Goal: Check status: Check status

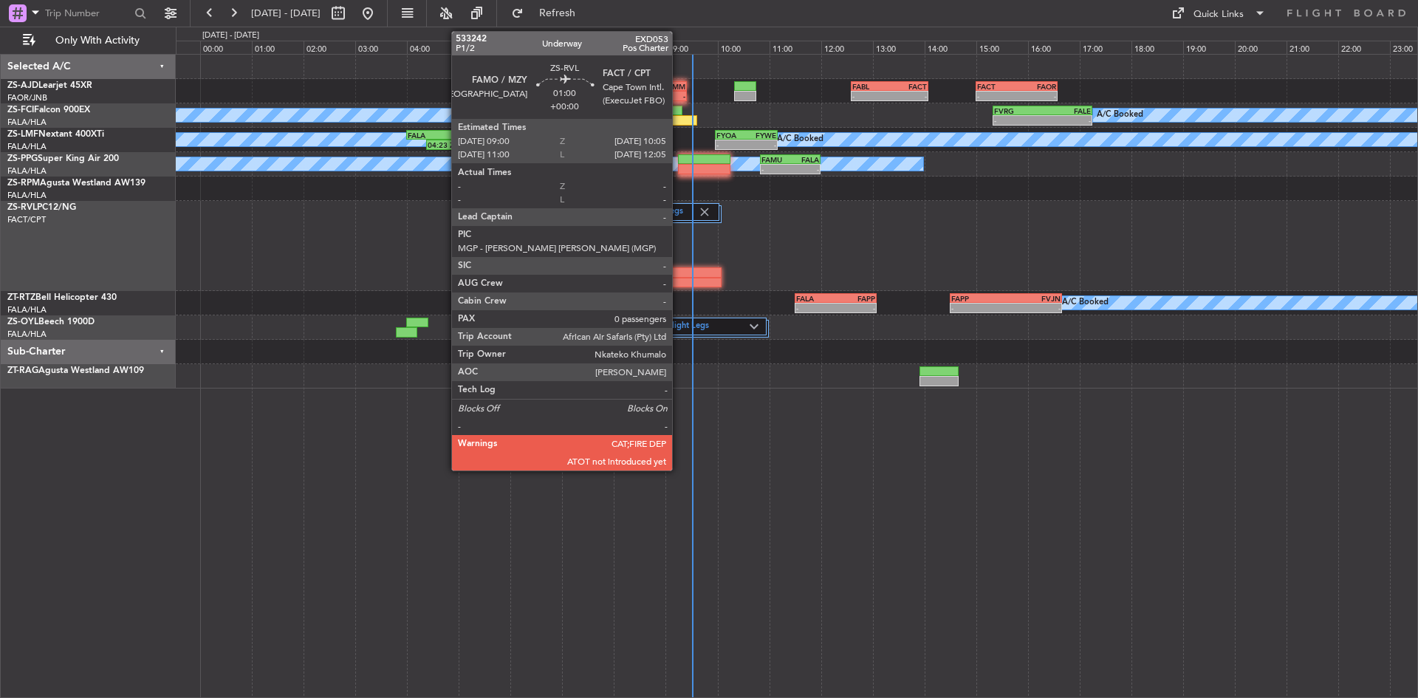
click at [679, 283] on div at bounding box center [692, 283] width 56 height 10
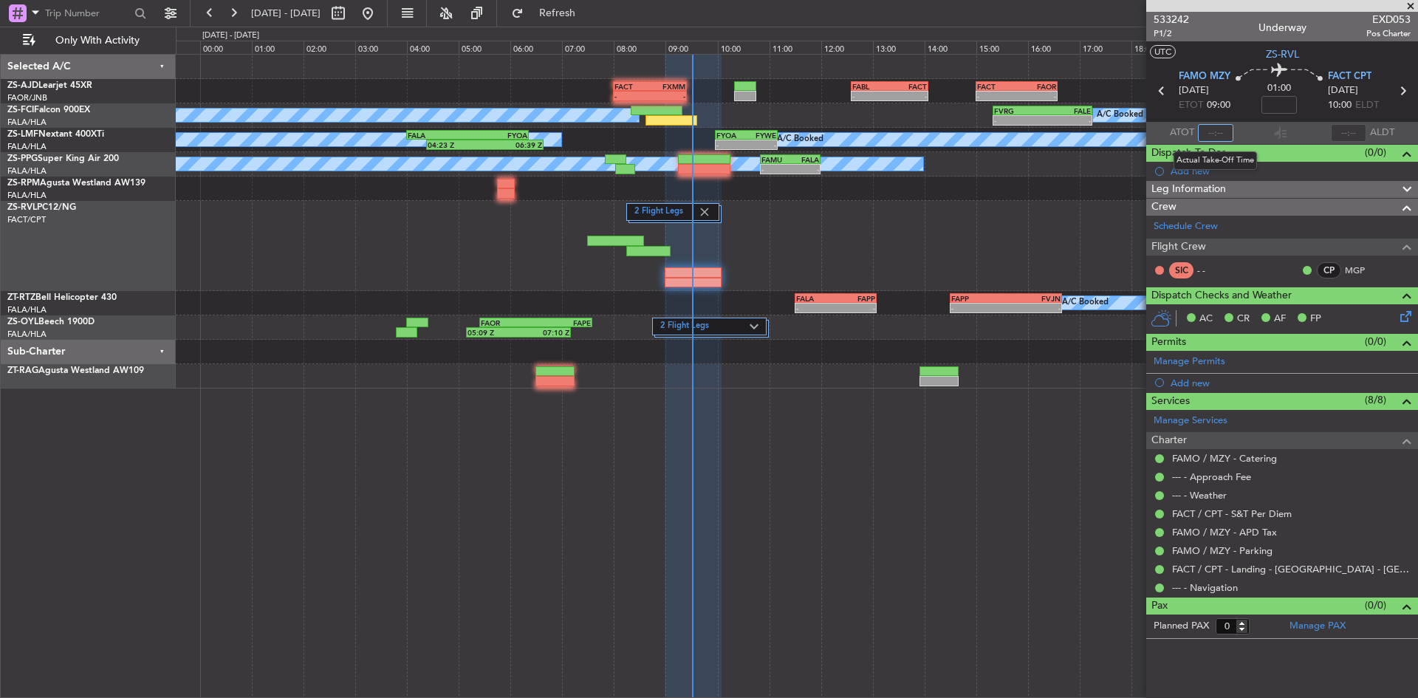
click at [1222, 127] on input "text" at bounding box center [1215, 133] width 35 height 18
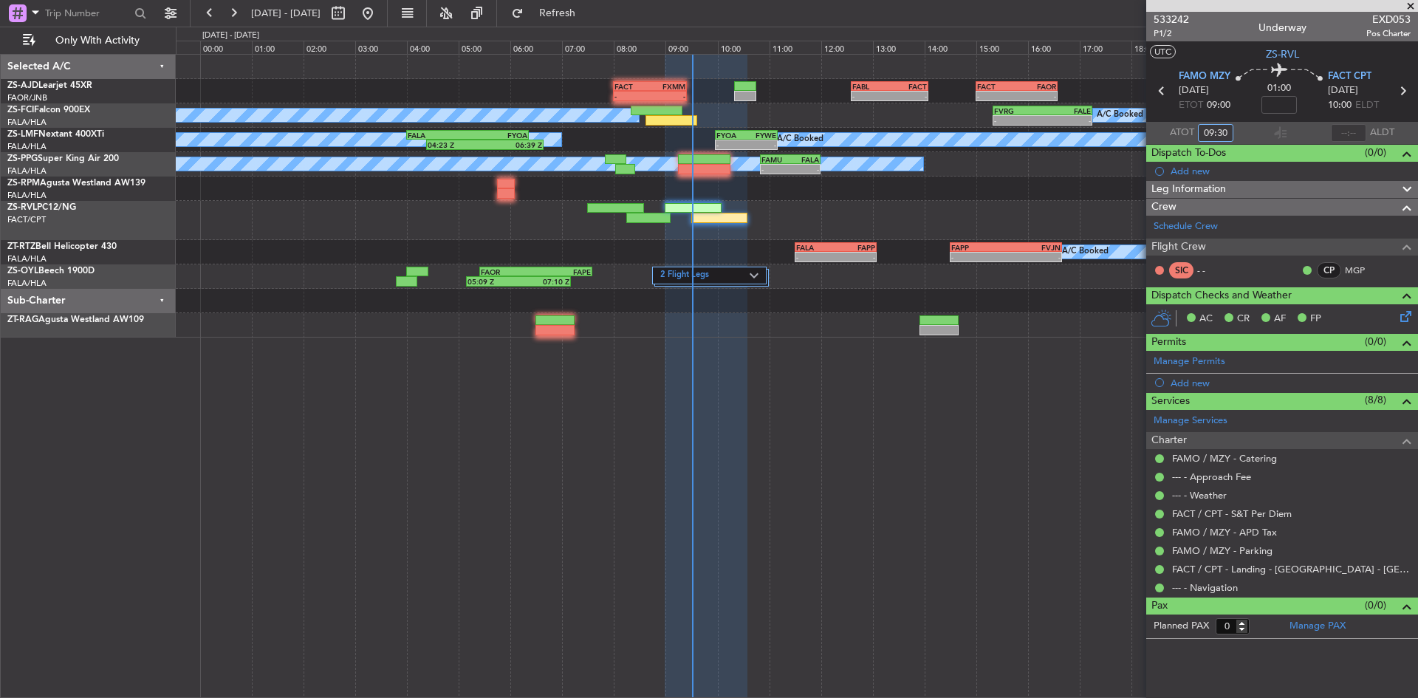
type input "09:30"
click at [1409, 5] on span at bounding box center [1410, 6] width 15 height 13
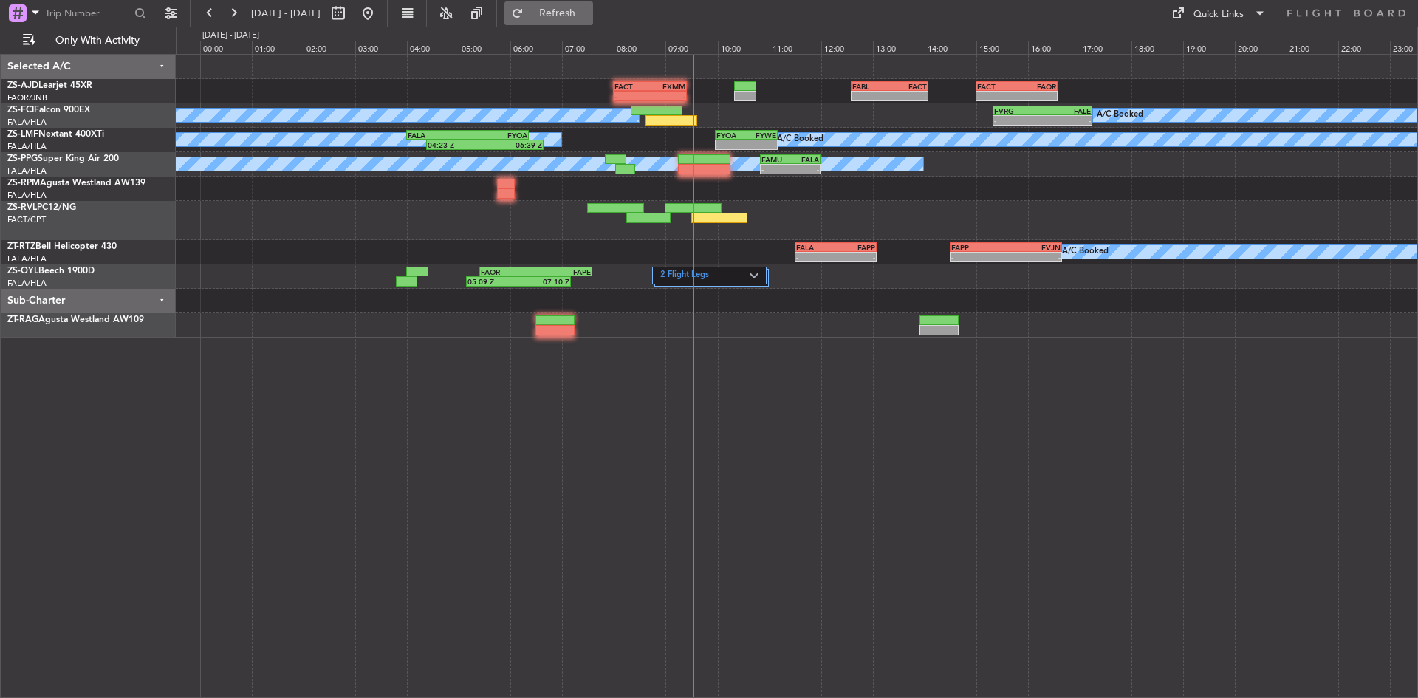
click at [588, 18] on span "Refresh" at bounding box center [557, 13] width 62 height 10
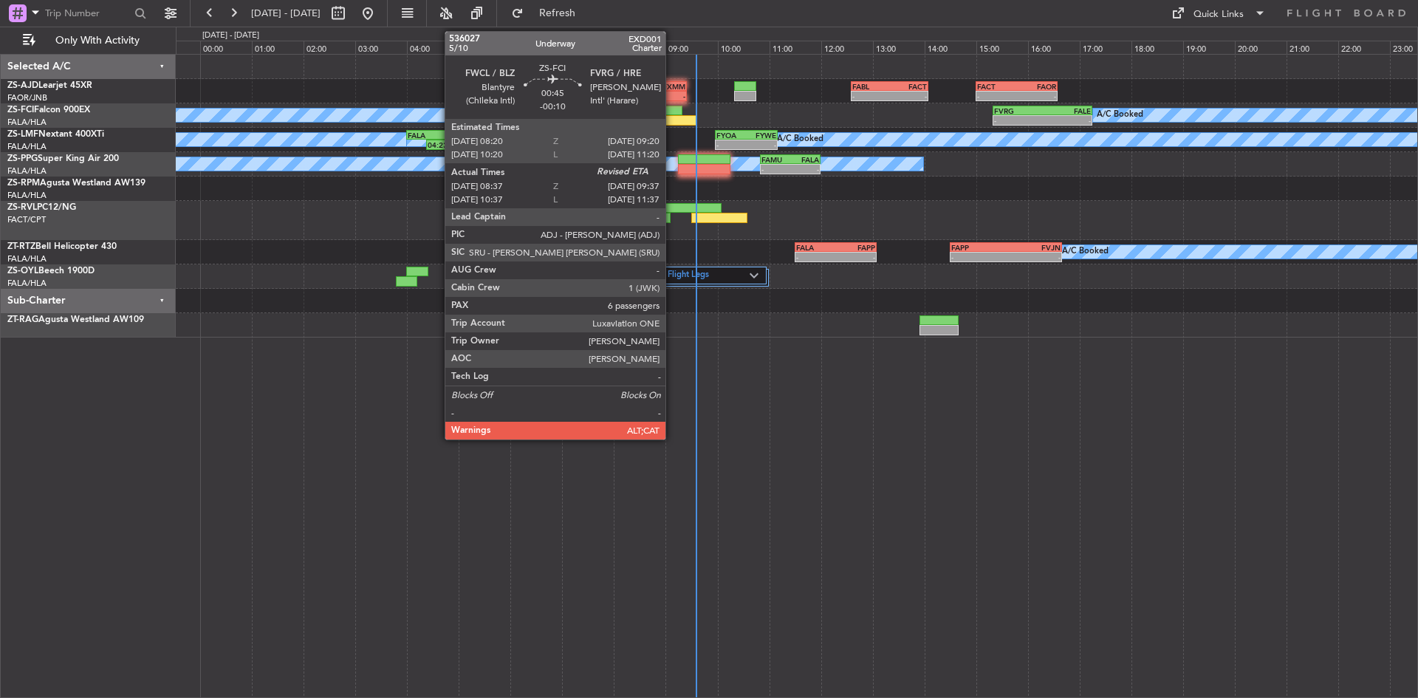
click at [672, 117] on div at bounding box center [671, 120] width 52 height 10
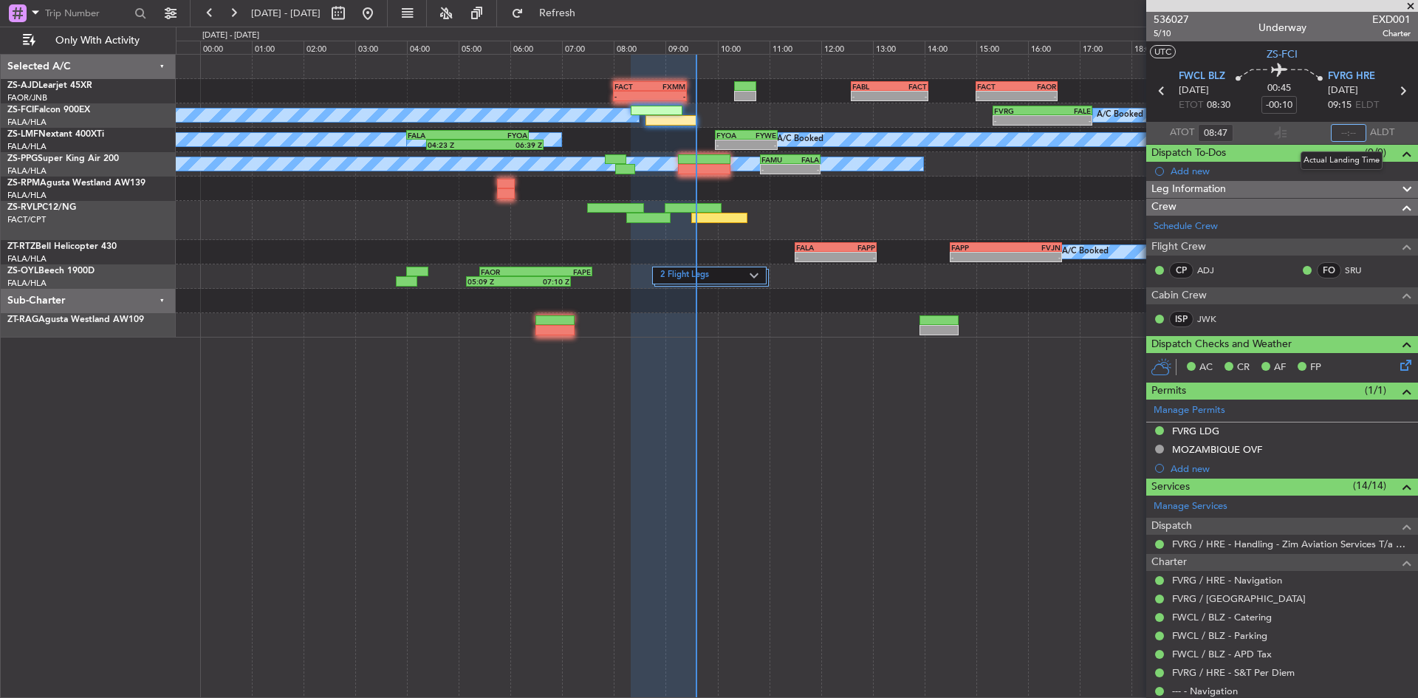
click at [1342, 131] on input "text" at bounding box center [1347, 133] width 35 height 18
type input "09:34"
drag, startPoint x: 1413, startPoint y: 1, endPoint x: 1080, endPoint y: 1, distance: 333.0
click at [1413, 1] on span at bounding box center [1410, 6] width 15 height 13
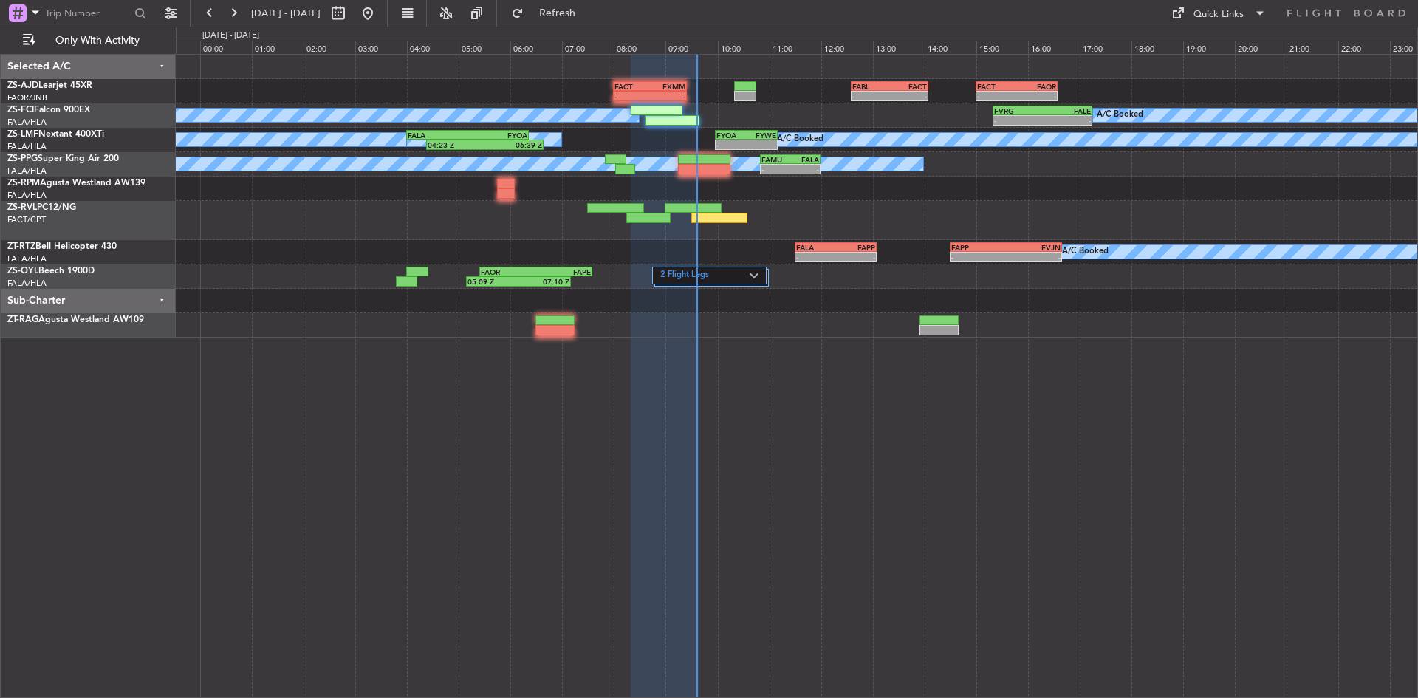
type input "0"
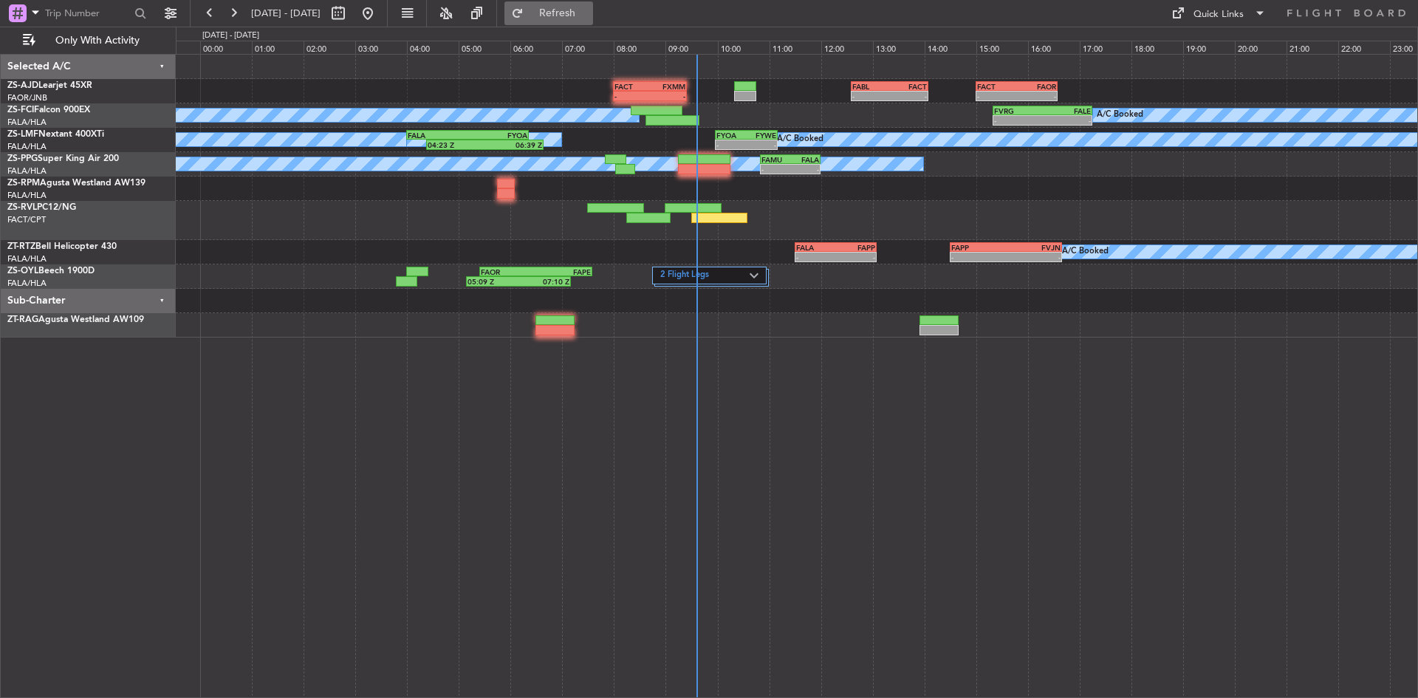
click at [590, 4] on button "Refresh" at bounding box center [548, 13] width 89 height 24
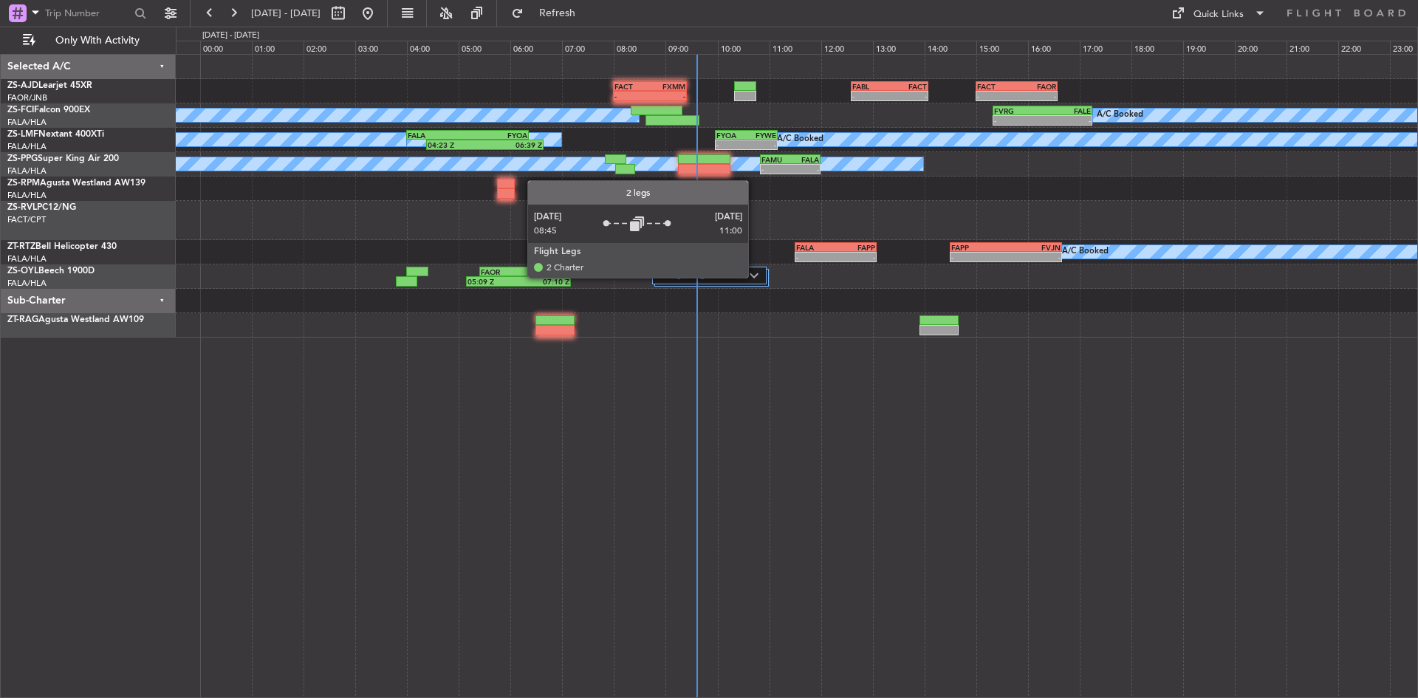
click at [755, 277] on img at bounding box center [753, 275] width 9 height 6
click at [754, 270] on div "2 Flight Legs" at bounding box center [709, 276] width 114 height 18
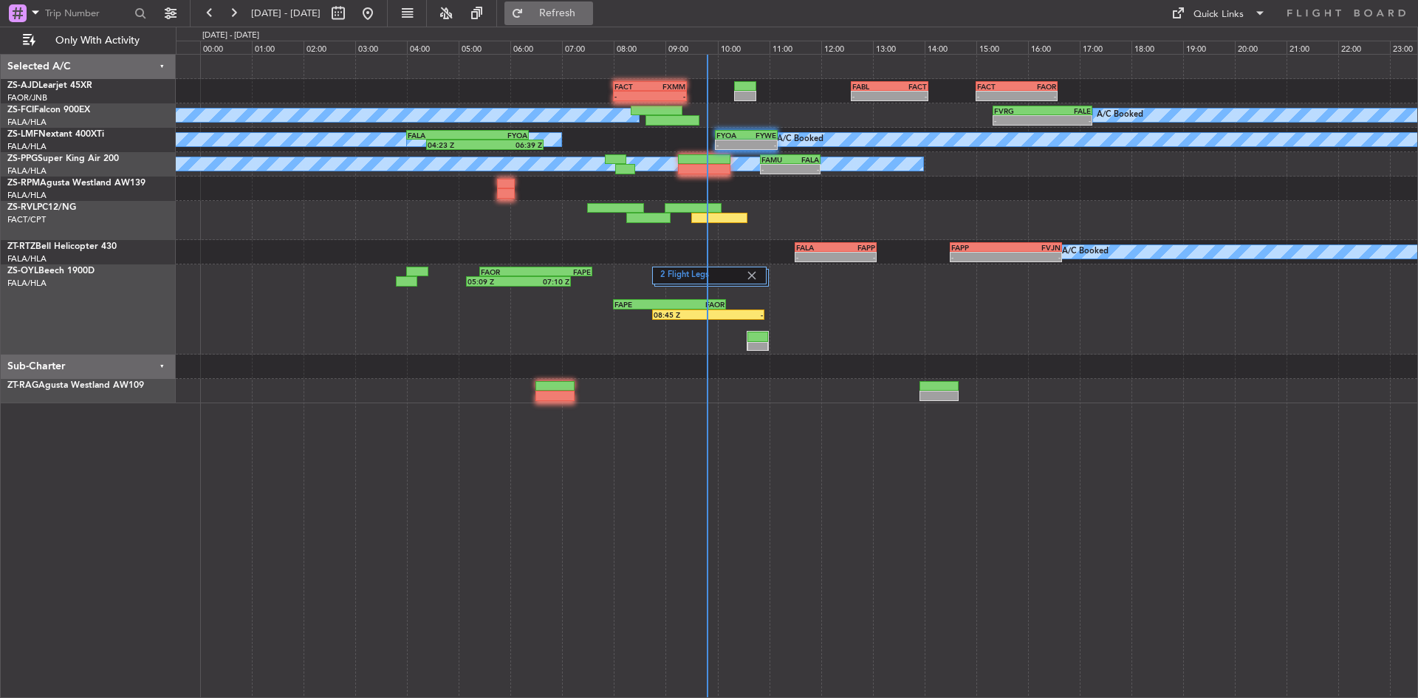
click at [588, 9] on span "Refresh" at bounding box center [557, 13] width 62 height 10
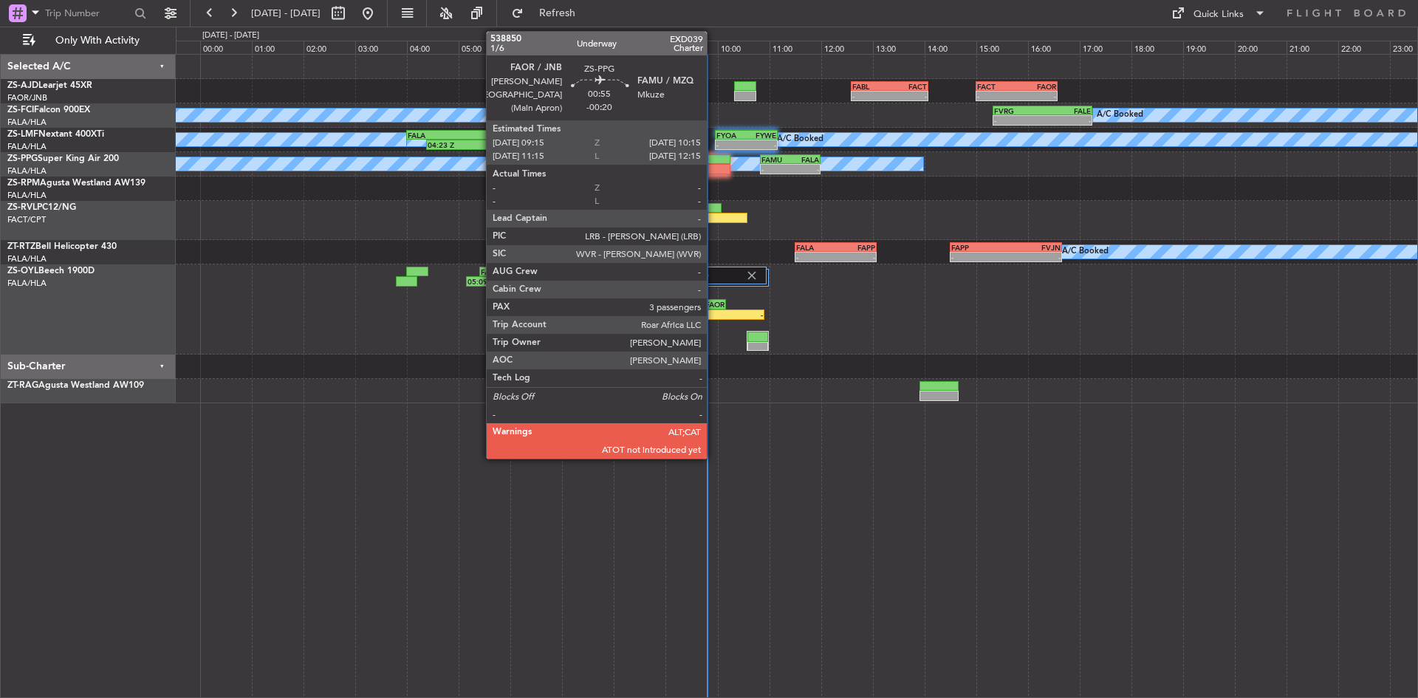
click at [708, 159] on div at bounding box center [704, 159] width 52 height 10
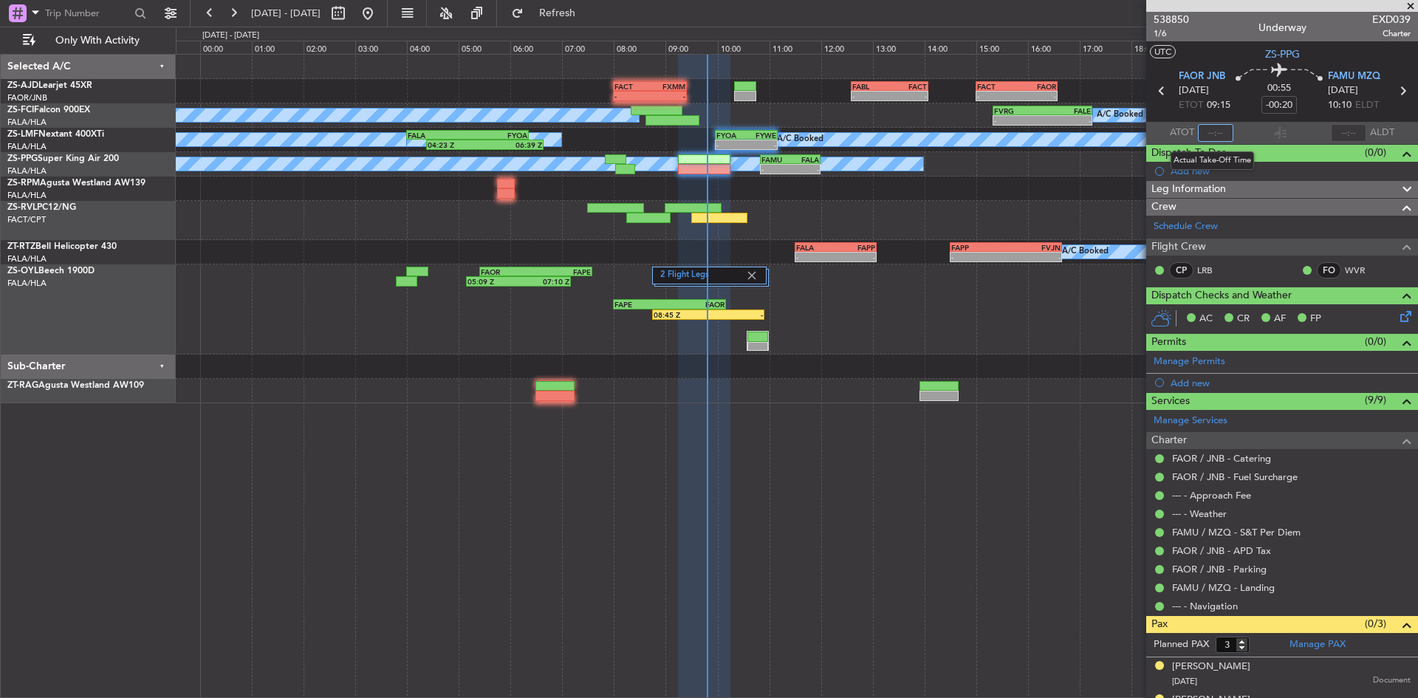
click at [1211, 128] on input "text" at bounding box center [1215, 133] width 35 height 18
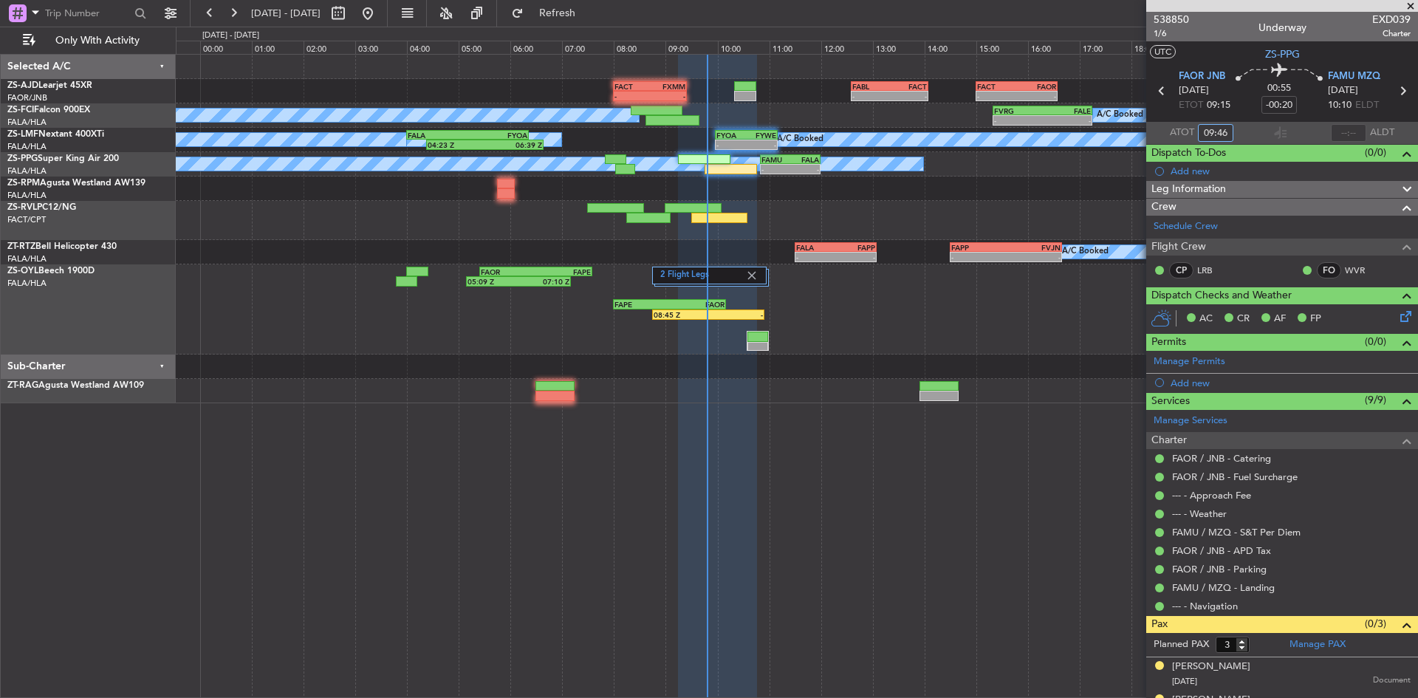
type input "09:46"
click at [1410, 1] on span at bounding box center [1410, 6] width 15 height 13
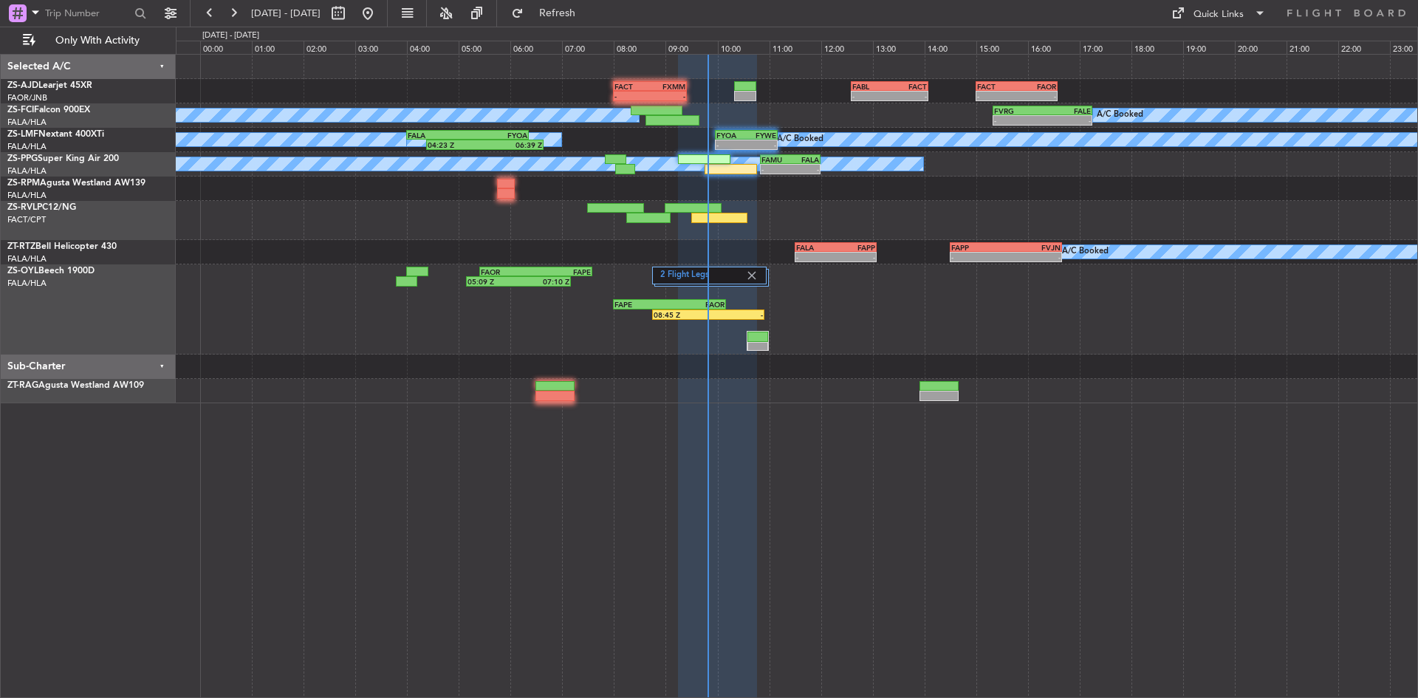
type input "0"
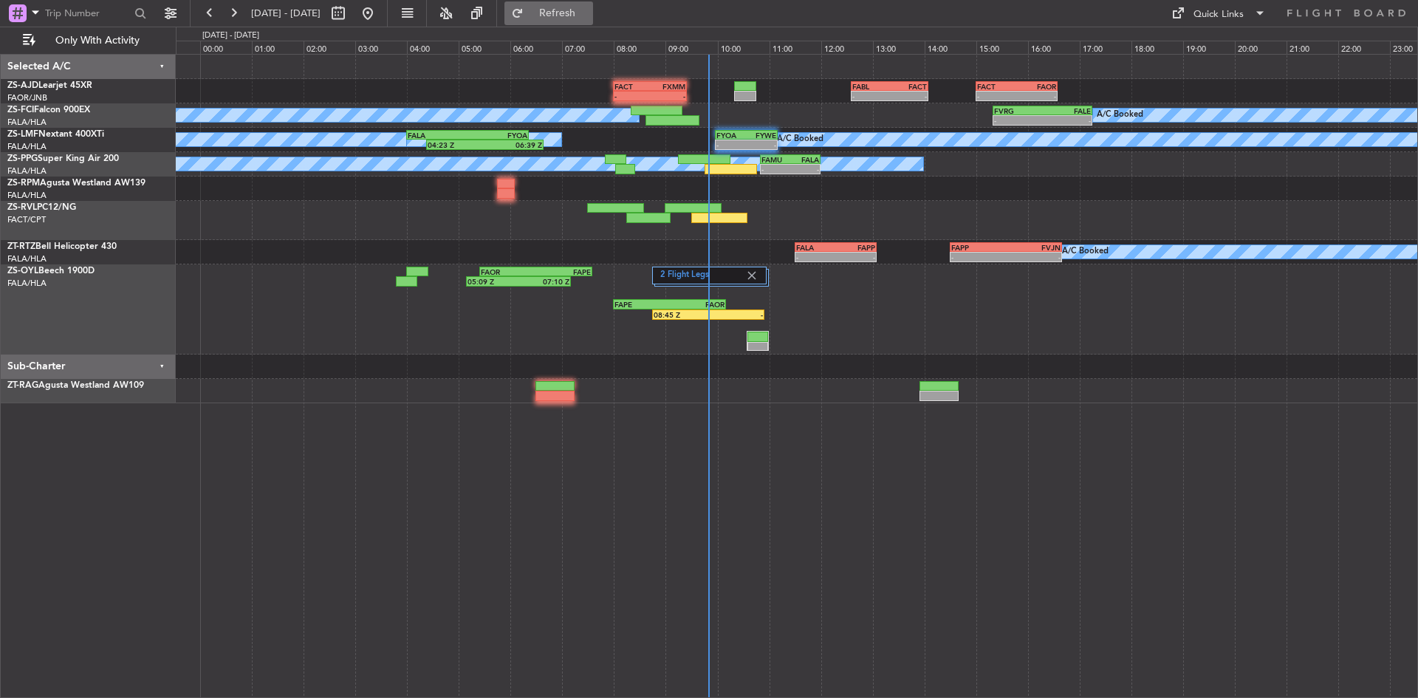
click at [588, 8] on span "Refresh" at bounding box center [557, 13] width 62 height 10
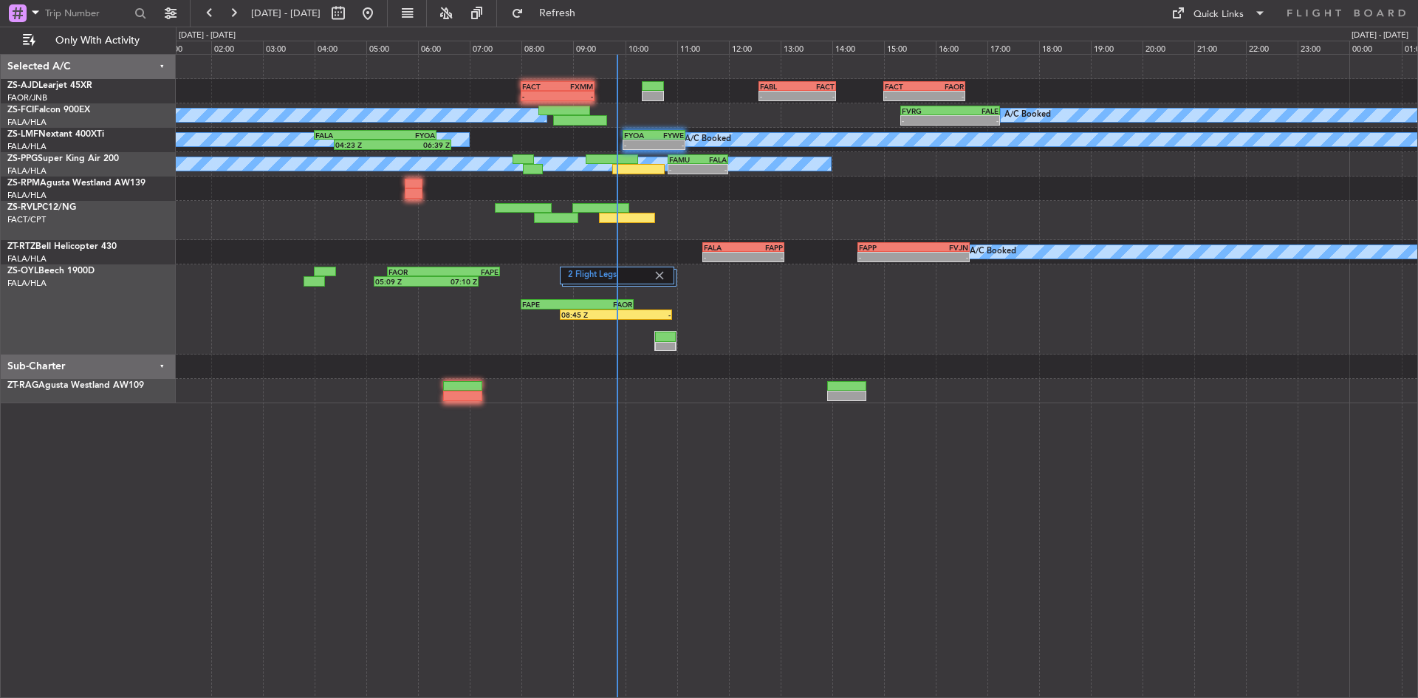
click at [363, 326] on div "2 Flight Legs 05:09 Z 07:10 Z FAOR 05:25 Z FAPE 07:35 Z 08:45 Z - FAPE 08:00 Z …" at bounding box center [796, 309] width 1241 height 90
click at [241, 12] on button at bounding box center [233, 13] width 24 height 24
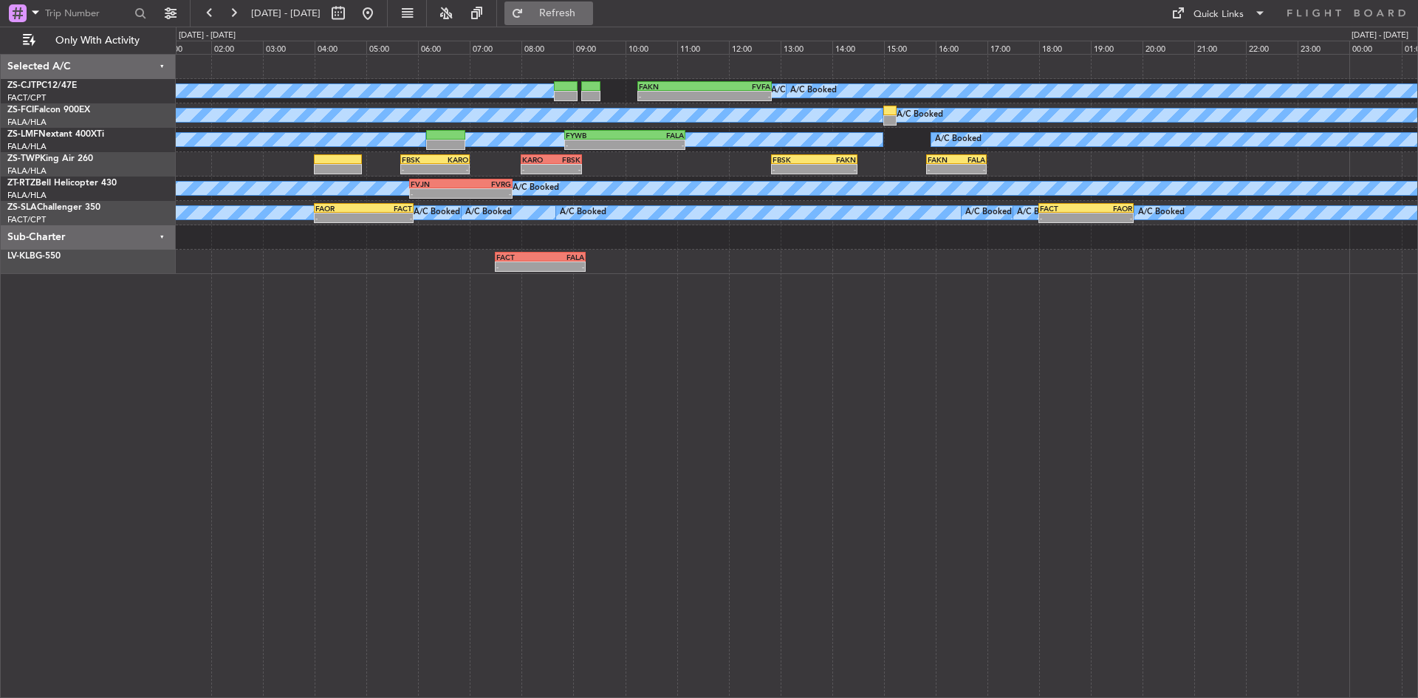
click at [588, 8] on span "Refresh" at bounding box center [557, 13] width 62 height 10
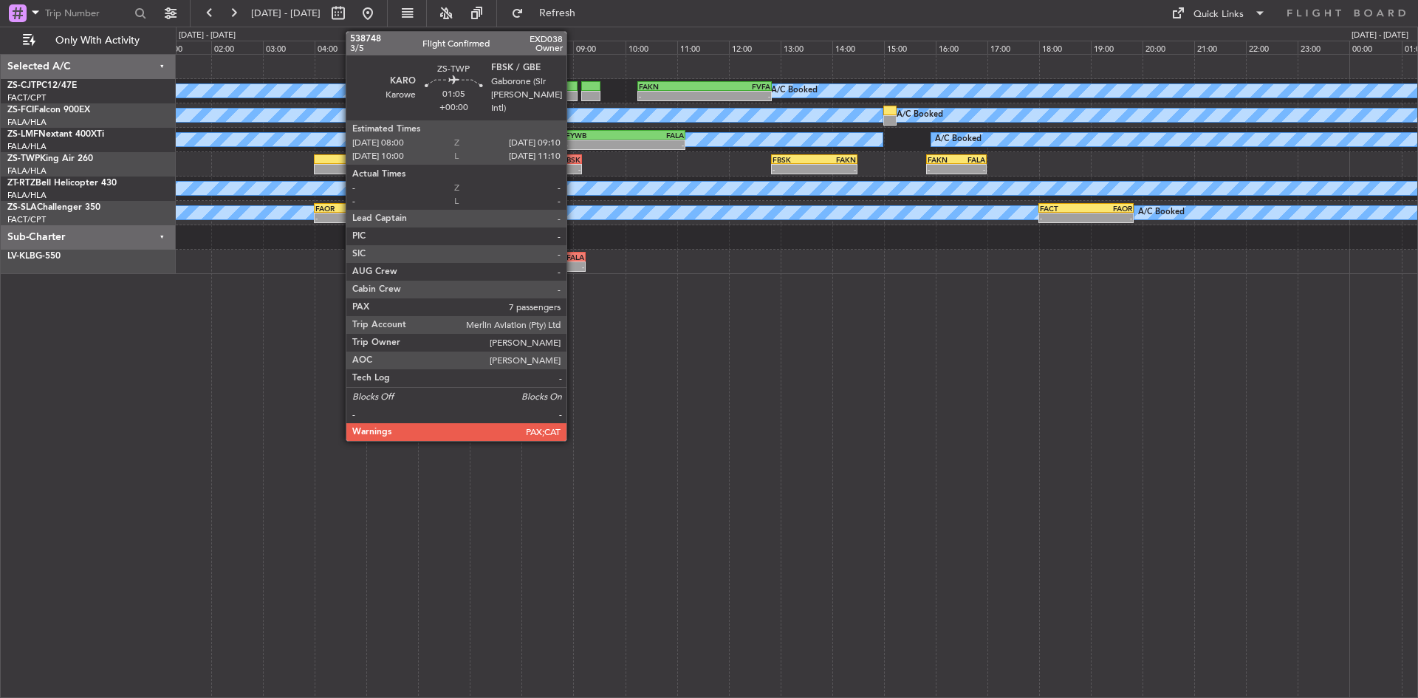
click at [573, 162] on div "FBSK" at bounding box center [566, 159] width 29 height 9
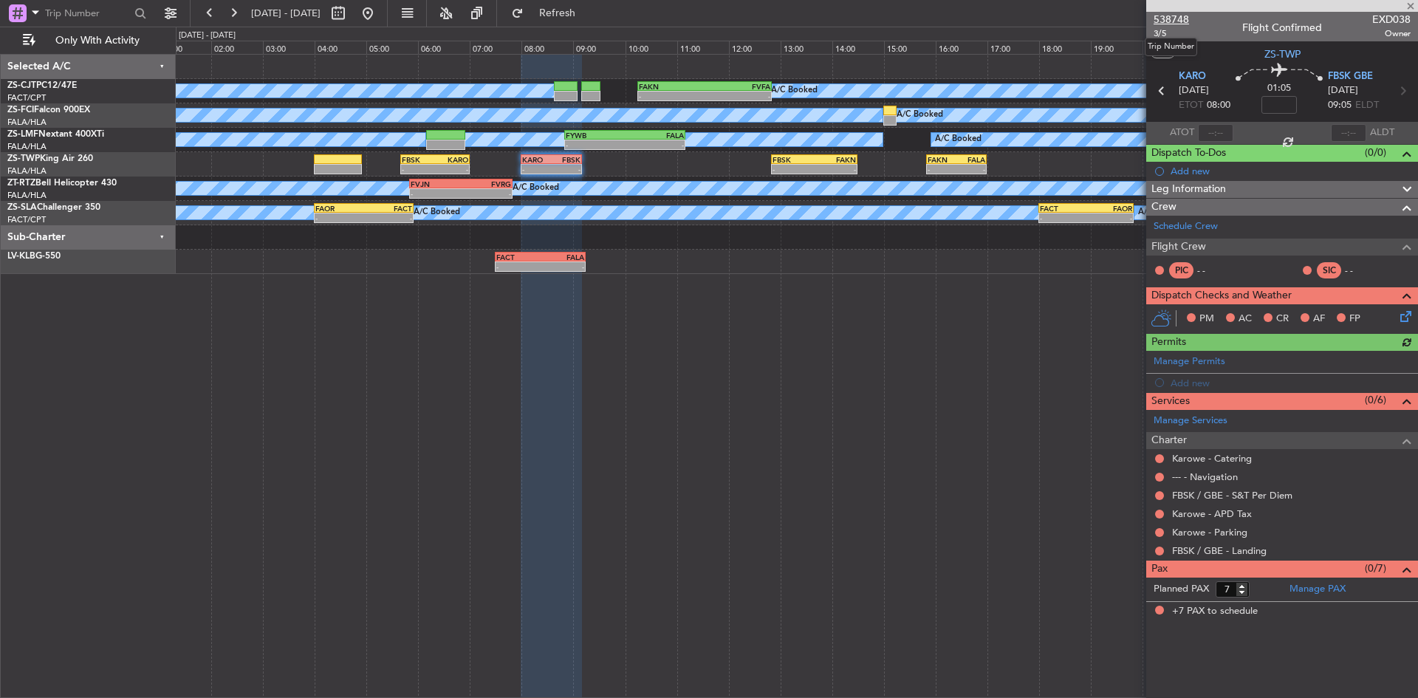
click at [1179, 21] on span "538748" at bounding box center [1170, 20] width 35 height 16
click at [1415, 4] on span at bounding box center [1410, 6] width 15 height 13
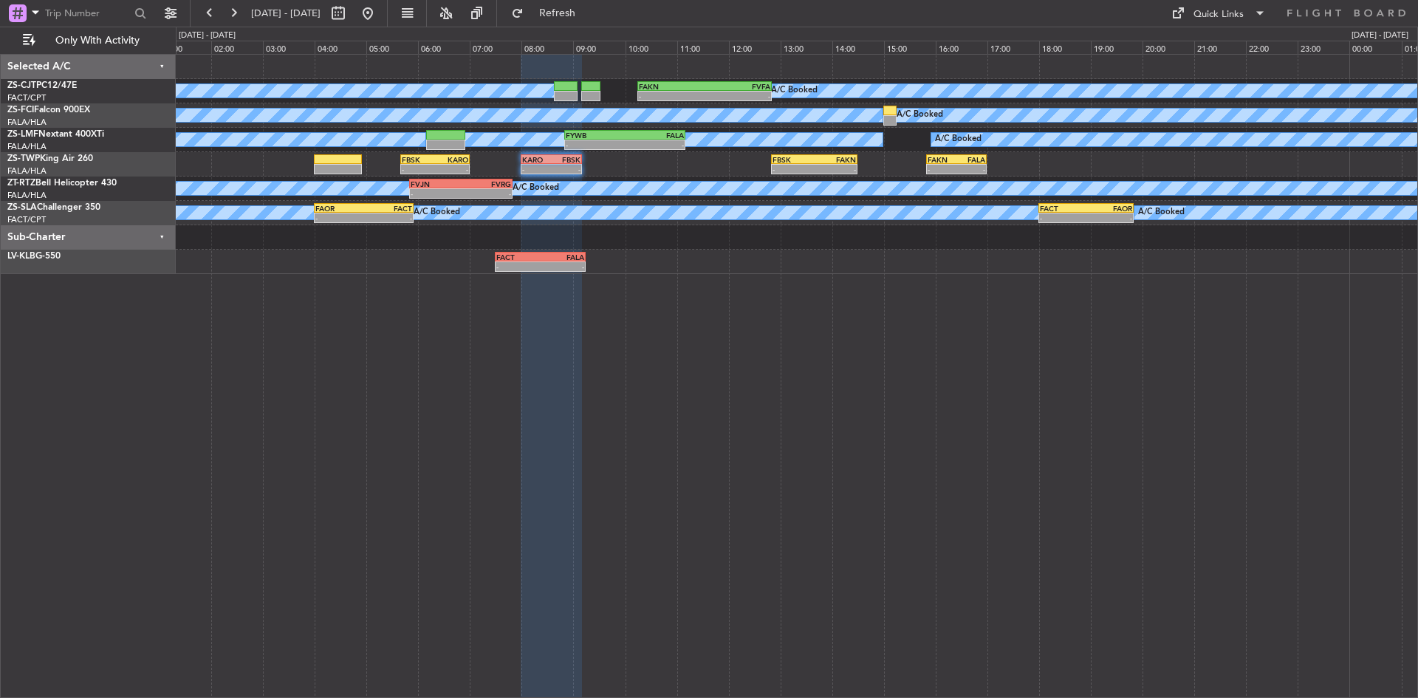
type input "0"
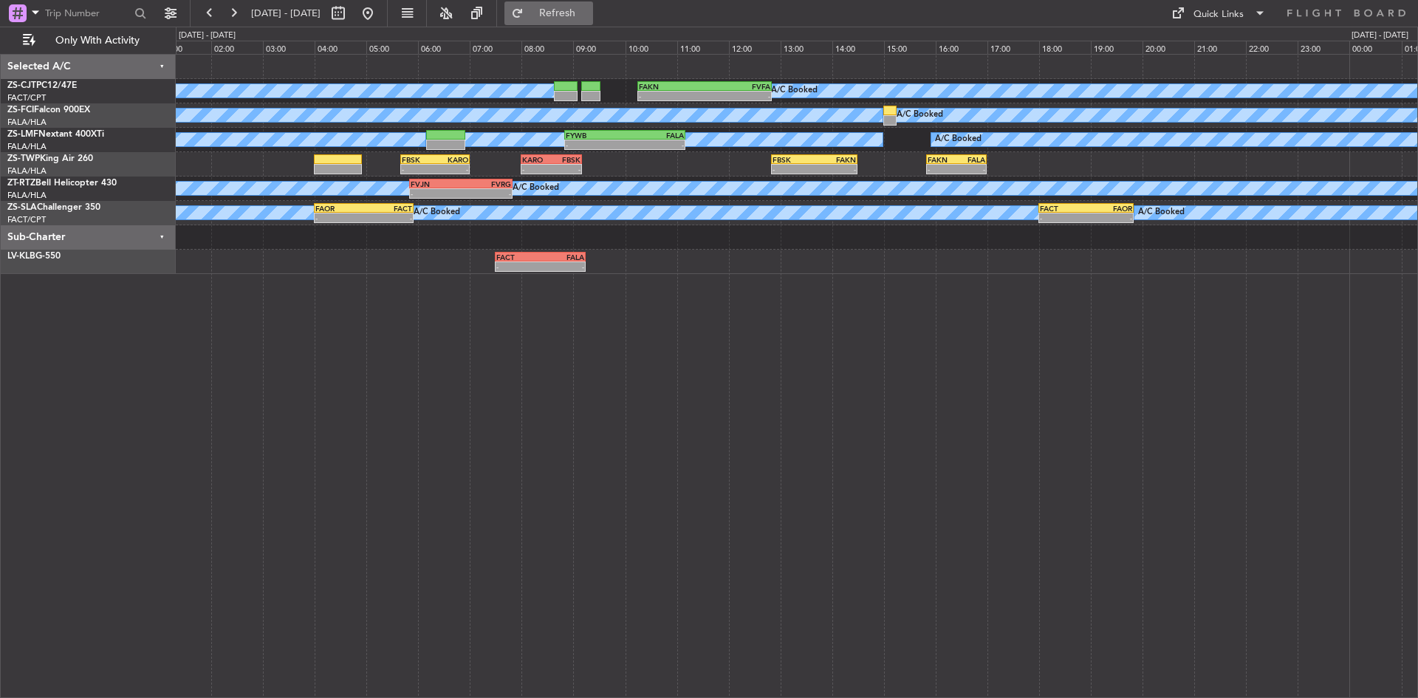
click at [588, 10] on span "Refresh" at bounding box center [557, 13] width 62 height 10
click at [588, 16] on span "Refresh" at bounding box center [557, 13] width 62 height 10
click at [588, 9] on span "Refresh" at bounding box center [557, 13] width 62 height 10
click at [379, 16] on button at bounding box center [368, 13] width 24 height 24
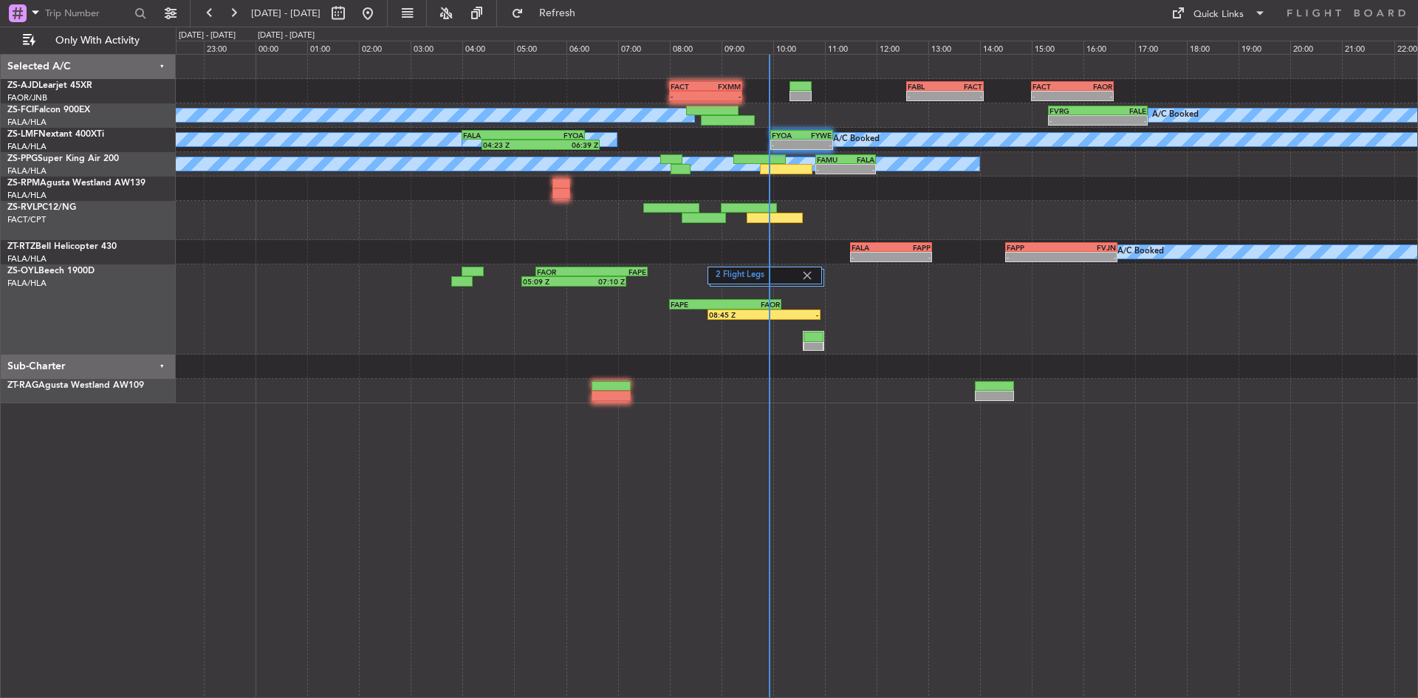
click at [519, 219] on div "A/C Unavailable" at bounding box center [796, 220] width 1241 height 39
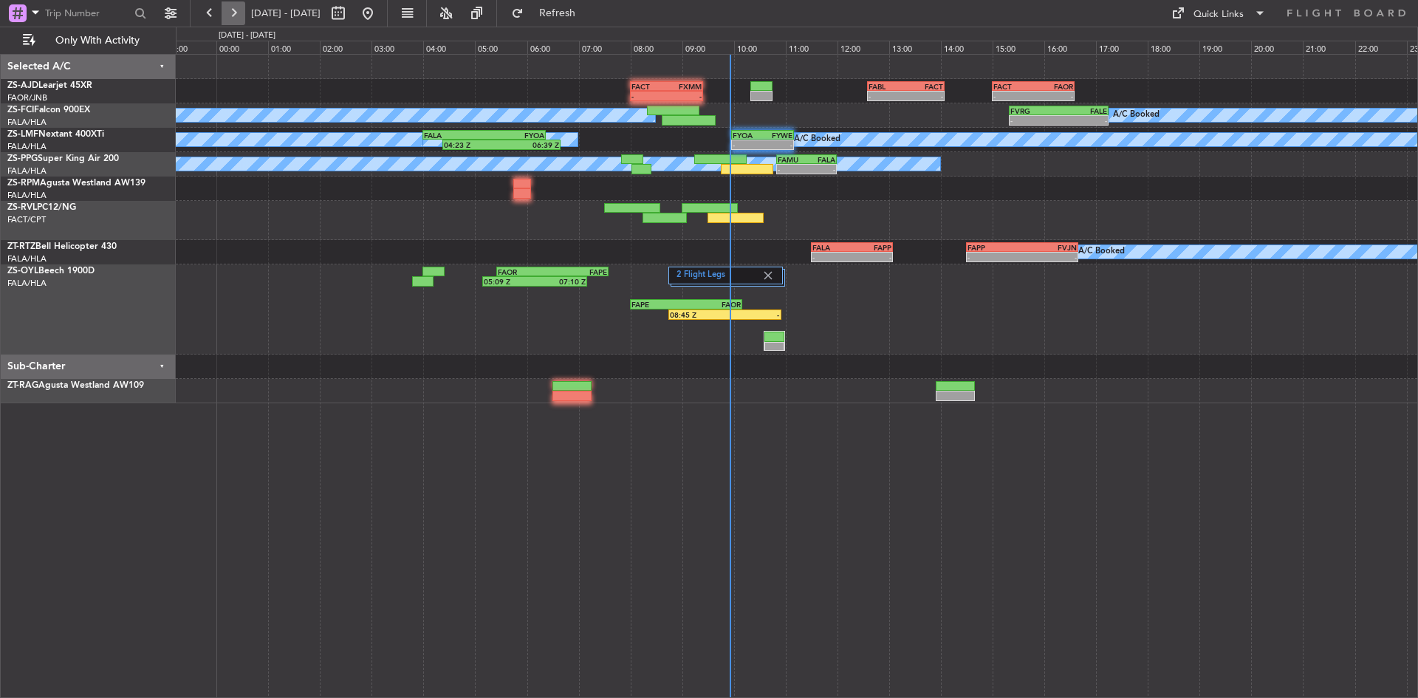
click at [236, 13] on button at bounding box center [233, 13] width 24 height 24
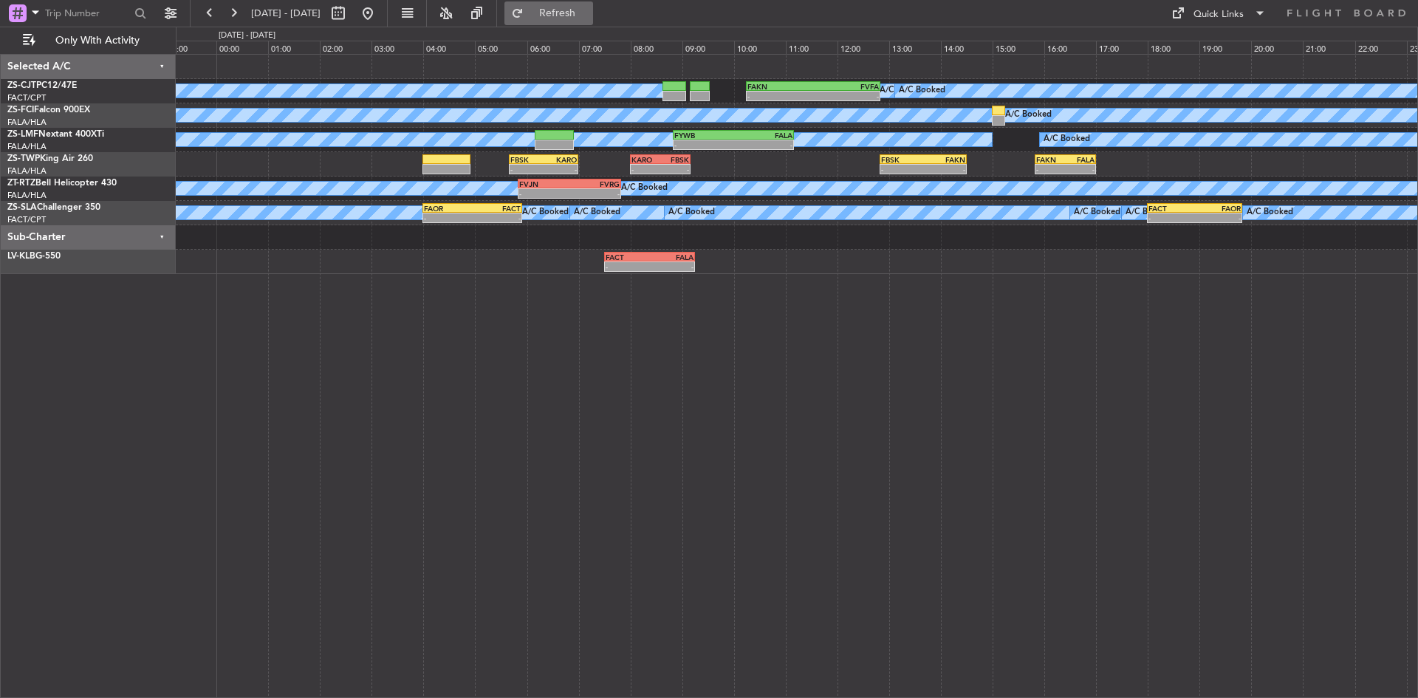
click at [588, 16] on span "Refresh" at bounding box center [557, 13] width 62 height 10
click at [379, 14] on button at bounding box center [368, 13] width 24 height 24
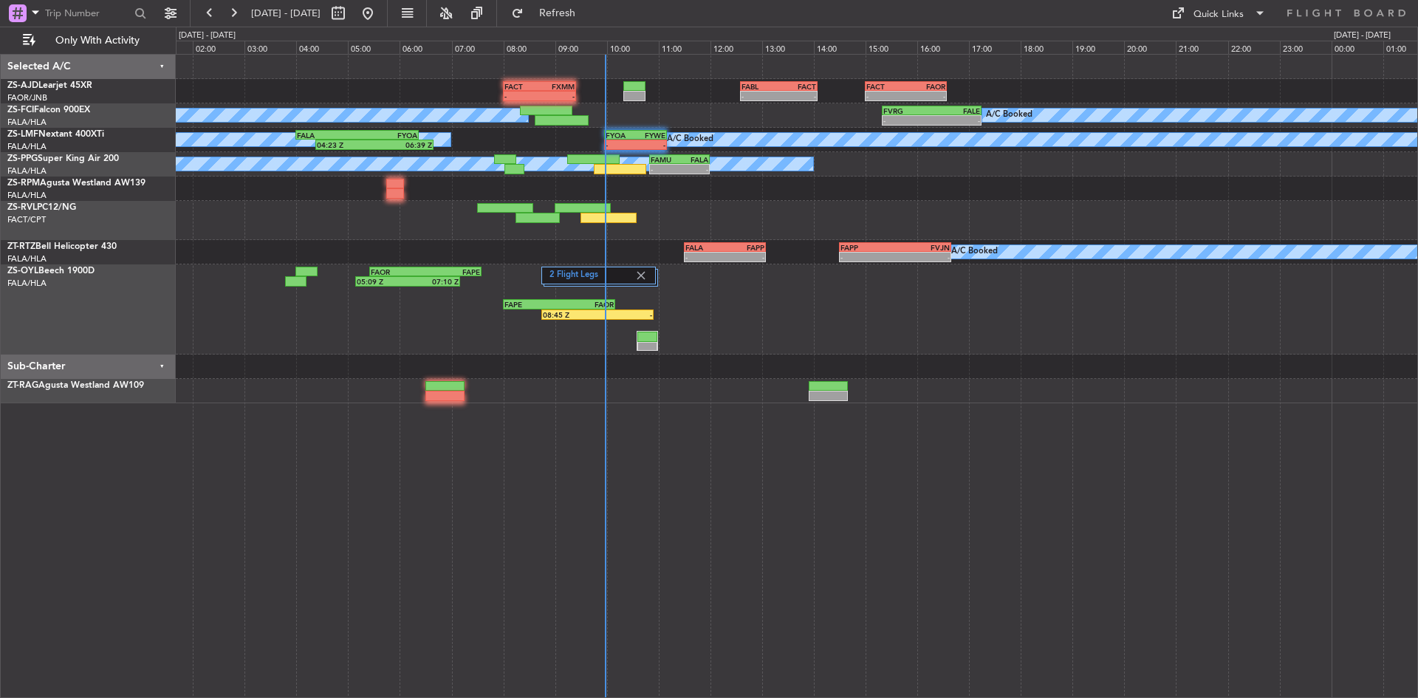
click at [379, 238] on div at bounding box center [796, 220] width 1241 height 39
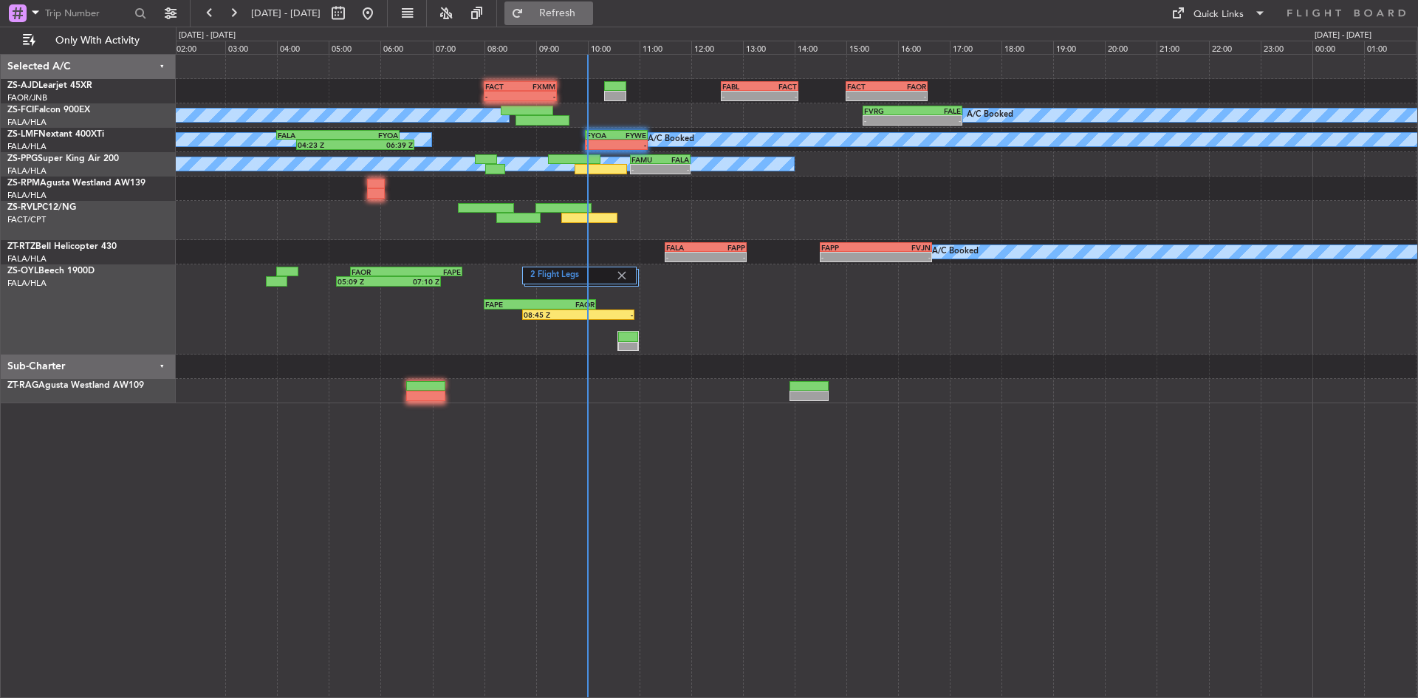
click at [588, 9] on span "Refresh" at bounding box center [557, 13] width 62 height 10
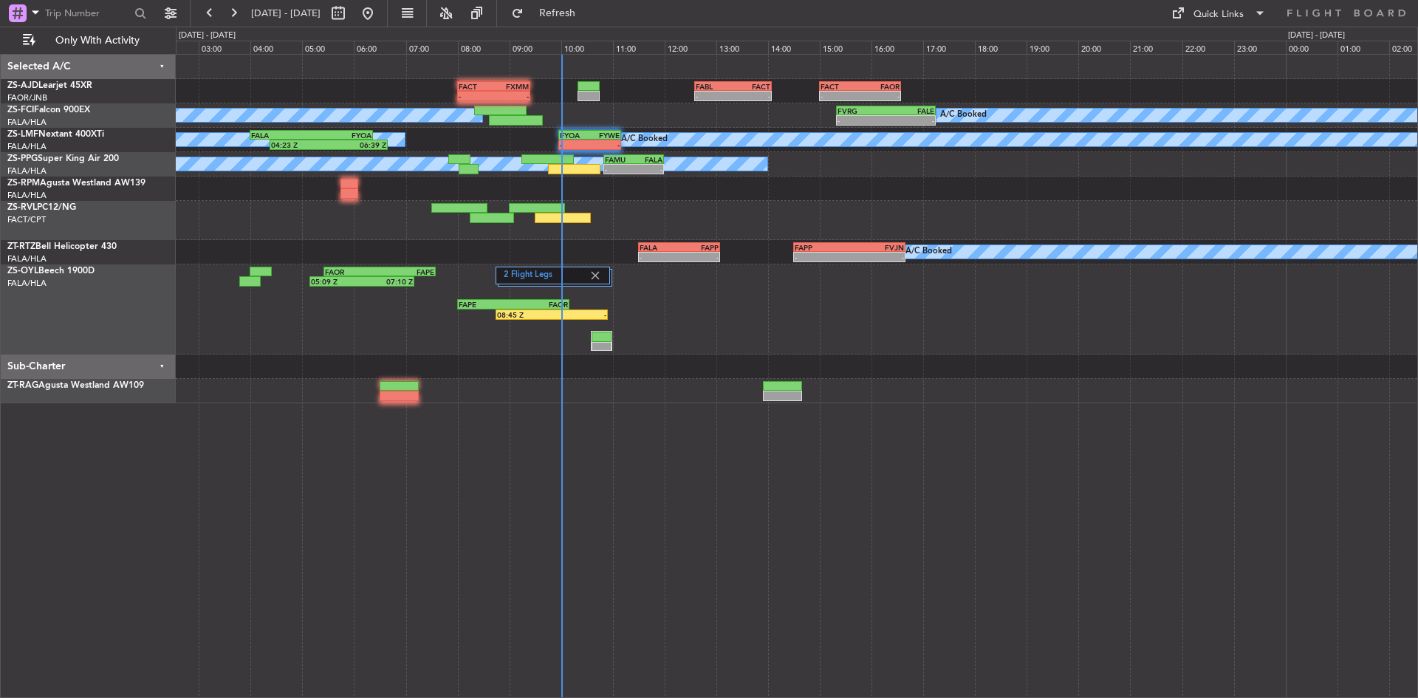
click at [743, 337] on div "2 Flight Legs 05:09 Z 07:10 Z FAOR 05:25 Z FAPE 07:35 Z 08:45 Z - FAPE 08:00 Z …" at bounding box center [796, 309] width 1241 height 90
click at [588, 10] on span "Refresh" at bounding box center [557, 13] width 62 height 10
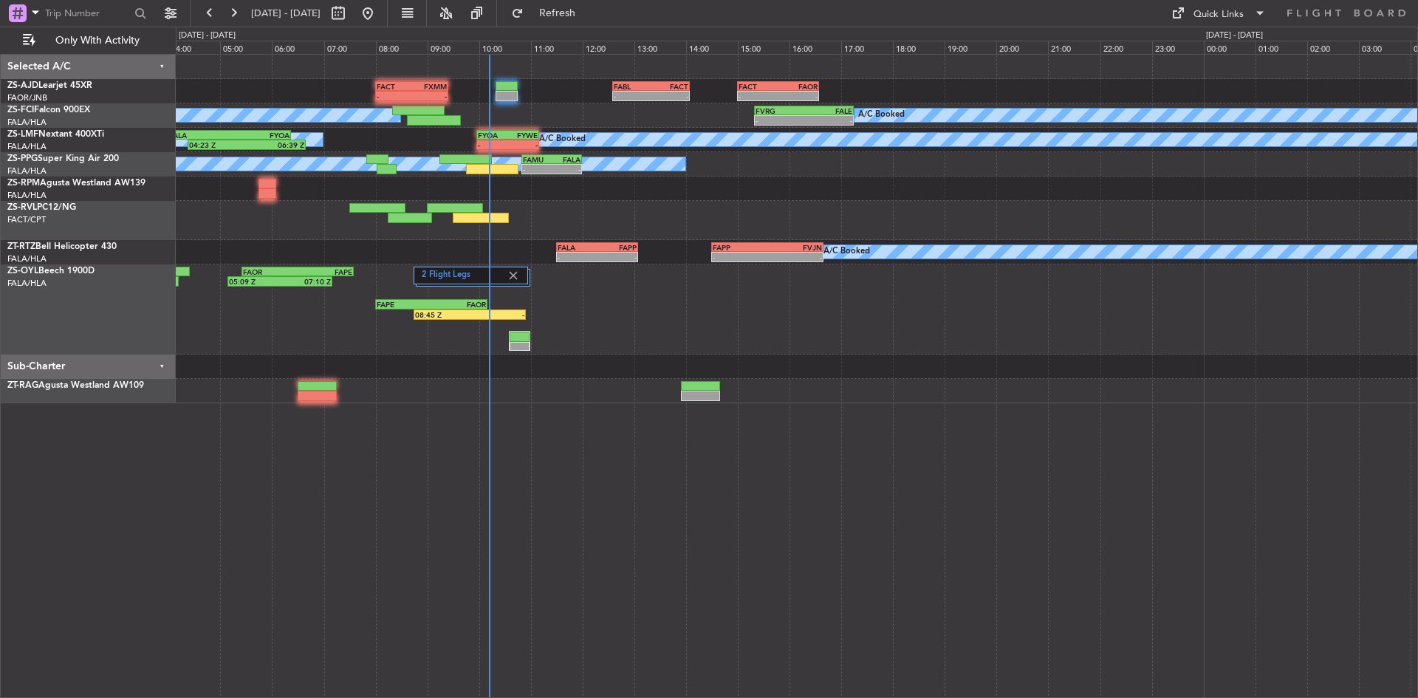
click at [662, 230] on div at bounding box center [796, 220] width 1241 height 39
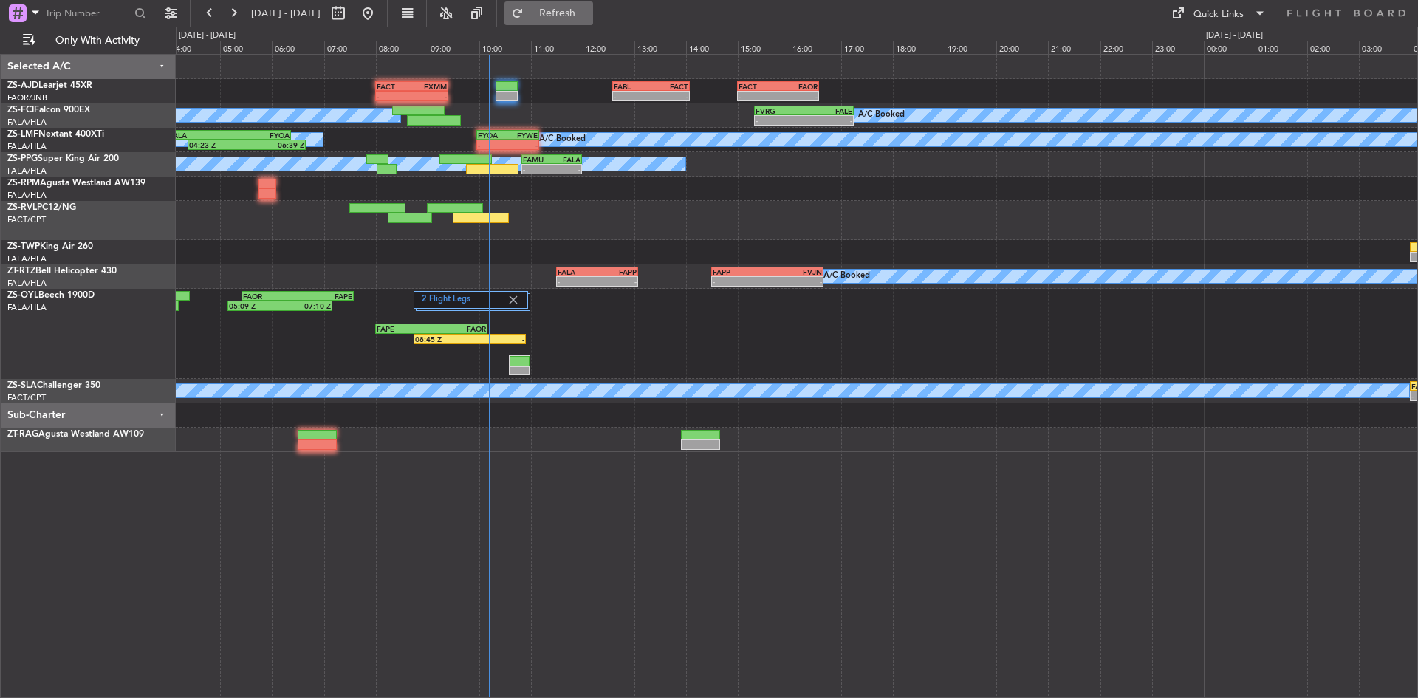
click at [566, 15] on button "Refresh" at bounding box center [548, 13] width 89 height 24
click at [562, 9] on button "Refresh" at bounding box center [548, 13] width 89 height 24
click at [233, 20] on button at bounding box center [233, 13] width 24 height 24
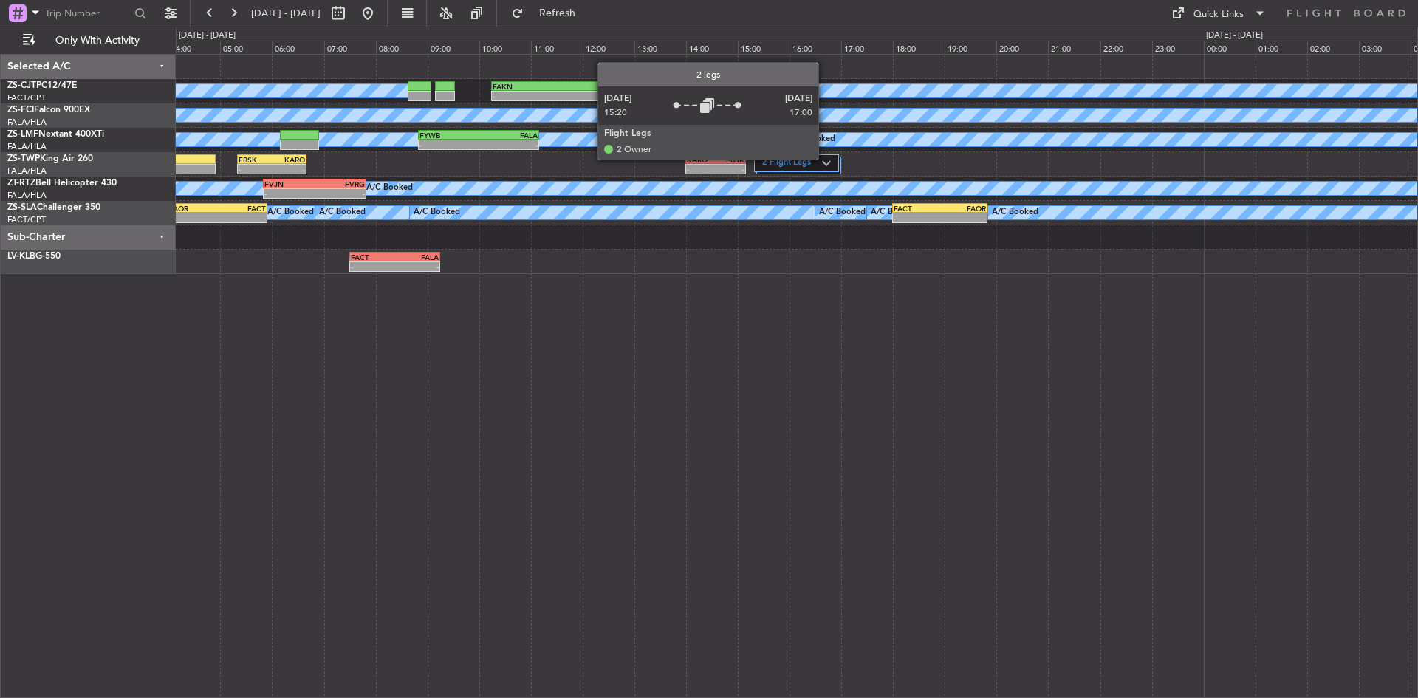
click at [826, 156] on div "2 Flight Legs" at bounding box center [796, 163] width 84 height 18
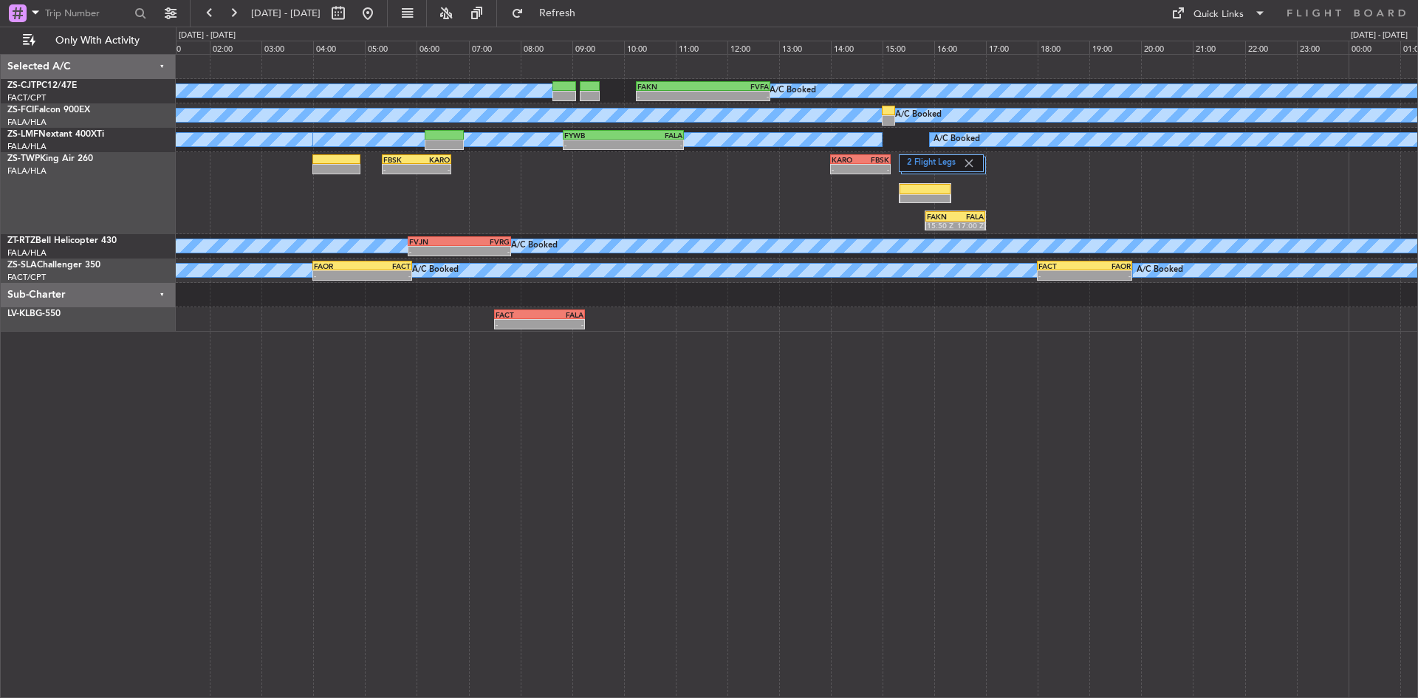
click at [685, 202] on div "2 Flight Legs - - FBSK 05:20 Z KARO 06:40 Z - - KARO 14:00 Z FBSK 15:10 Z FAKN …" at bounding box center [796, 193] width 1241 height 82
click at [580, 17] on span "Refresh" at bounding box center [557, 13] width 62 height 10
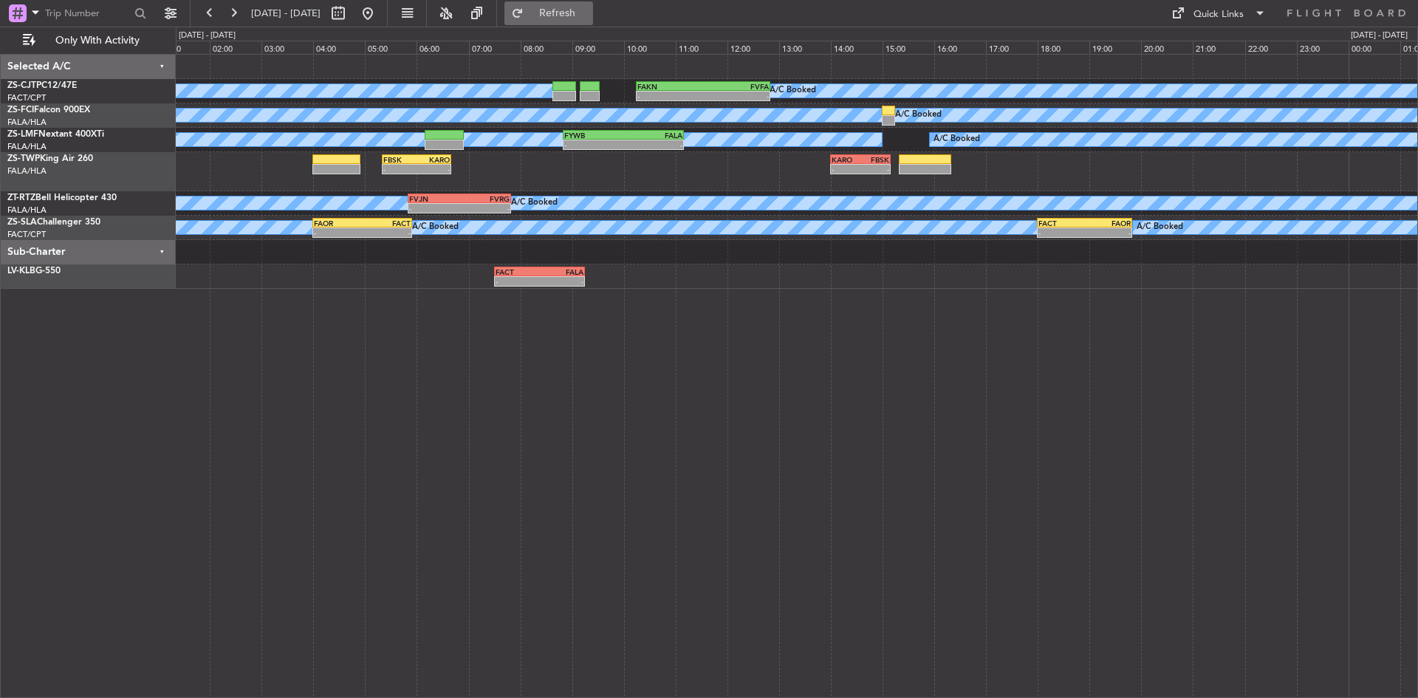
click at [593, 5] on button "Refresh" at bounding box center [548, 13] width 89 height 24
click at [593, 4] on button "Refresh" at bounding box center [548, 13] width 89 height 24
click at [588, 21] on button "Refresh" at bounding box center [548, 13] width 89 height 24
click at [379, 12] on button at bounding box center [368, 13] width 24 height 24
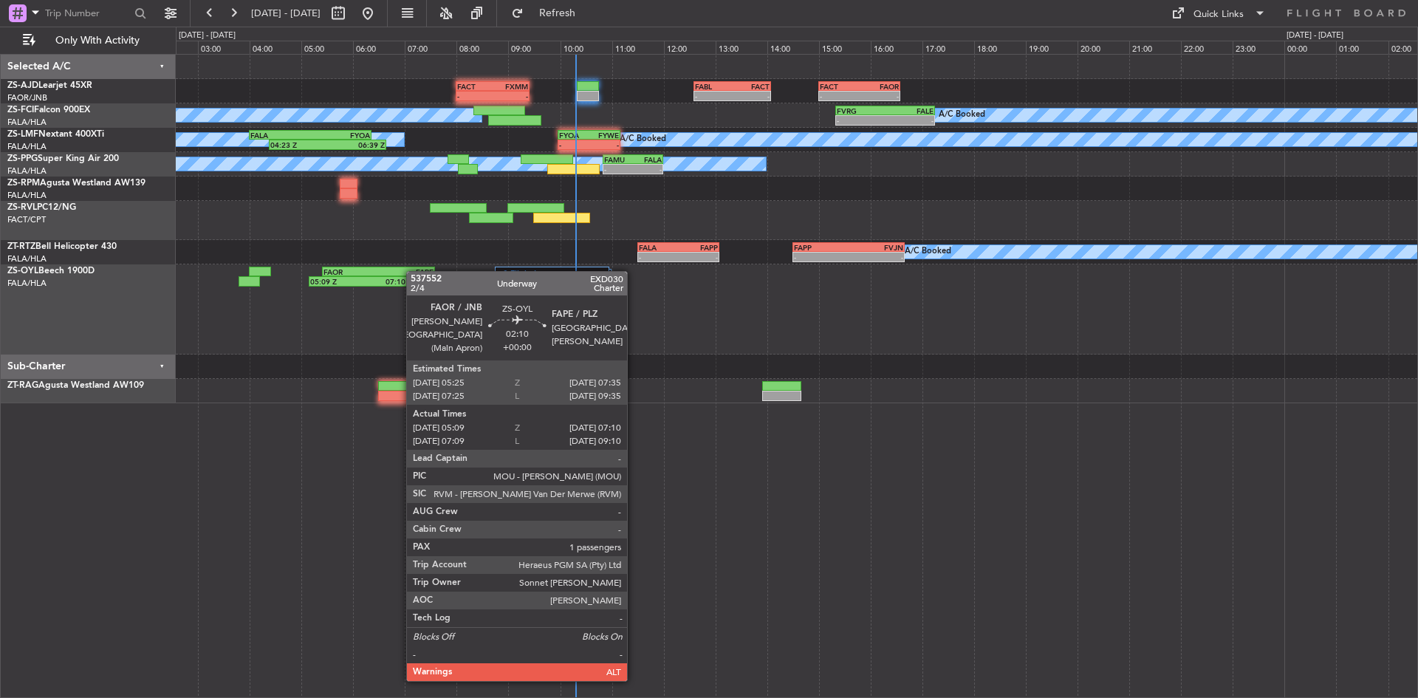
click at [398, 272] on div "- - FACT 08:00 Z FXMM 09:25 Z - - FABL 12:35 Z FACT 14:05 Z - - FACT 15:00 Z FA…" at bounding box center [796, 229] width 1241 height 348
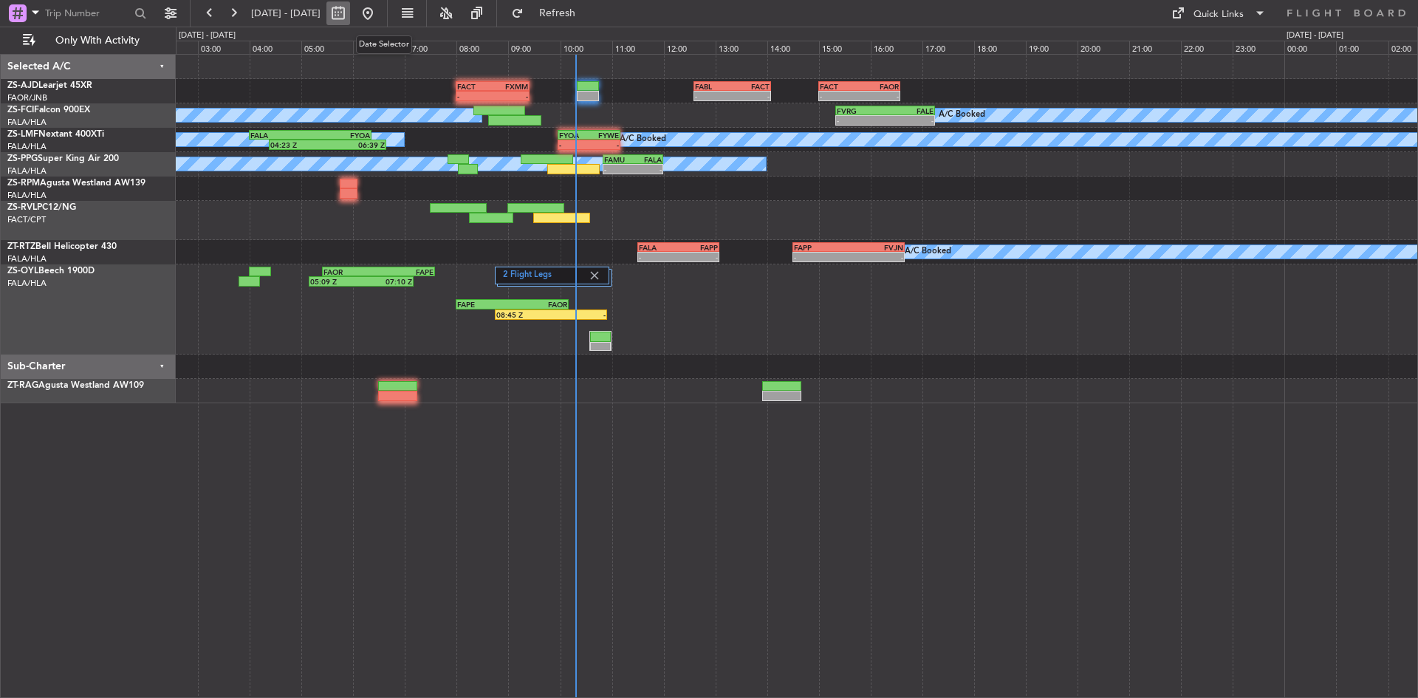
click at [350, 12] on button at bounding box center [338, 13] width 24 height 24
select select "10"
select select "2025"
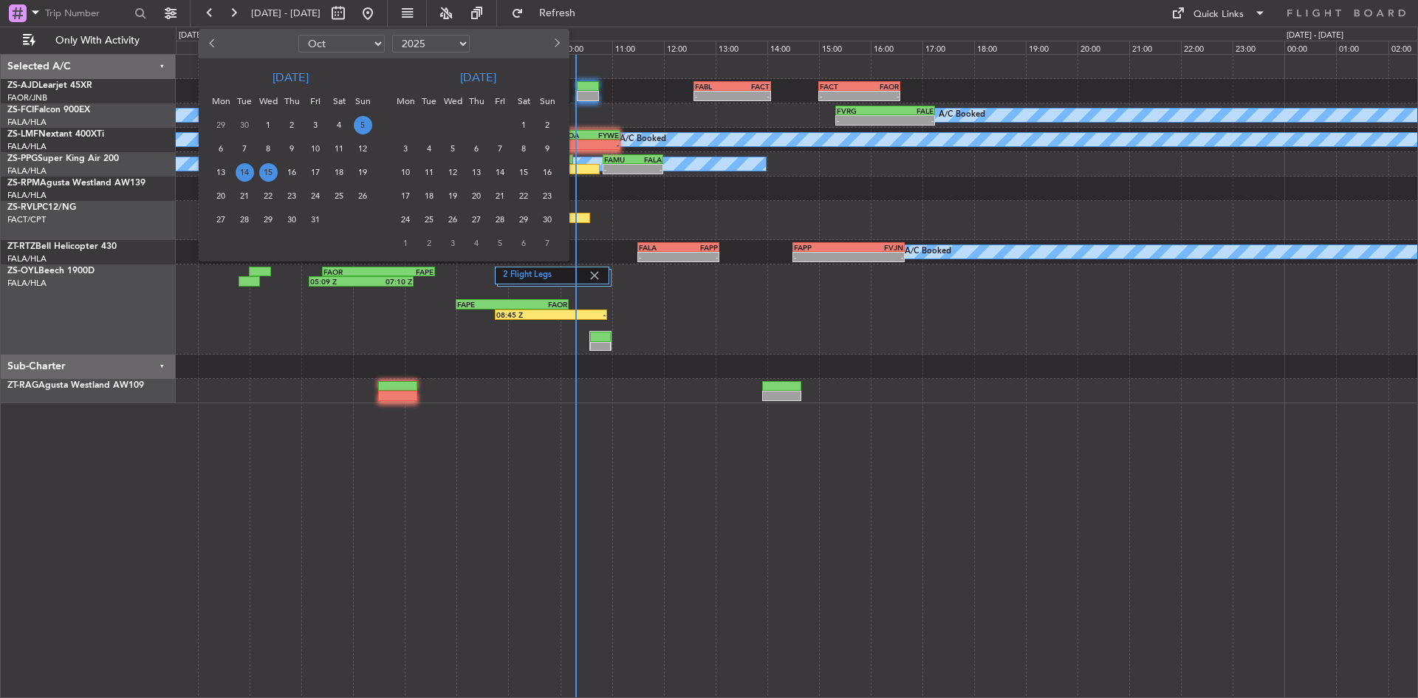
click at [358, 122] on span "5" at bounding box center [363, 125] width 18 height 18
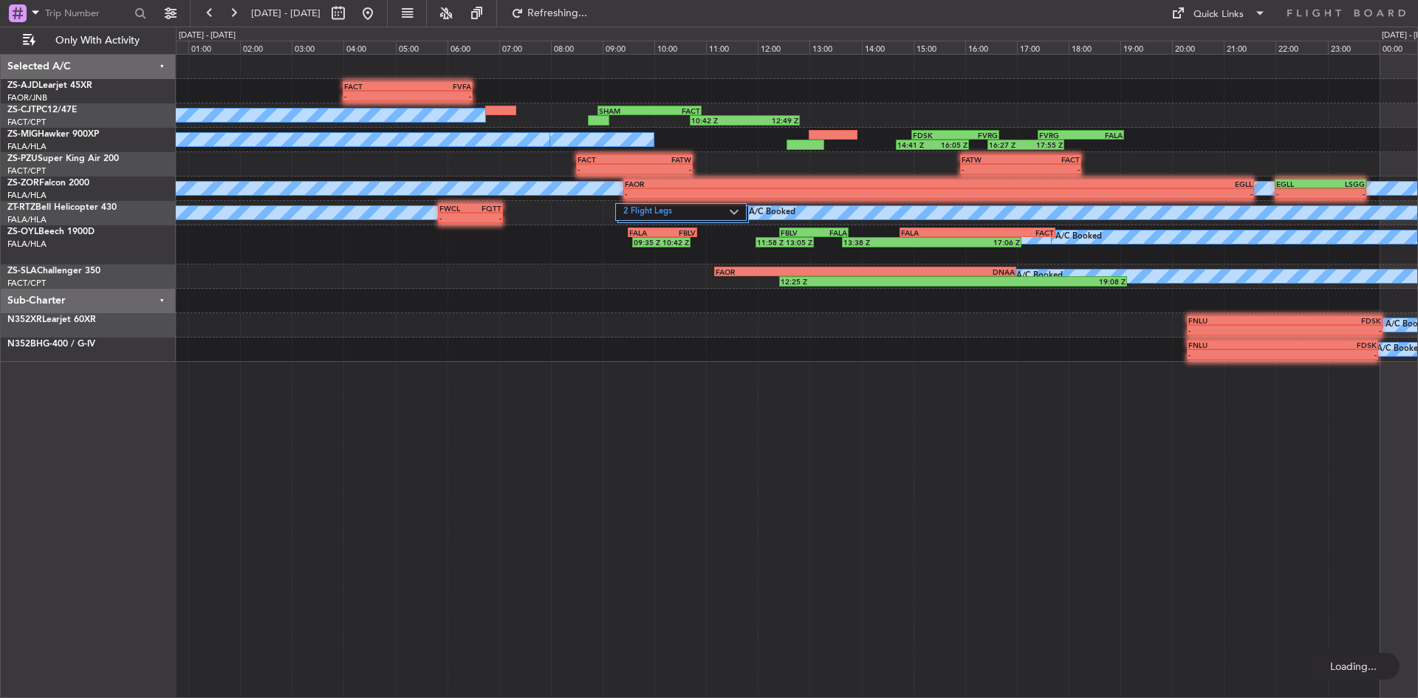
click at [528, 371] on div "FACT 04:00 Z FVFA 06:30 Z - - 10:42 Z 12:49 Z SHAM 08:55 Z FACT 10:55 Z A/C Boo…" at bounding box center [797, 376] width 1242 height 644
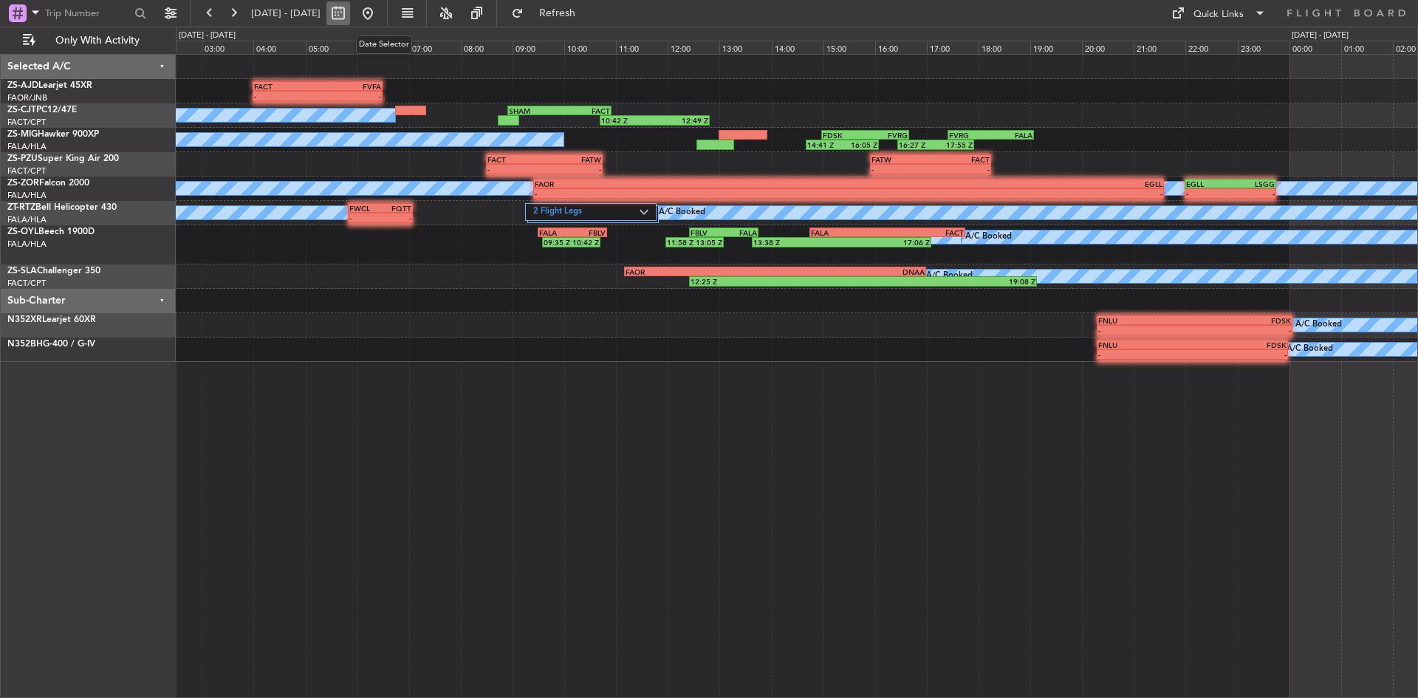
click at [350, 6] on button at bounding box center [338, 13] width 24 height 24
select select "10"
select select "2025"
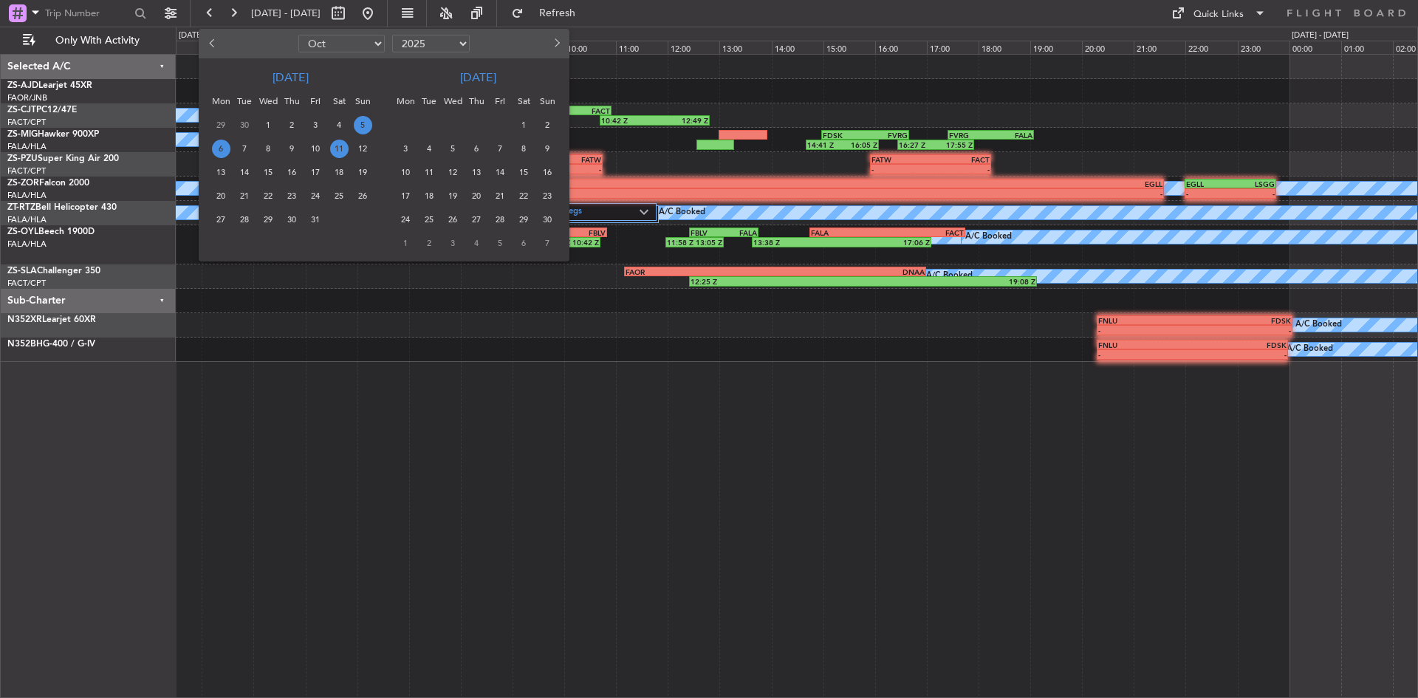
click at [337, 146] on span "11" at bounding box center [339, 149] width 18 height 18
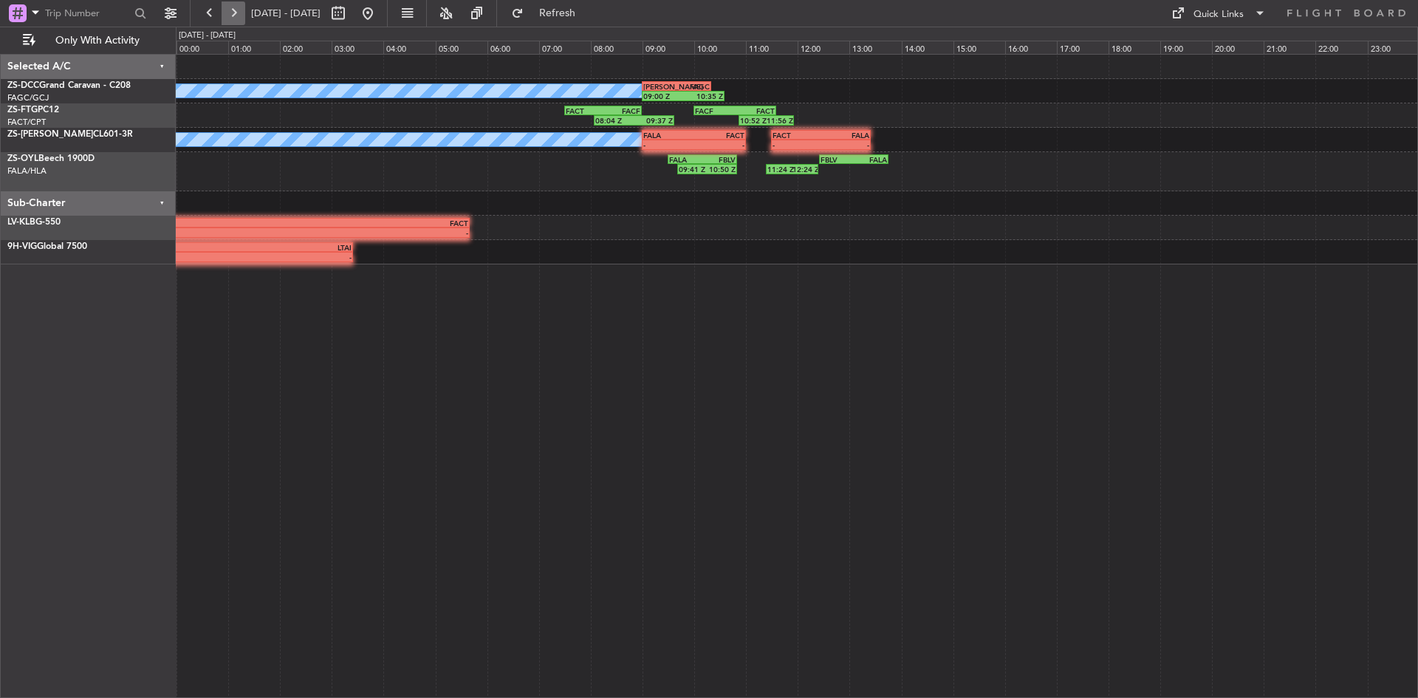
click at [226, 15] on button at bounding box center [233, 13] width 24 height 24
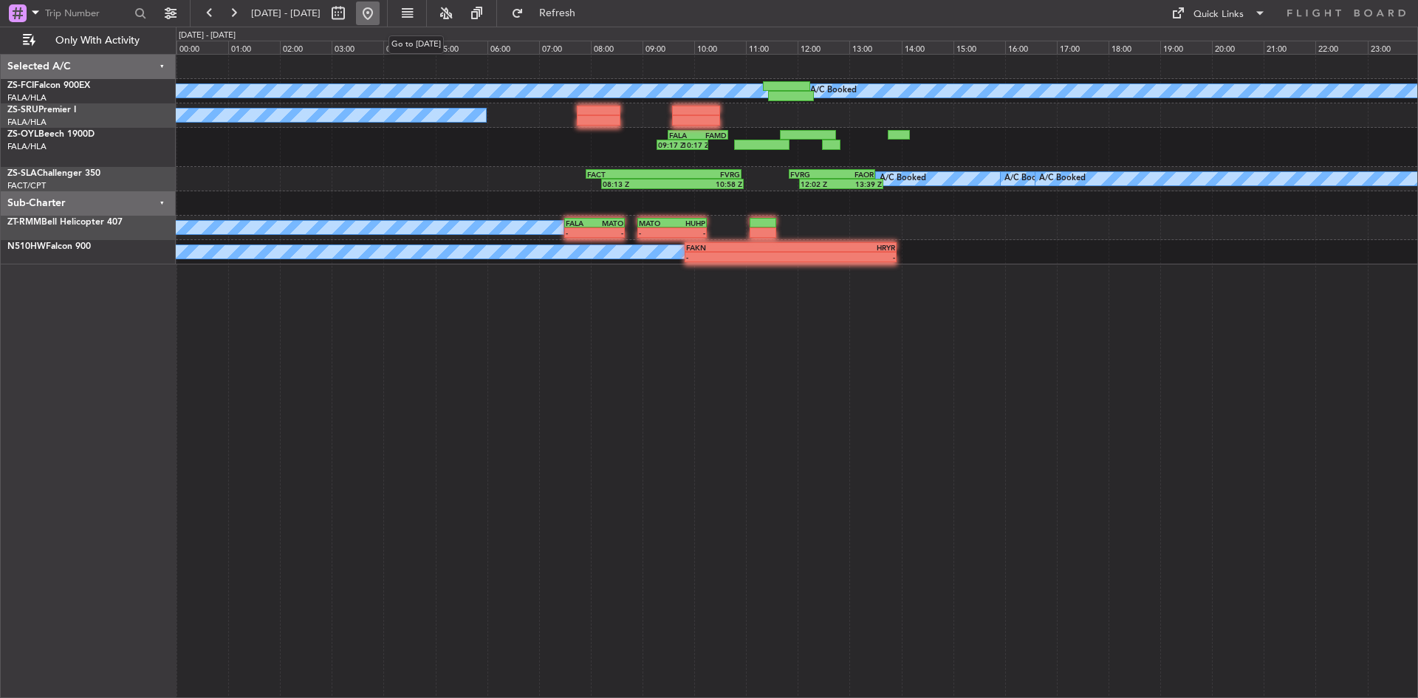
click at [379, 11] on button at bounding box center [368, 13] width 24 height 24
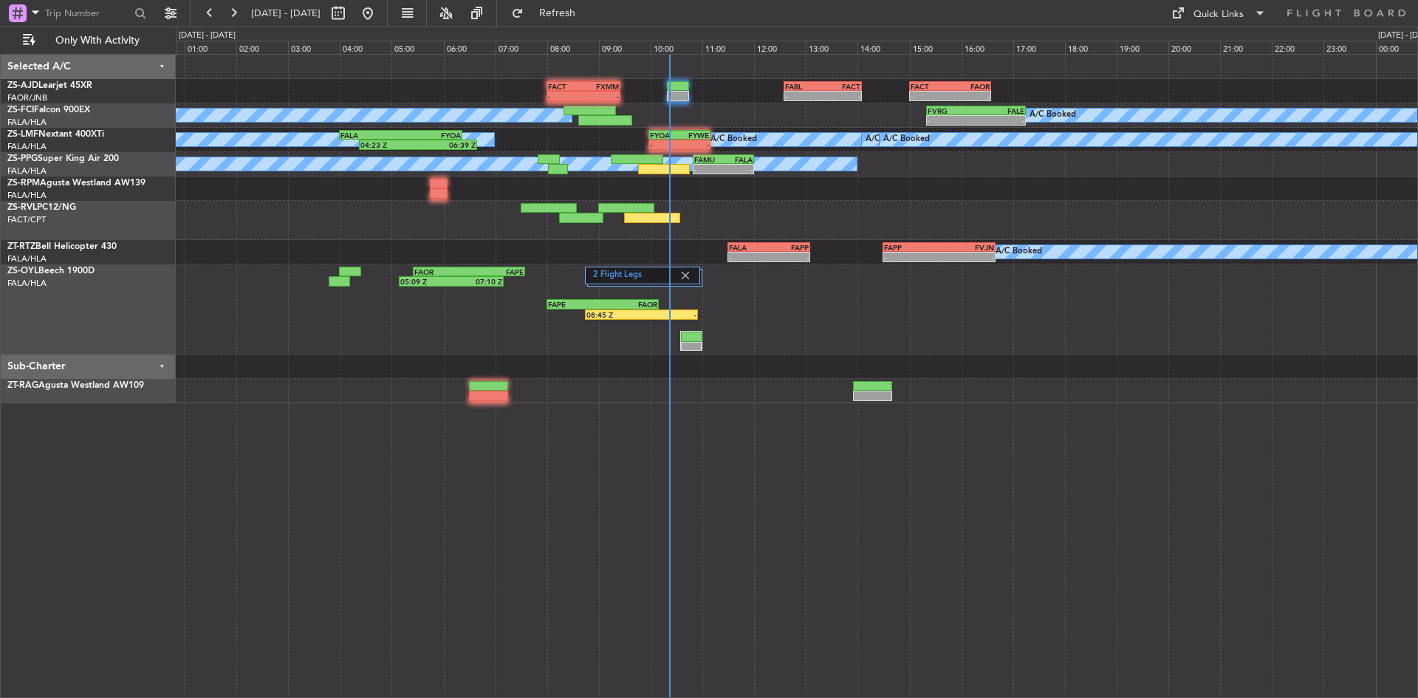
click at [490, 263] on div "FACT 08:00 Z FXMM 09:25 Z - - - - FABL 12:35 Z FACT 14:05 Z - - FACT 15:00 Z FA…" at bounding box center [796, 229] width 1241 height 348
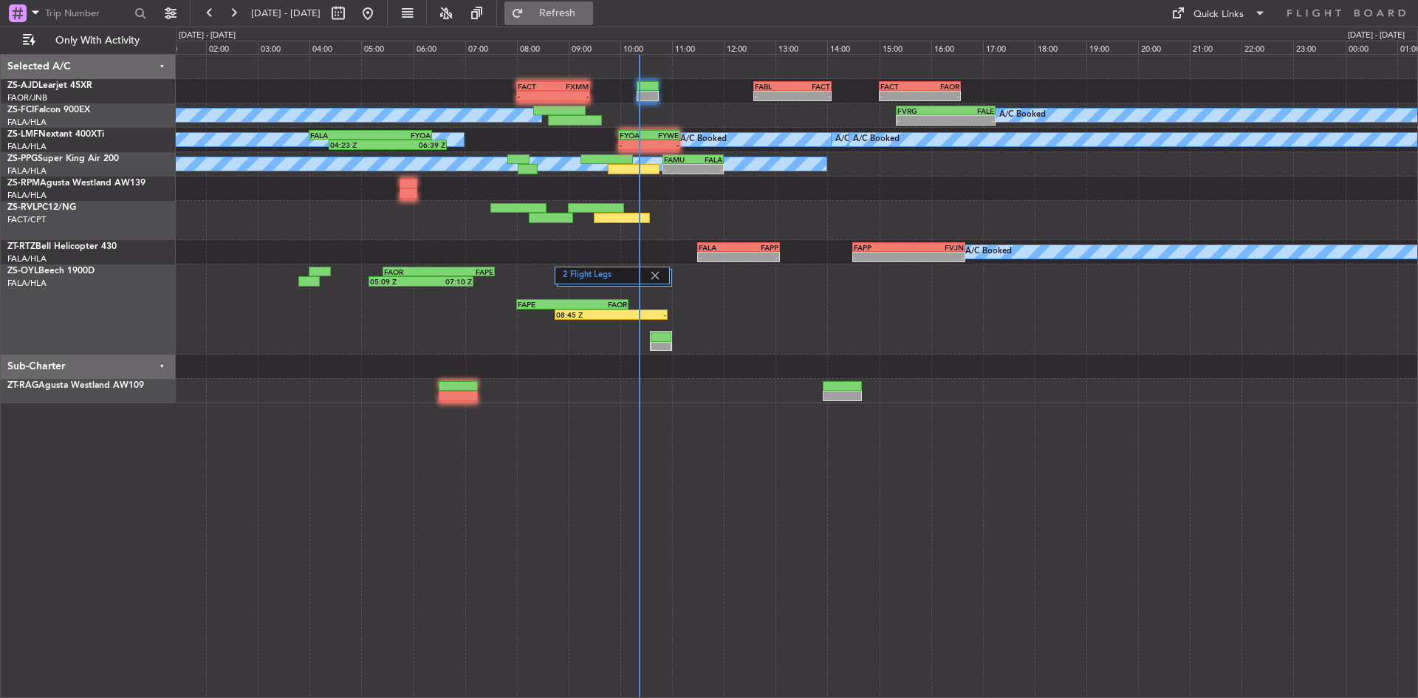
click at [588, 10] on span "Refresh" at bounding box center [557, 13] width 62 height 10
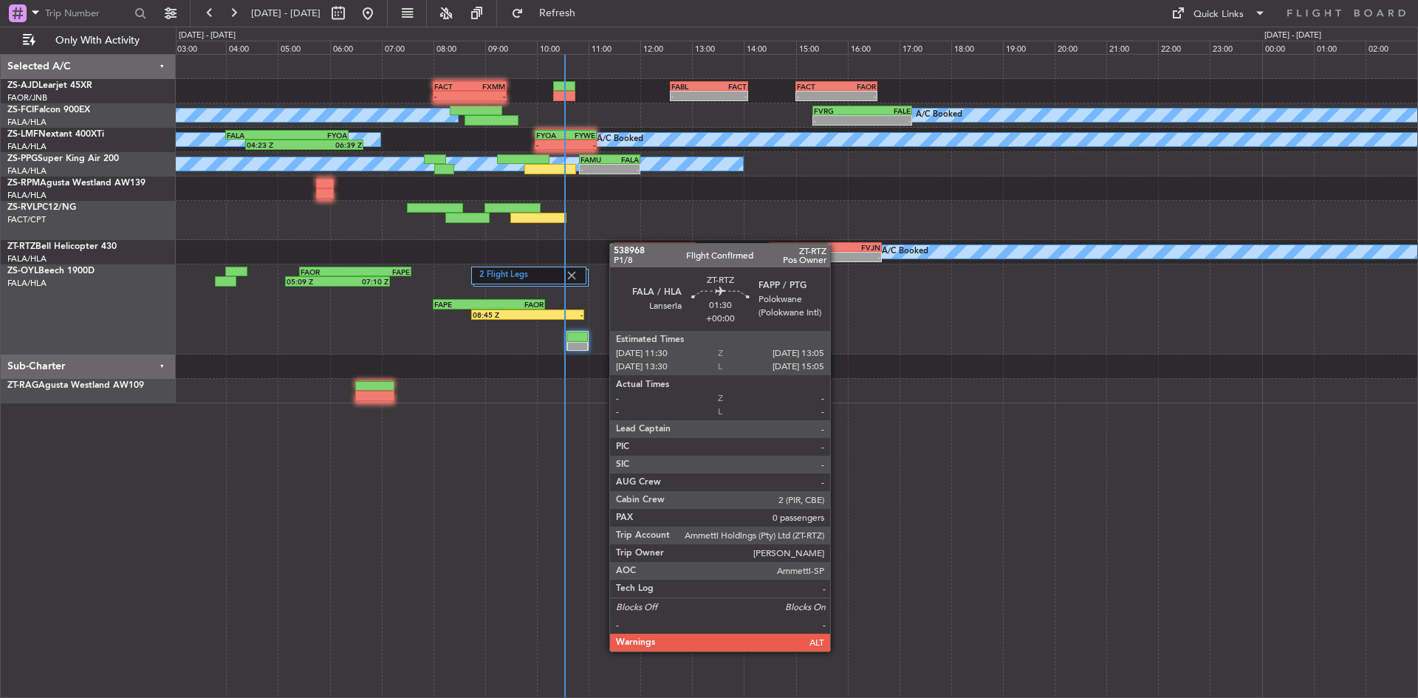
click at [616, 243] on div "- - FACT 08:00 Z FXMM 09:25 Z - - FABL 12:35 Z FACT 14:05 Z - - FACT 15:00 Z FA…" at bounding box center [796, 229] width 1241 height 348
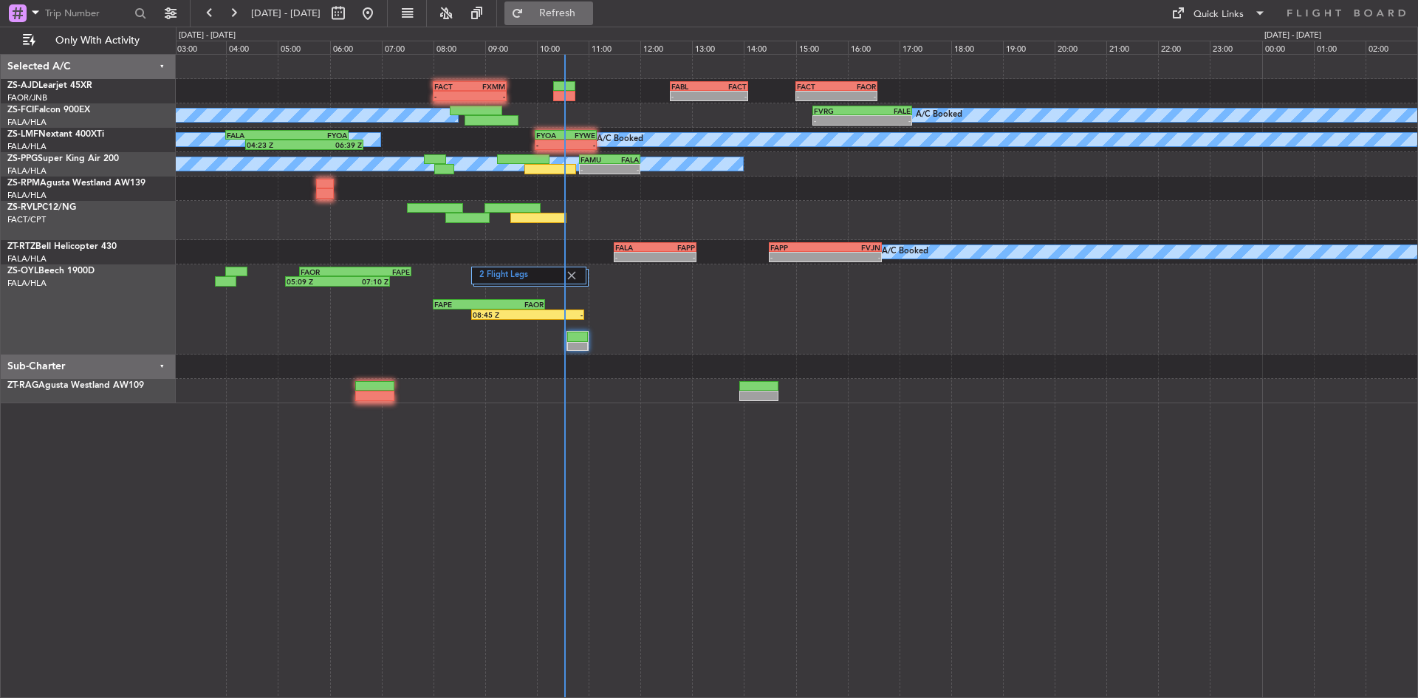
click at [584, 7] on button "Refresh" at bounding box center [548, 13] width 89 height 24
click at [585, 4] on button "Refresh" at bounding box center [548, 13] width 89 height 24
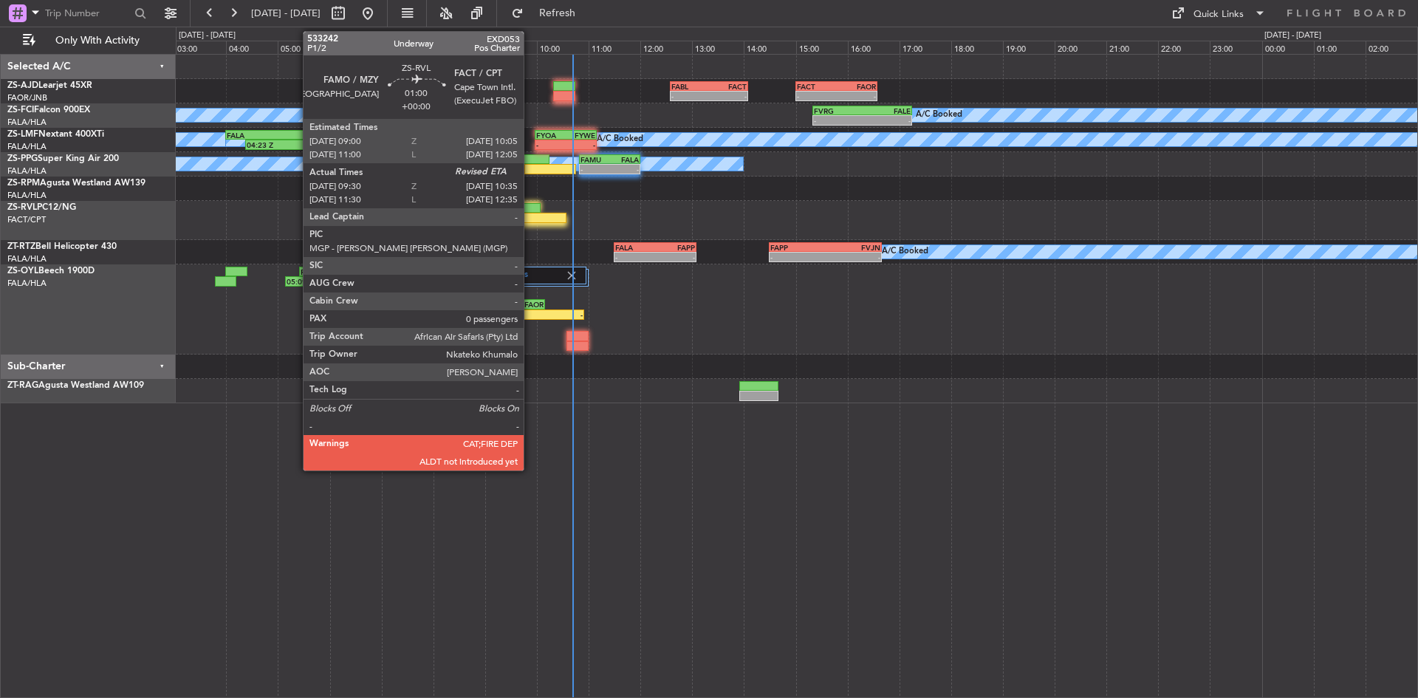
click at [530, 217] on div at bounding box center [538, 218] width 56 height 10
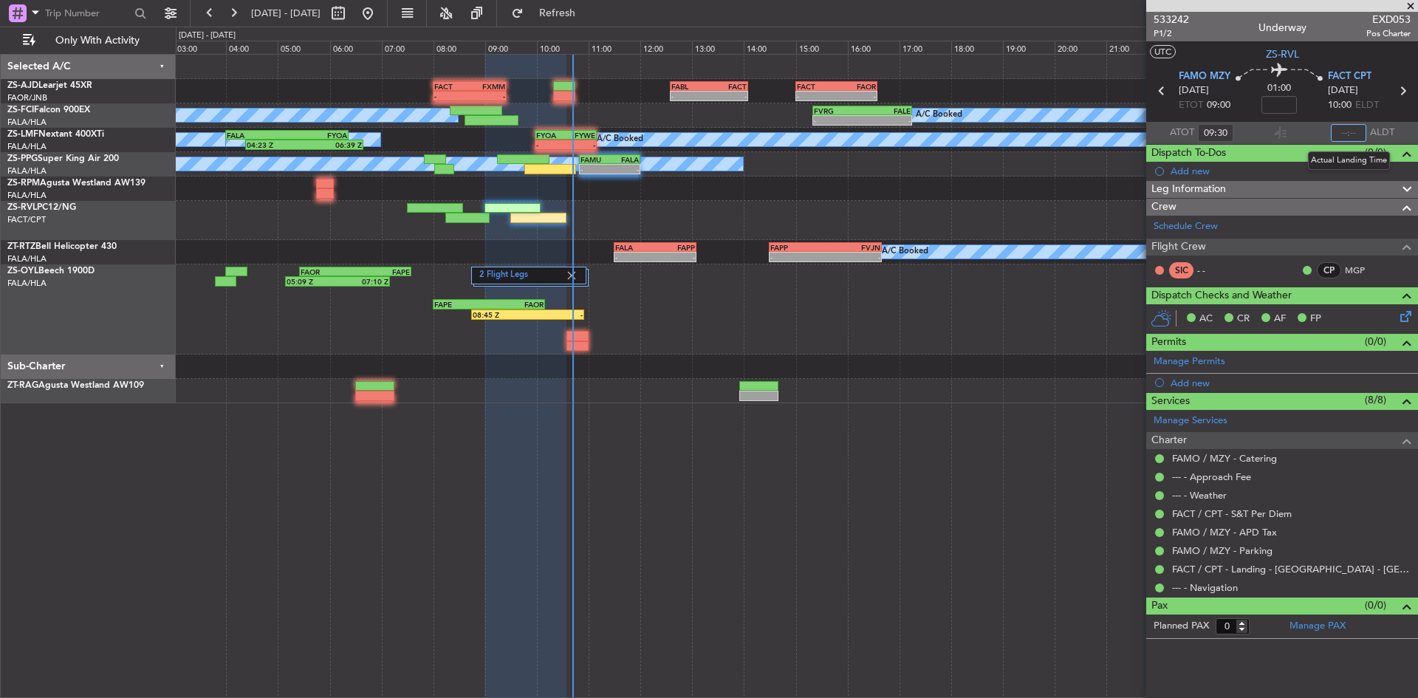
click at [1355, 134] on input "text" at bounding box center [1347, 133] width 35 height 18
type input "10:28"
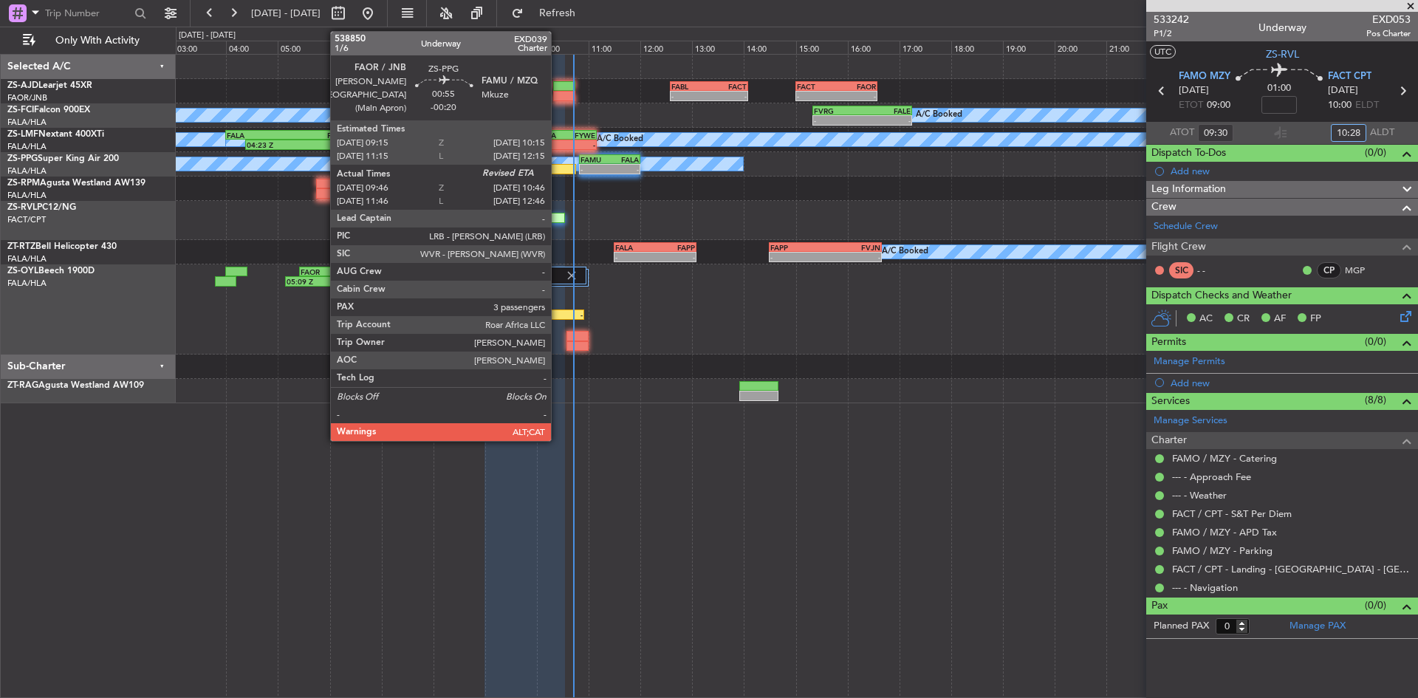
click at [557, 168] on div at bounding box center [550, 169] width 52 height 10
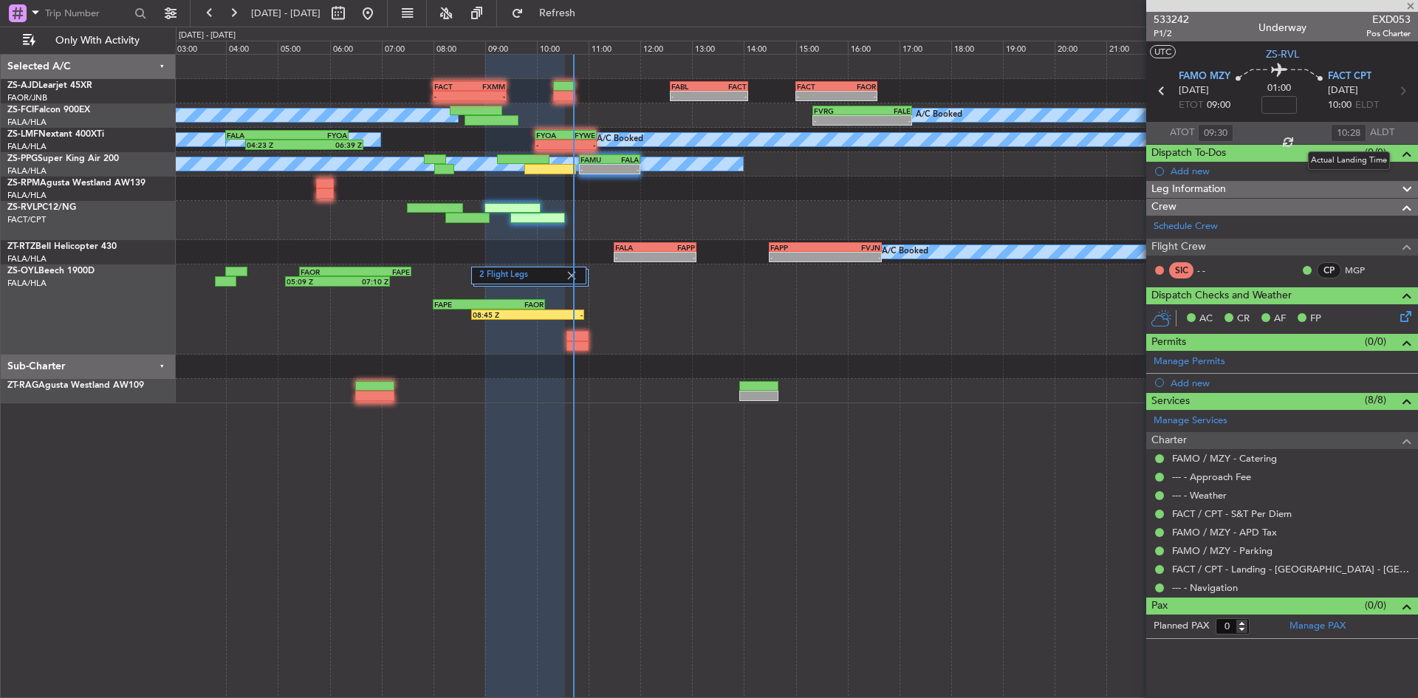
type input "-00:20"
type input "09:46"
type input "3"
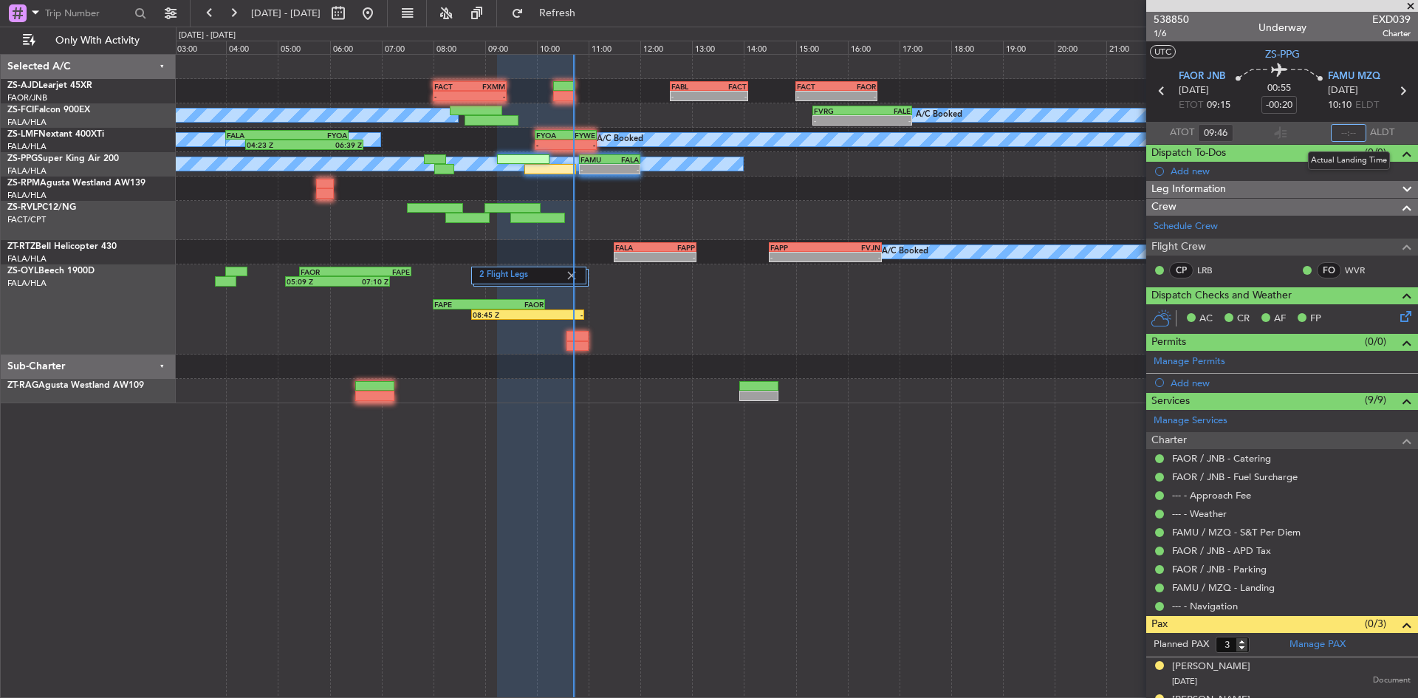
click at [1342, 131] on input "text" at bounding box center [1347, 133] width 35 height 18
type input "10:40"
click at [1406, 4] on span at bounding box center [1410, 6] width 15 height 13
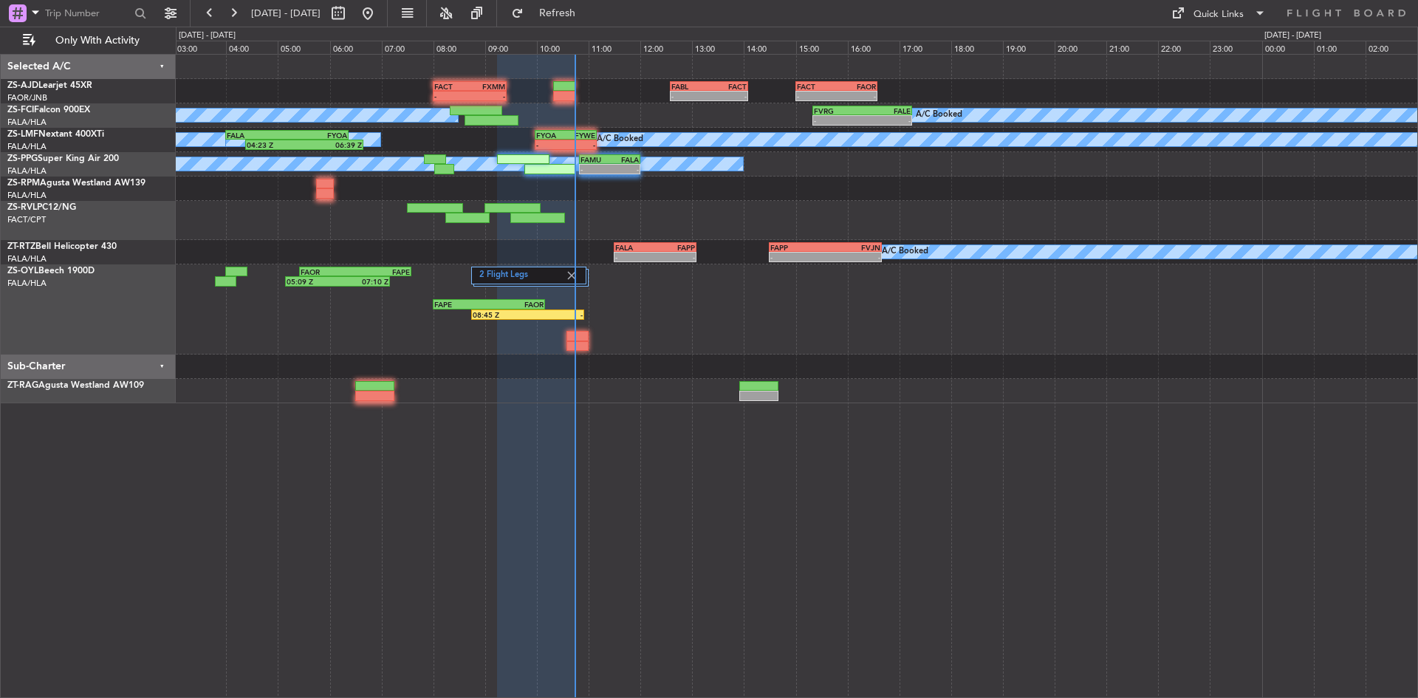
type input "0"
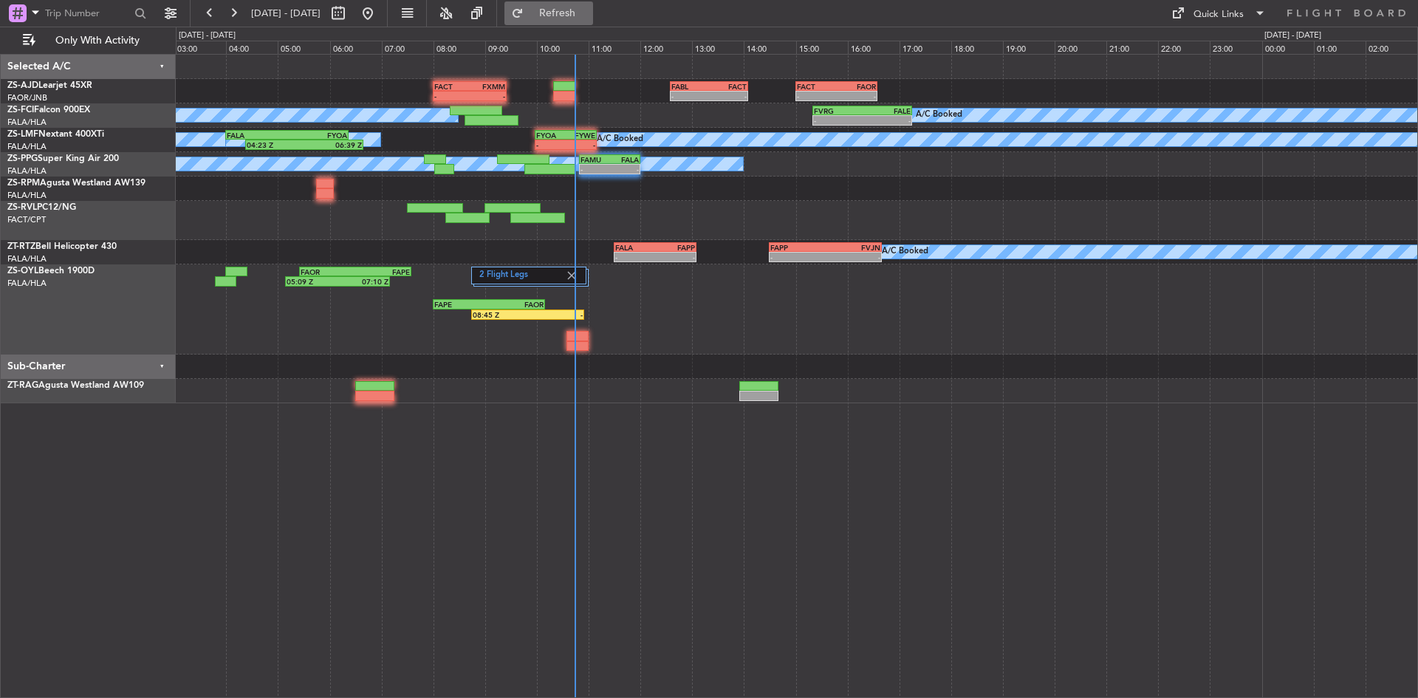
click at [588, 14] on span "Refresh" at bounding box center [557, 13] width 62 height 10
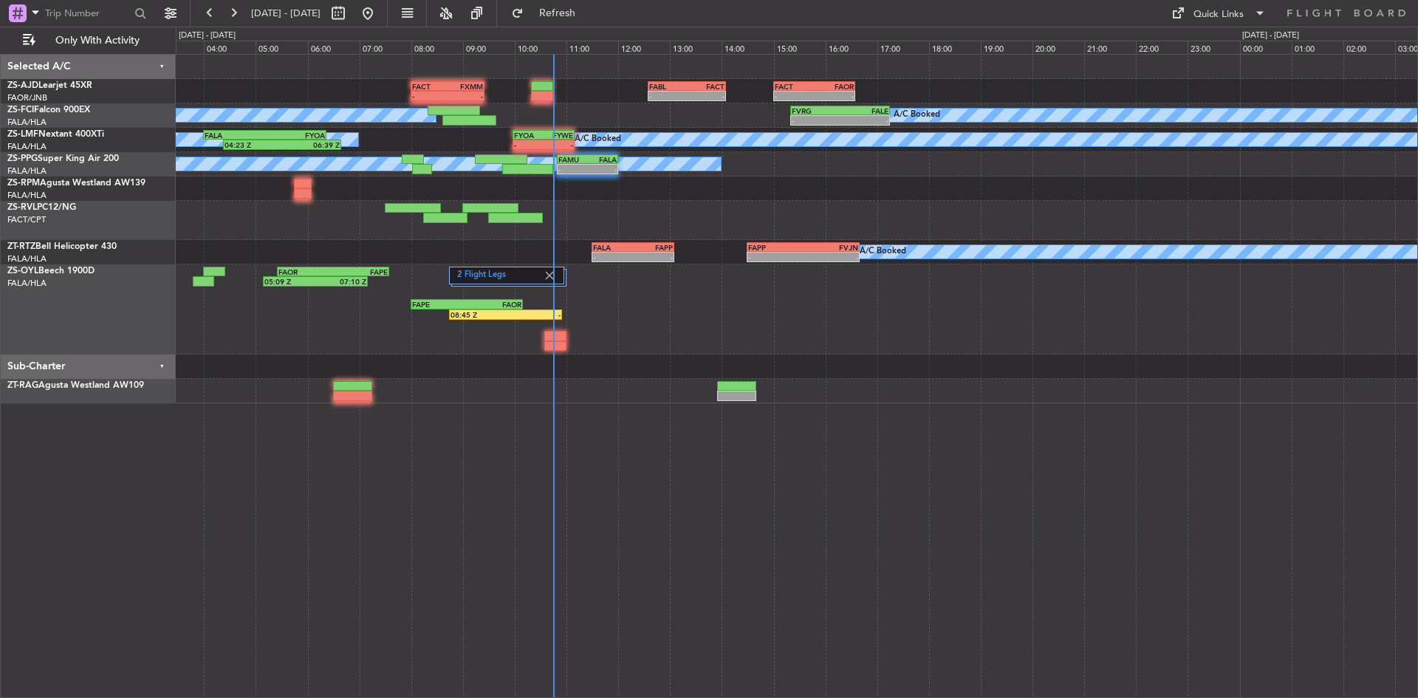
click at [625, 197] on div at bounding box center [796, 188] width 1241 height 24
click at [575, 6] on button "Refresh" at bounding box center [548, 13] width 89 height 24
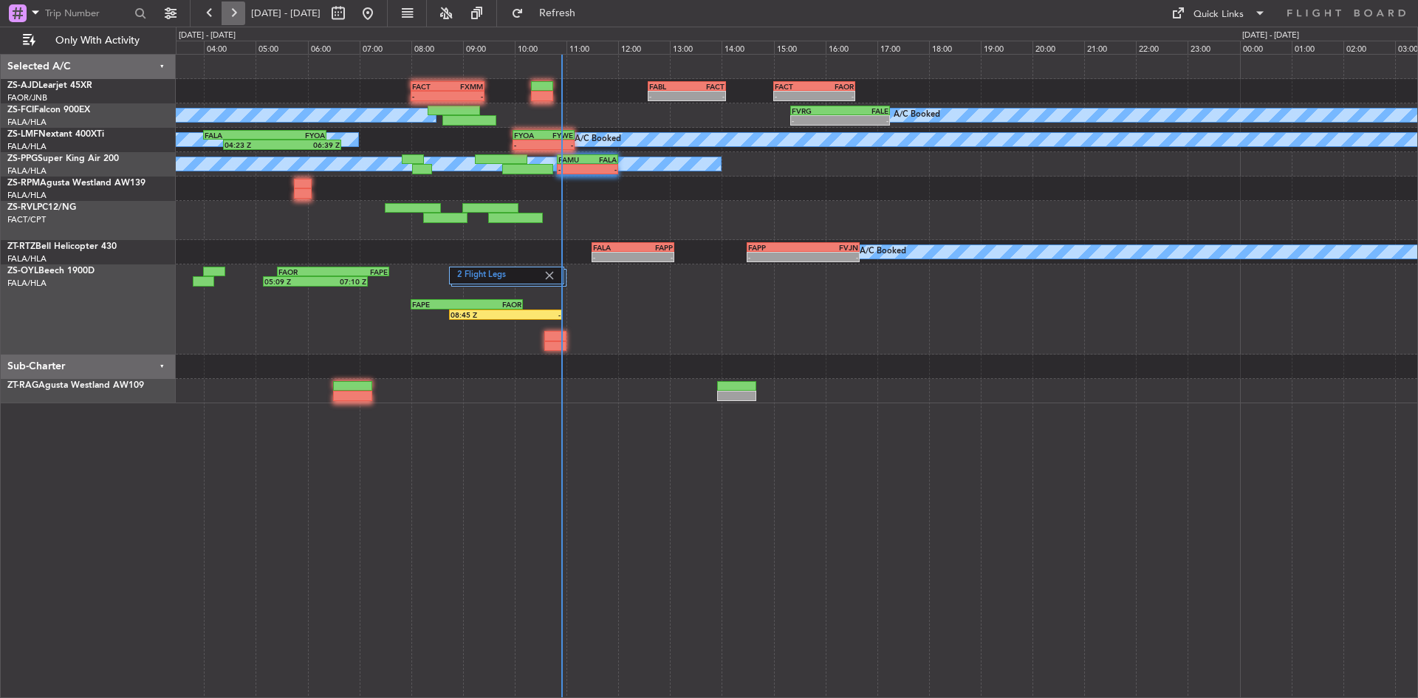
click at [232, 14] on button at bounding box center [233, 13] width 24 height 24
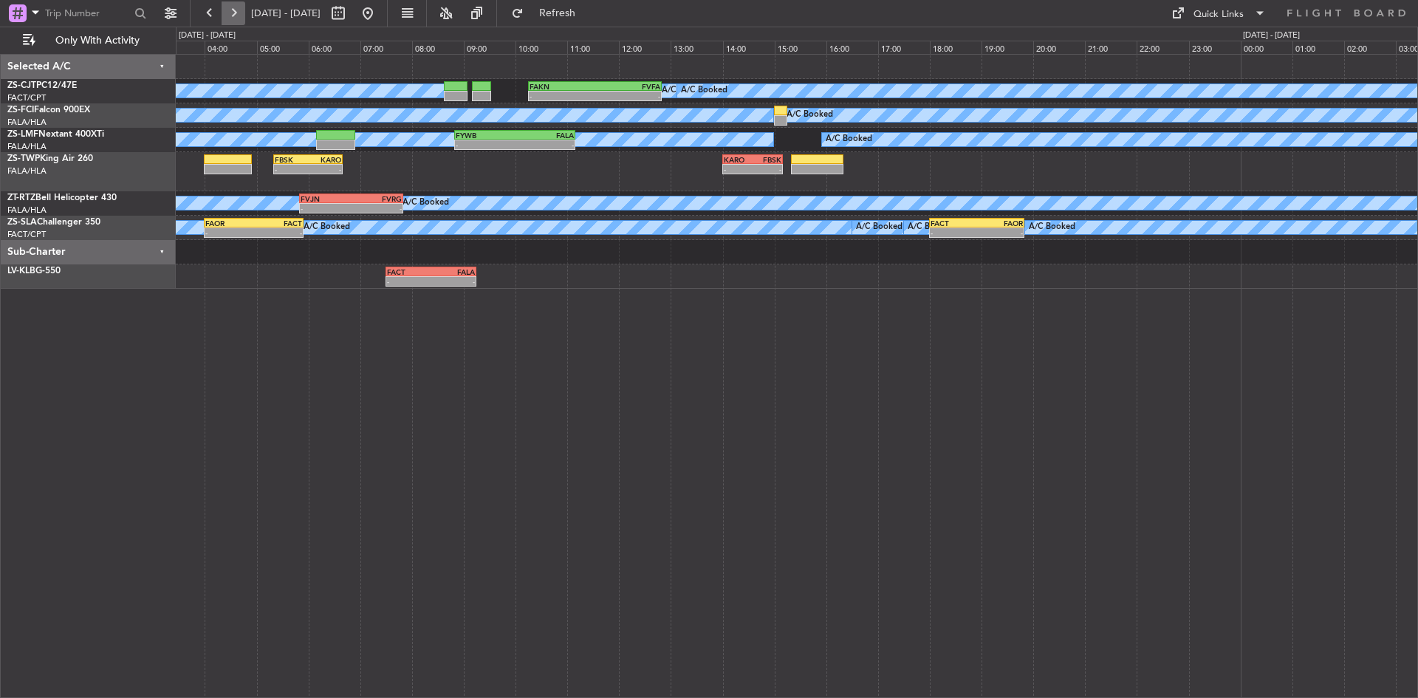
click at [232, 14] on button at bounding box center [233, 13] width 24 height 24
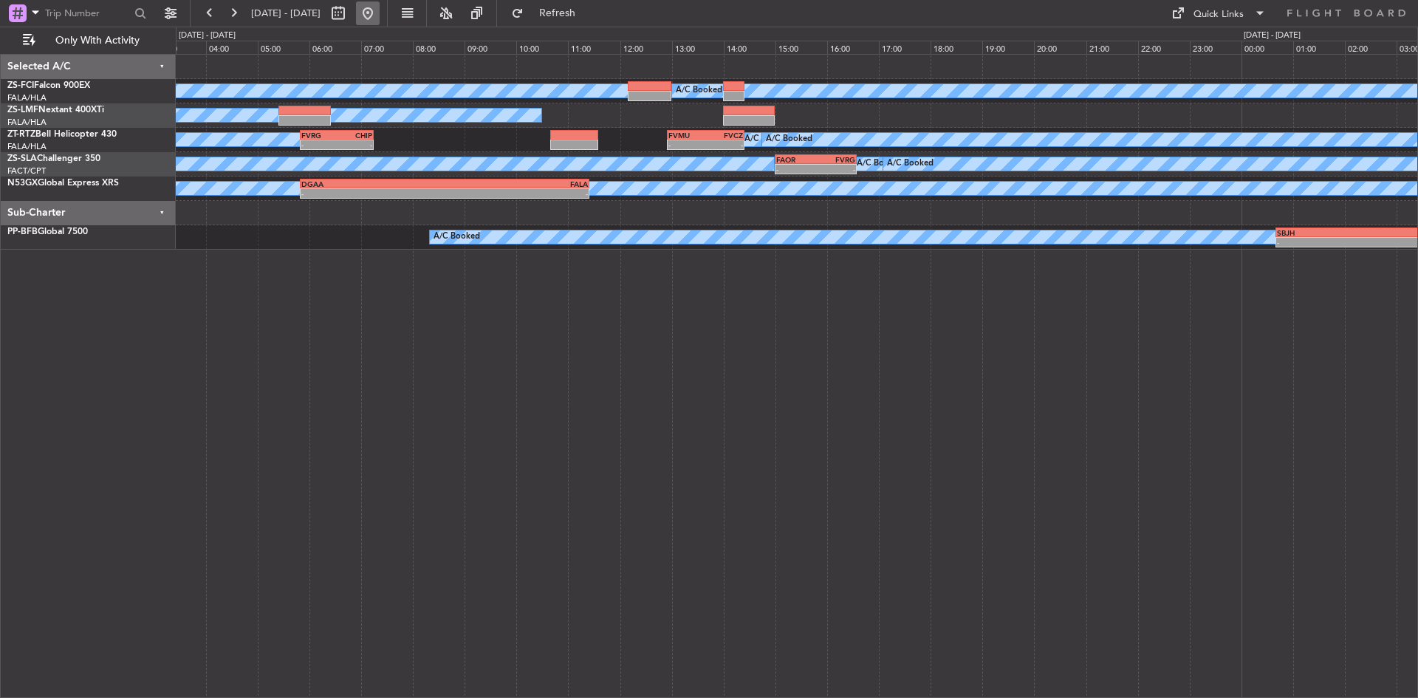
click at [379, 18] on button at bounding box center [368, 13] width 24 height 24
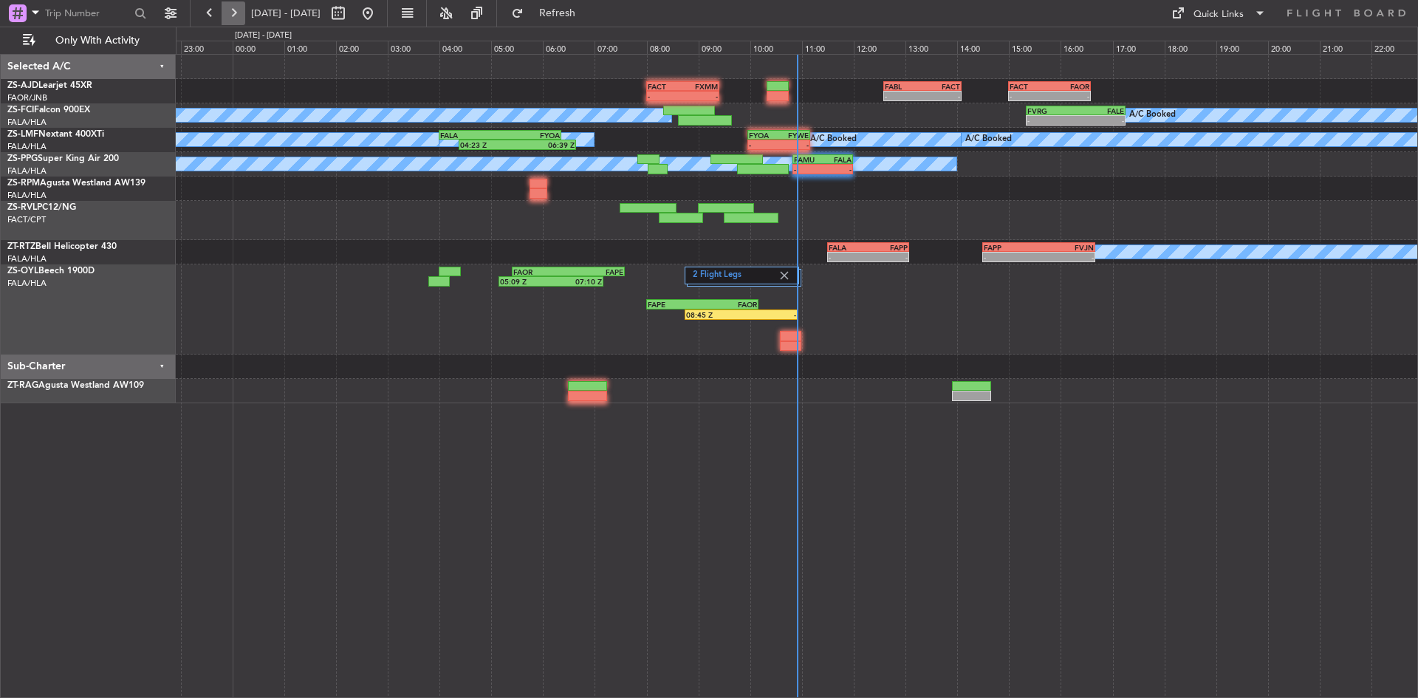
click at [241, 10] on button at bounding box center [233, 13] width 24 height 24
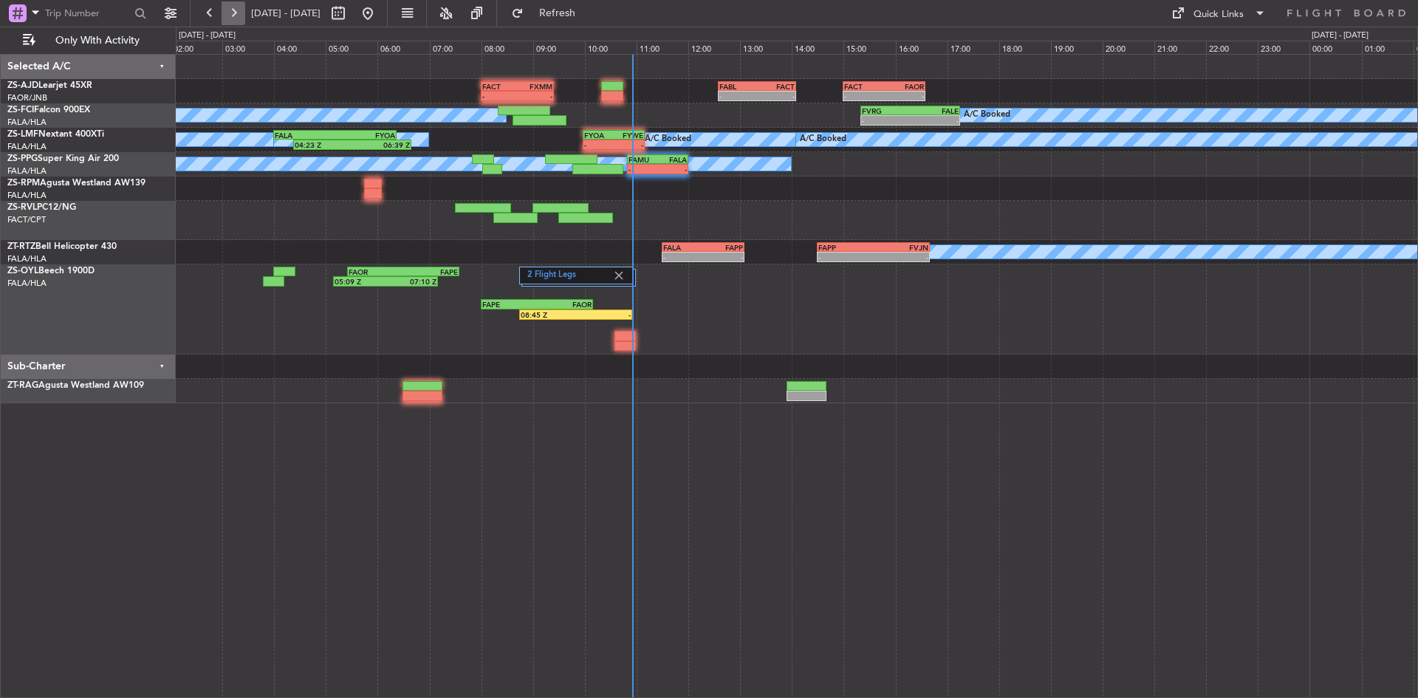
click at [241, 10] on button at bounding box center [233, 13] width 24 height 24
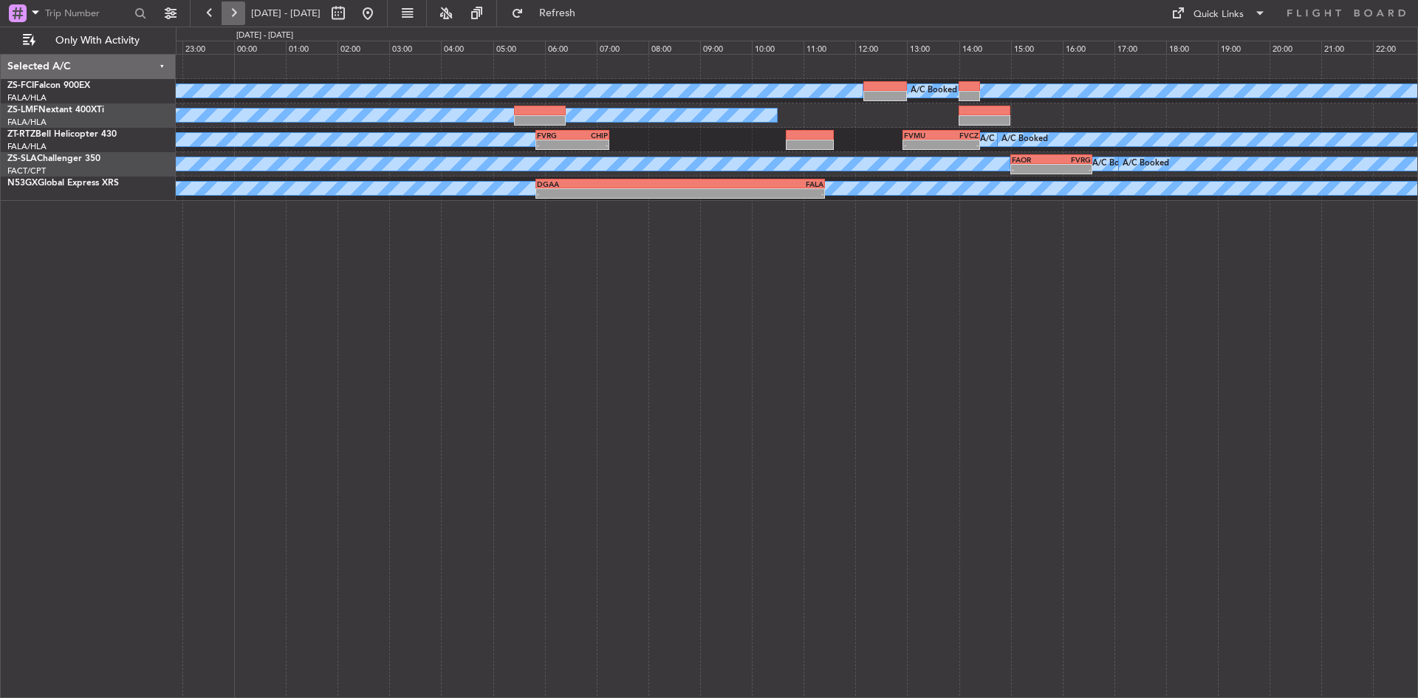
click at [237, 10] on button at bounding box center [233, 13] width 24 height 24
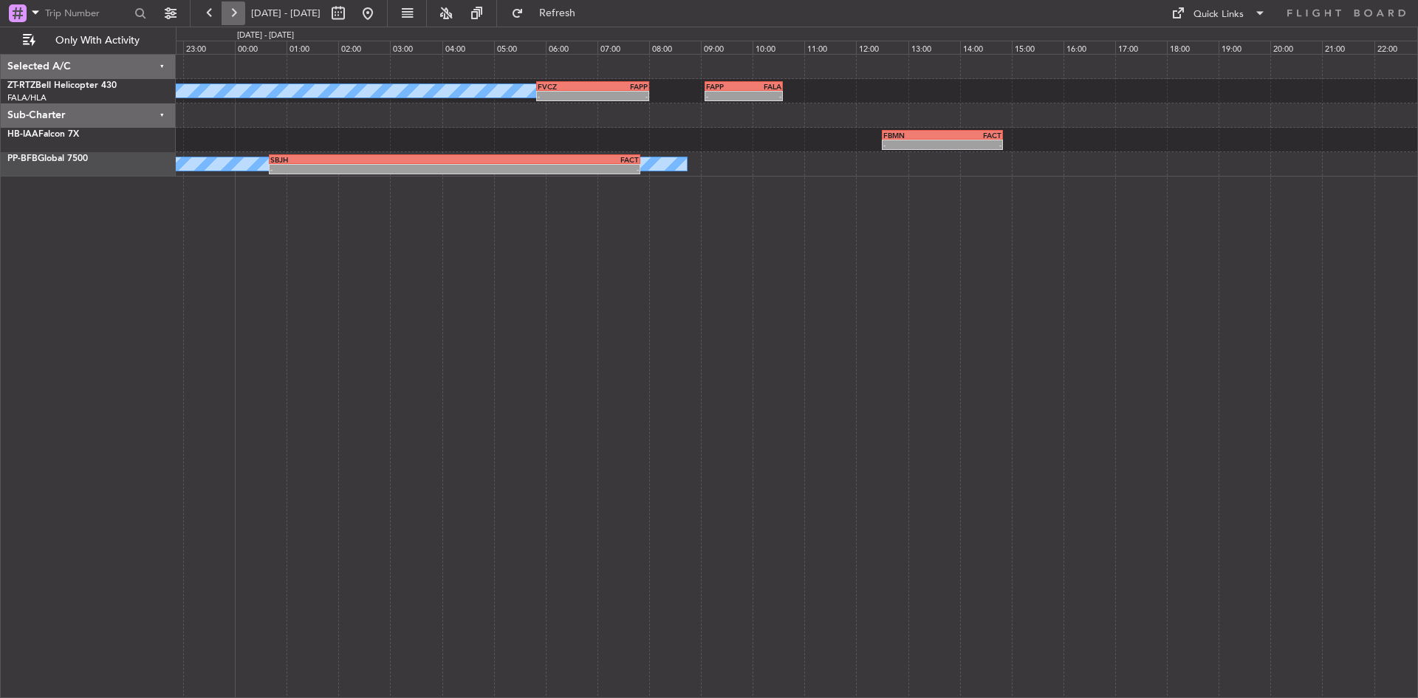
click at [234, 13] on button at bounding box center [233, 13] width 24 height 24
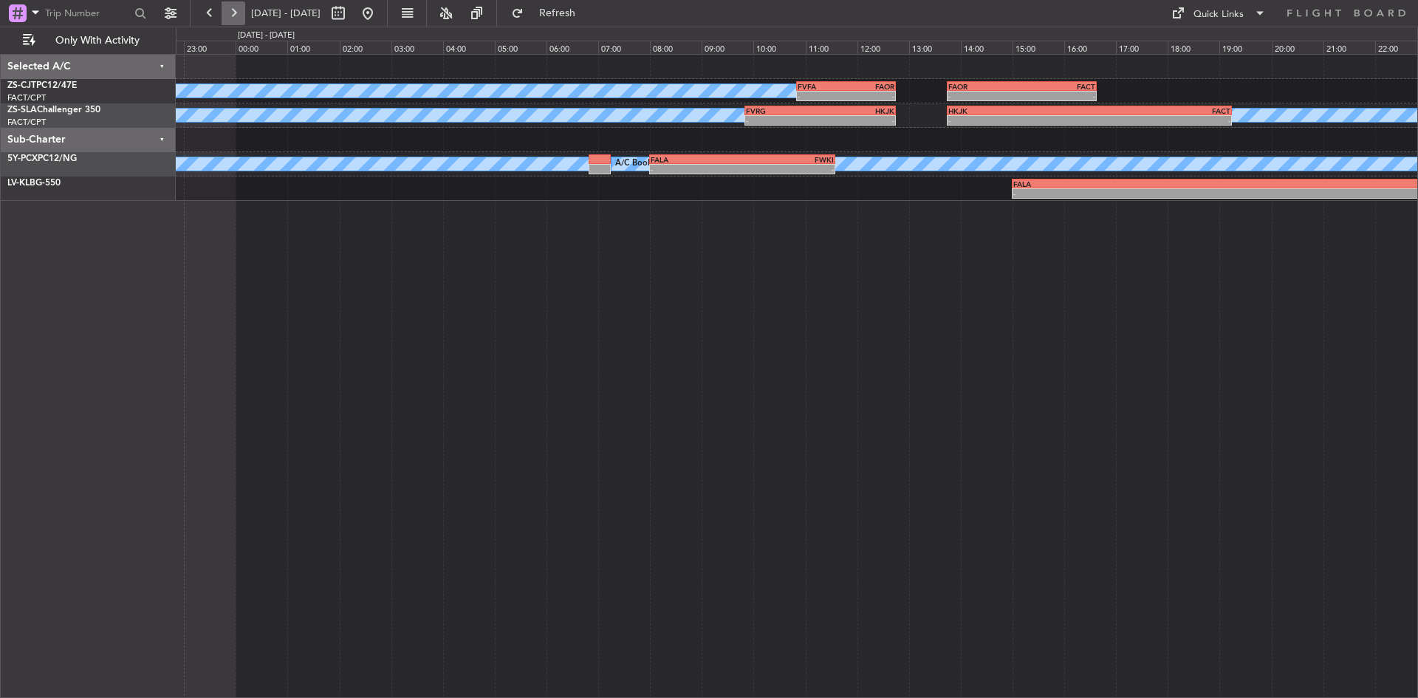
click at [233, 12] on button at bounding box center [233, 13] width 24 height 24
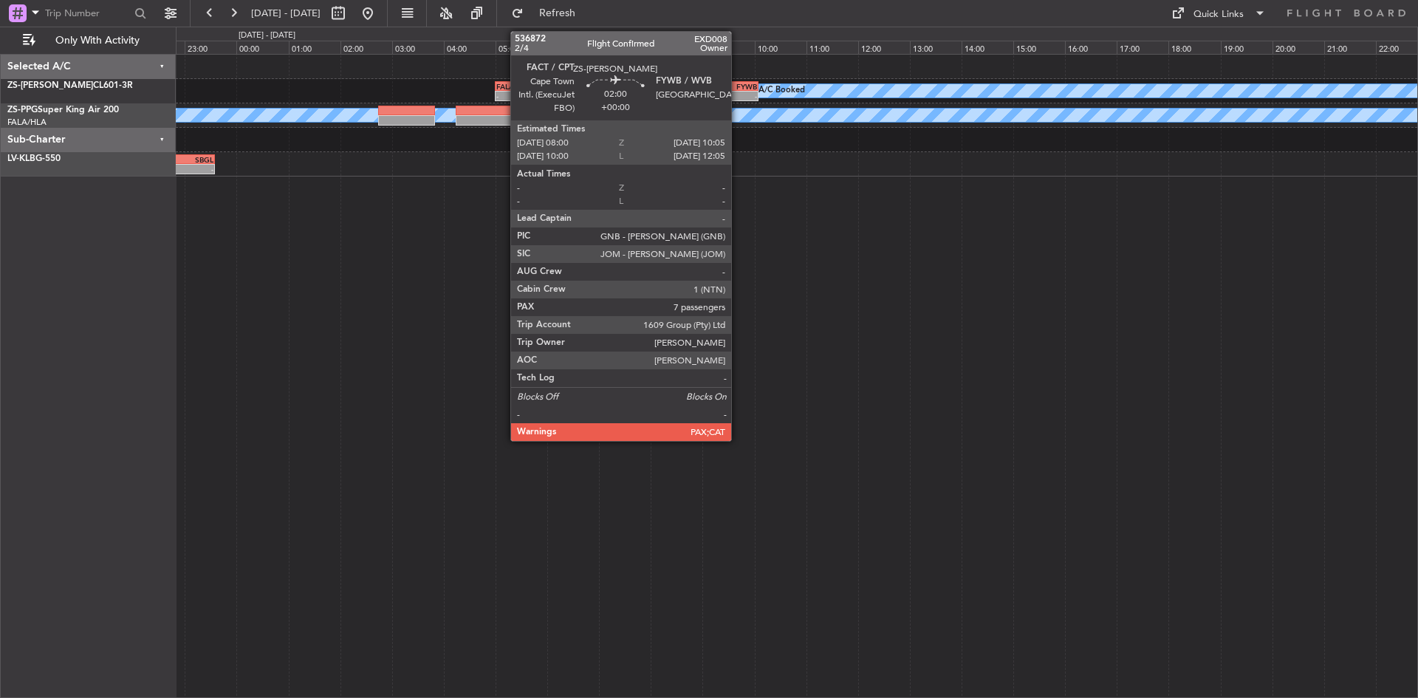
click at [738, 95] on div "-" at bounding box center [730, 96] width 52 height 9
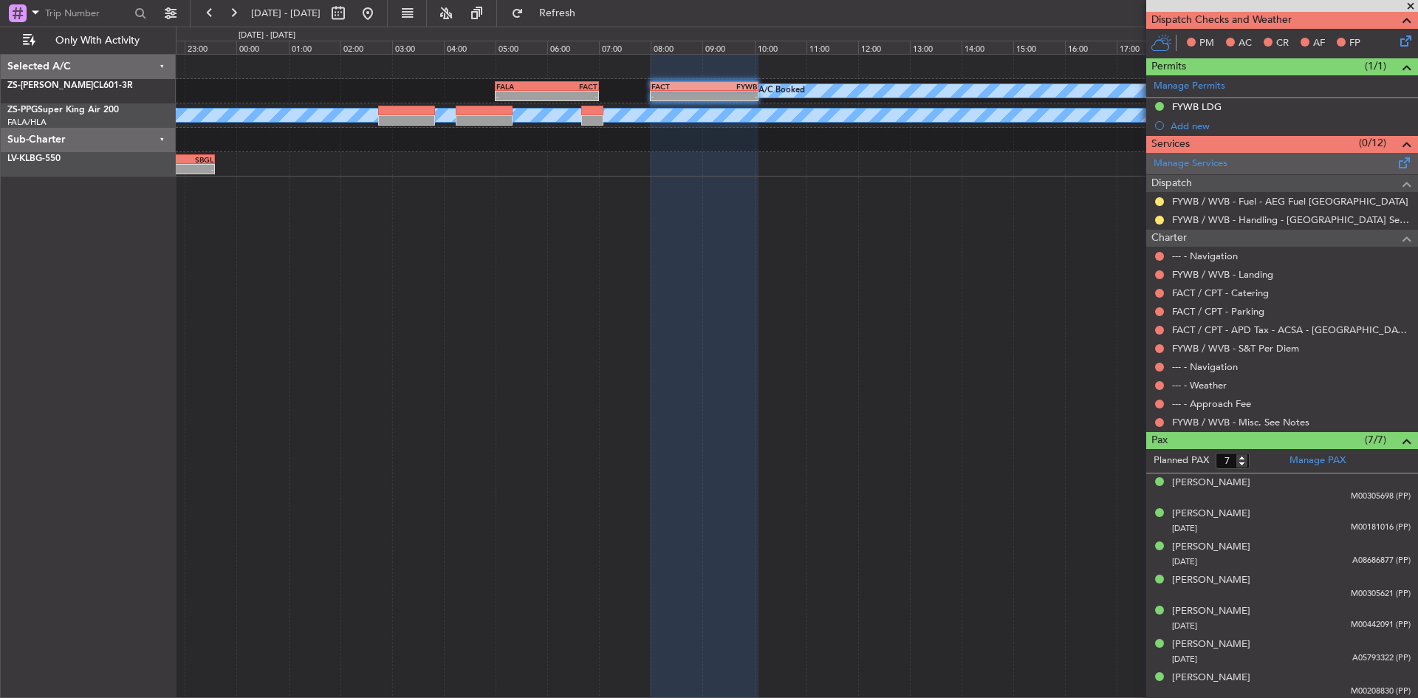
scroll to position [325, 0]
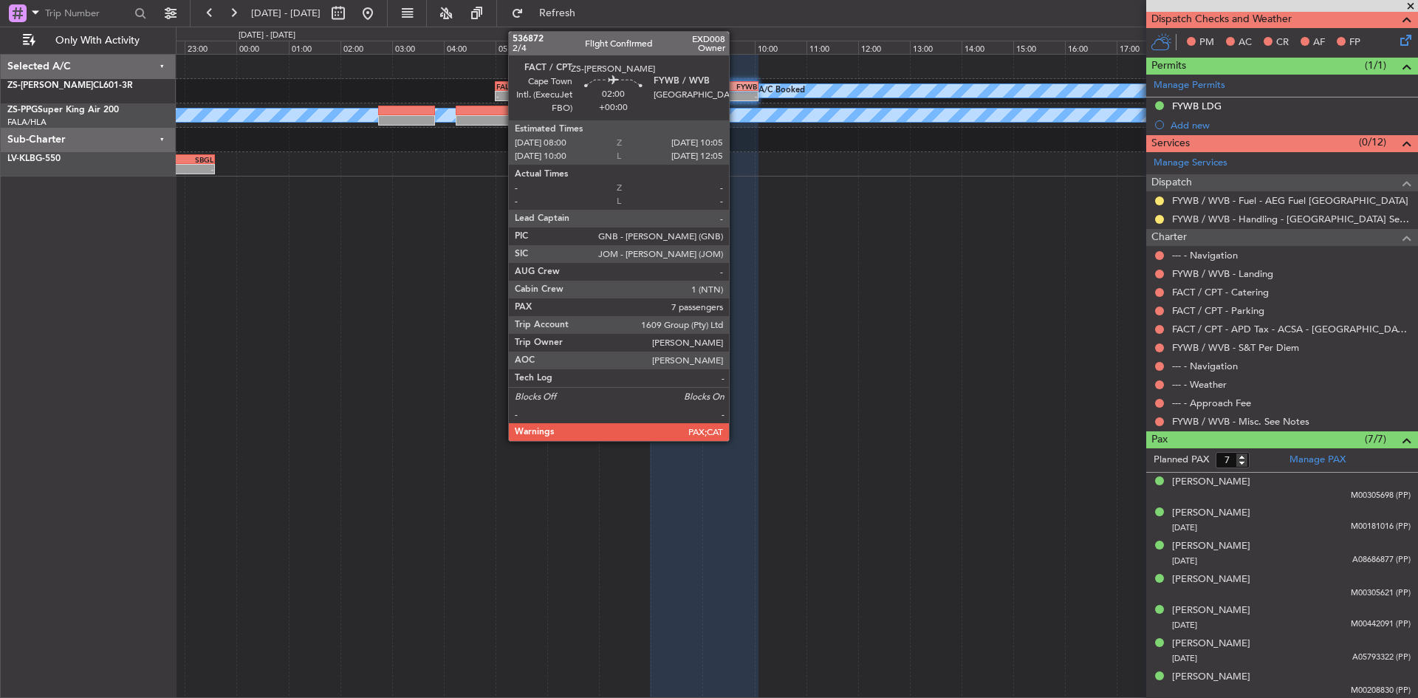
click at [735, 95] on div "-" at bounding box center [730, 96] width 52 height 9
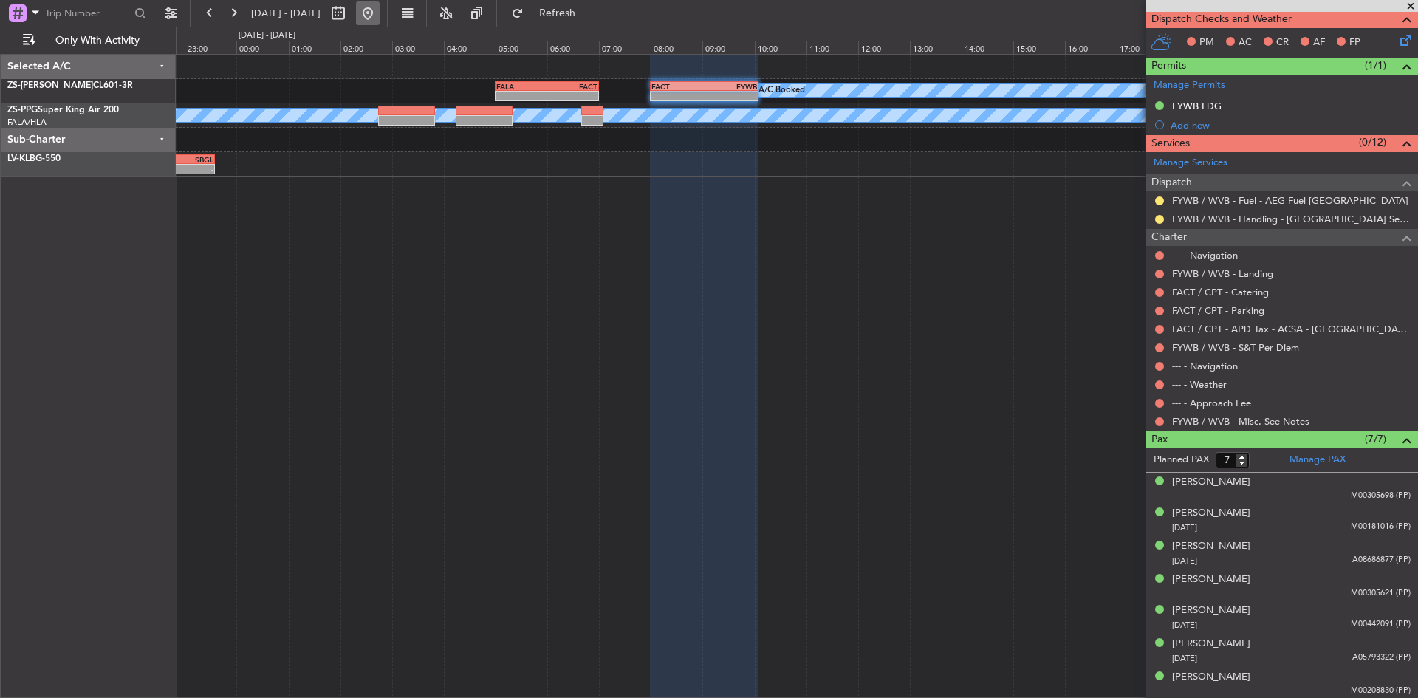
click at [379, 11] on button at bounding box center [368, 13] width 24 height 24
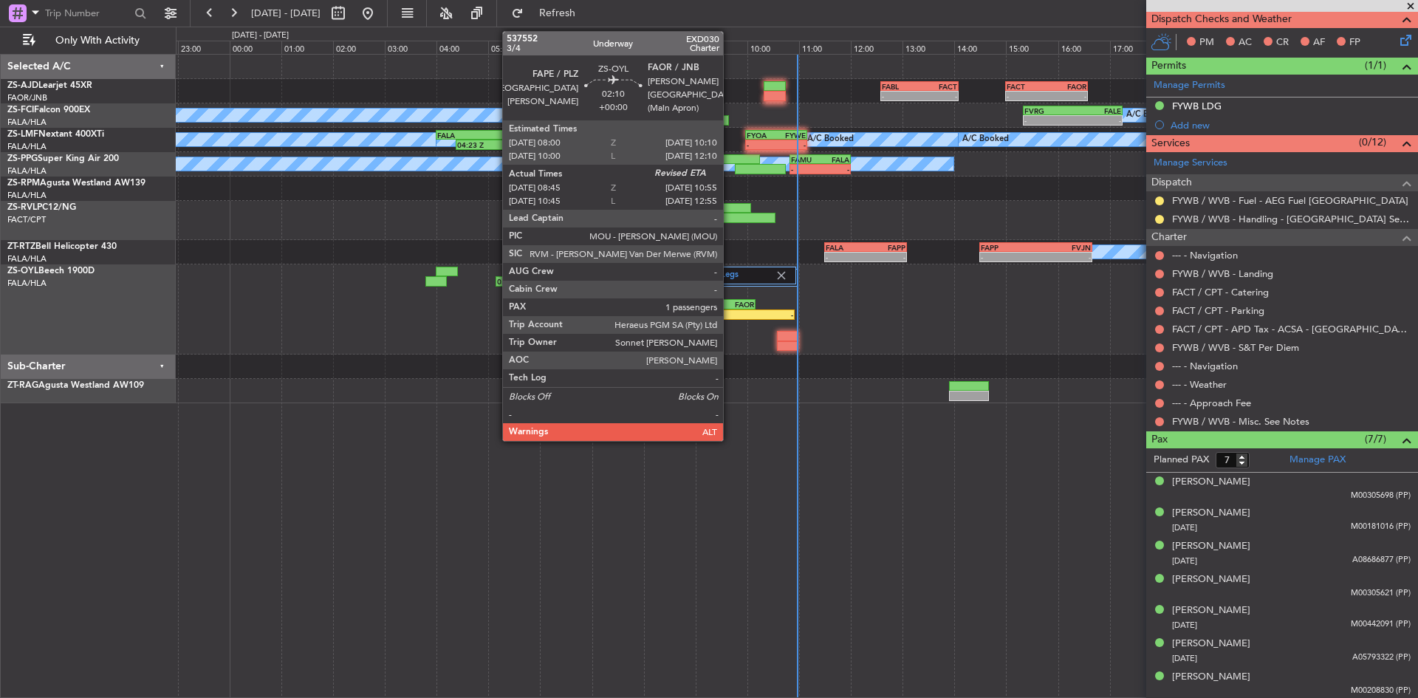
click at [729, 306] on div "FAOR" at bounding box center [726, 304] width 55 height 9
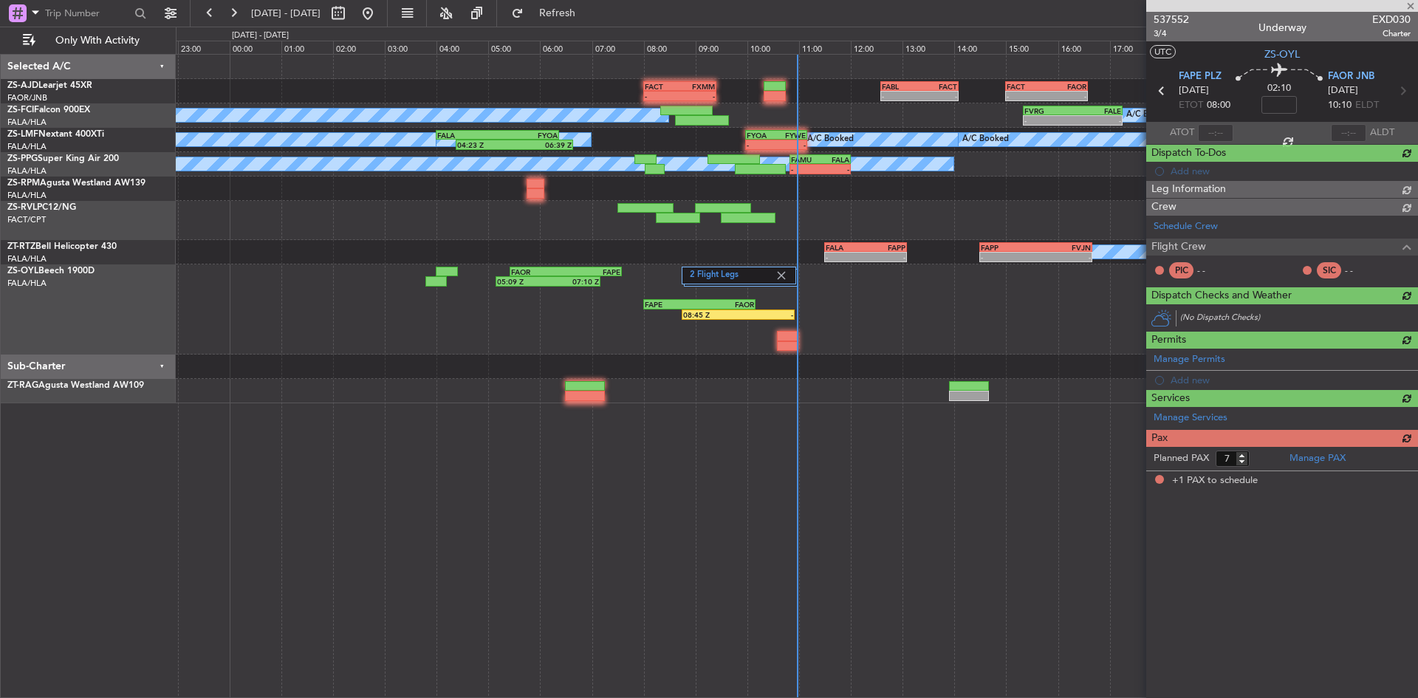
type input "08:45"
type input "1"
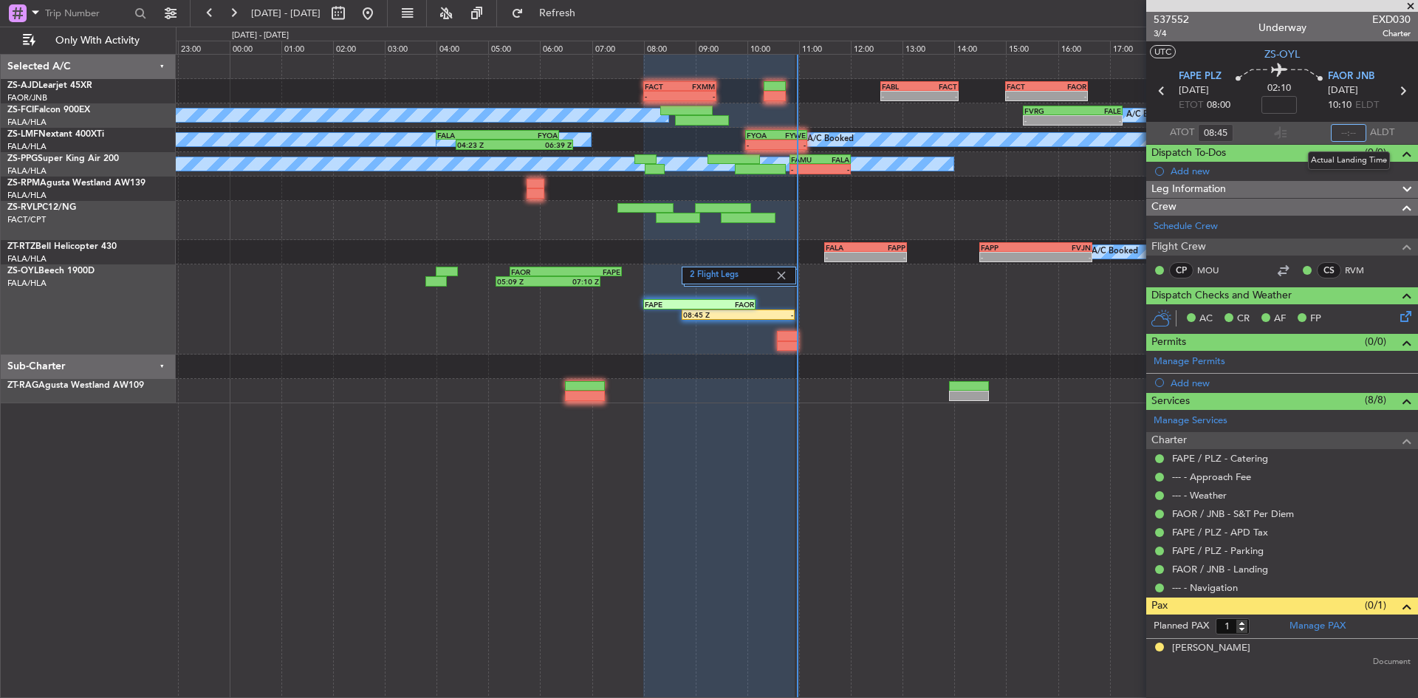
click at [1344, 128] on input "text" at bounding box center [1347, 133] width 35 height 18
type input "10:53"
click at [1415, 4] on span at bounding box center [1410, 6] width 15 height 13
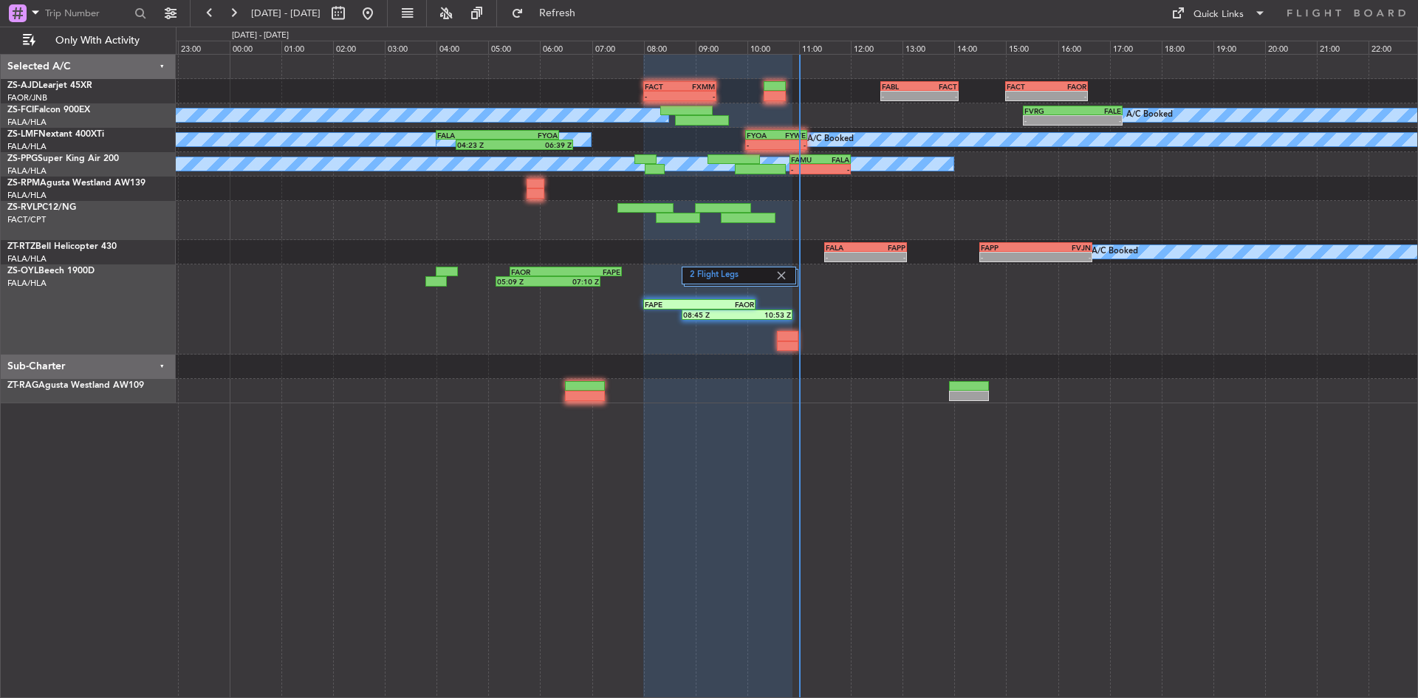
type input "0"
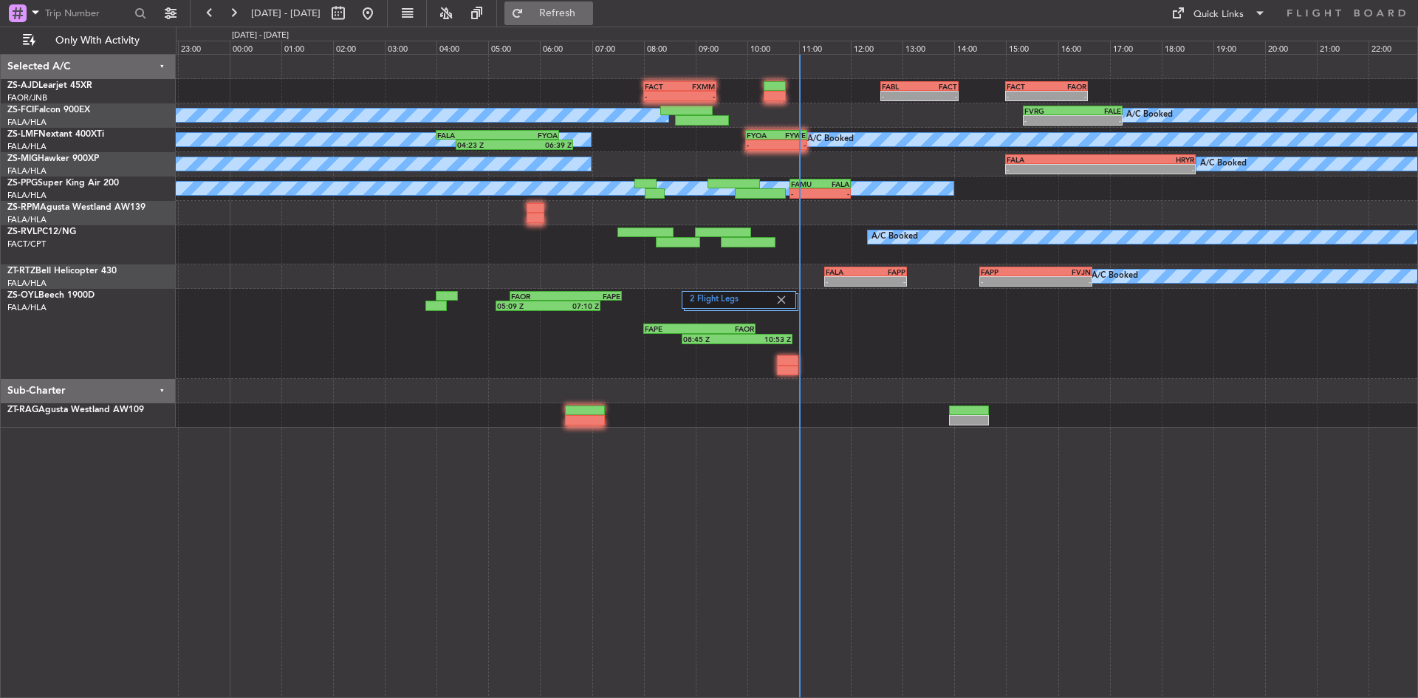
click at [588, 15] on span "Refresh" at bounding box center [557, 13] width 62 height 10
click at [588, 14] on span "Refresh" at bounding box center [557, 13] width 62 height 10
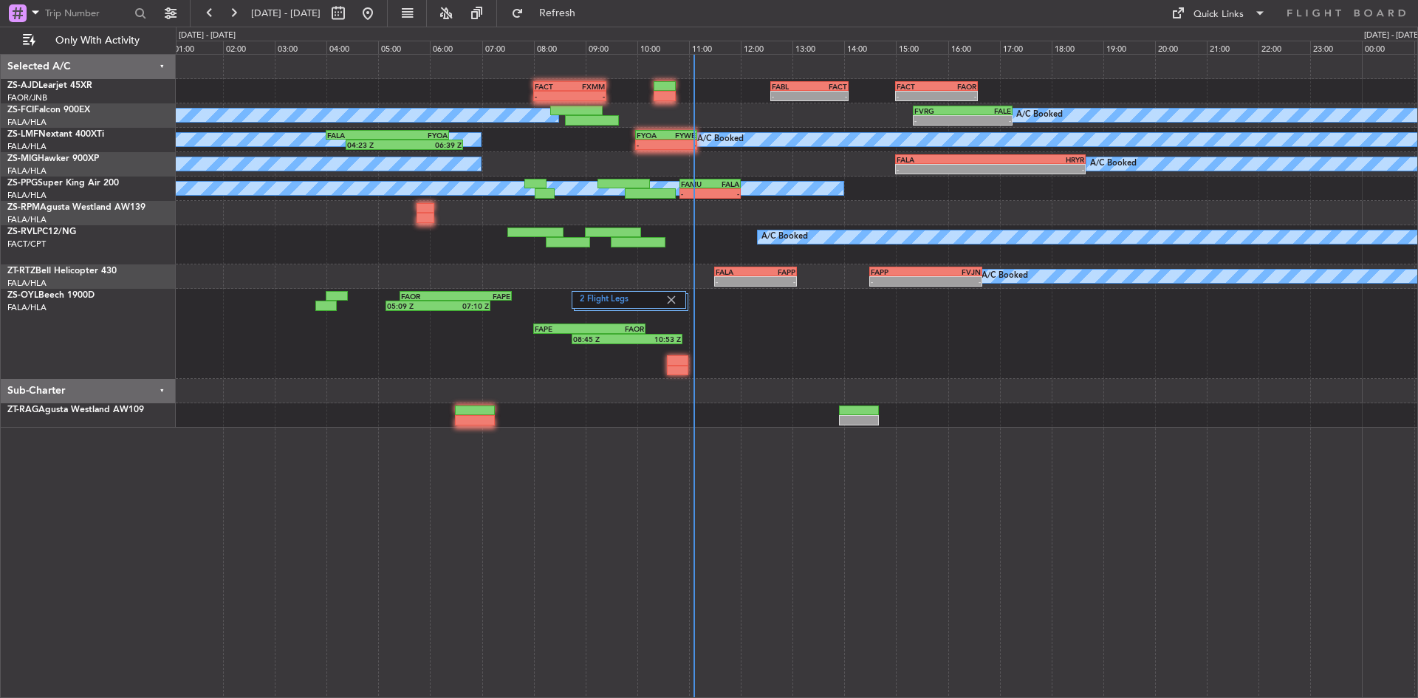
click at [714, 269] on div "- - FACT 08:00 Z FXMM 09:25 Z - - FABL 12:35 Z FACT 14:05 Z - - FACT 15:00 Z FA…" at bounding box center [796, 241] width 1241 height 373
click at [588, 16] on span "Refresh" at bounding box center [557, 13] width 62 height 10
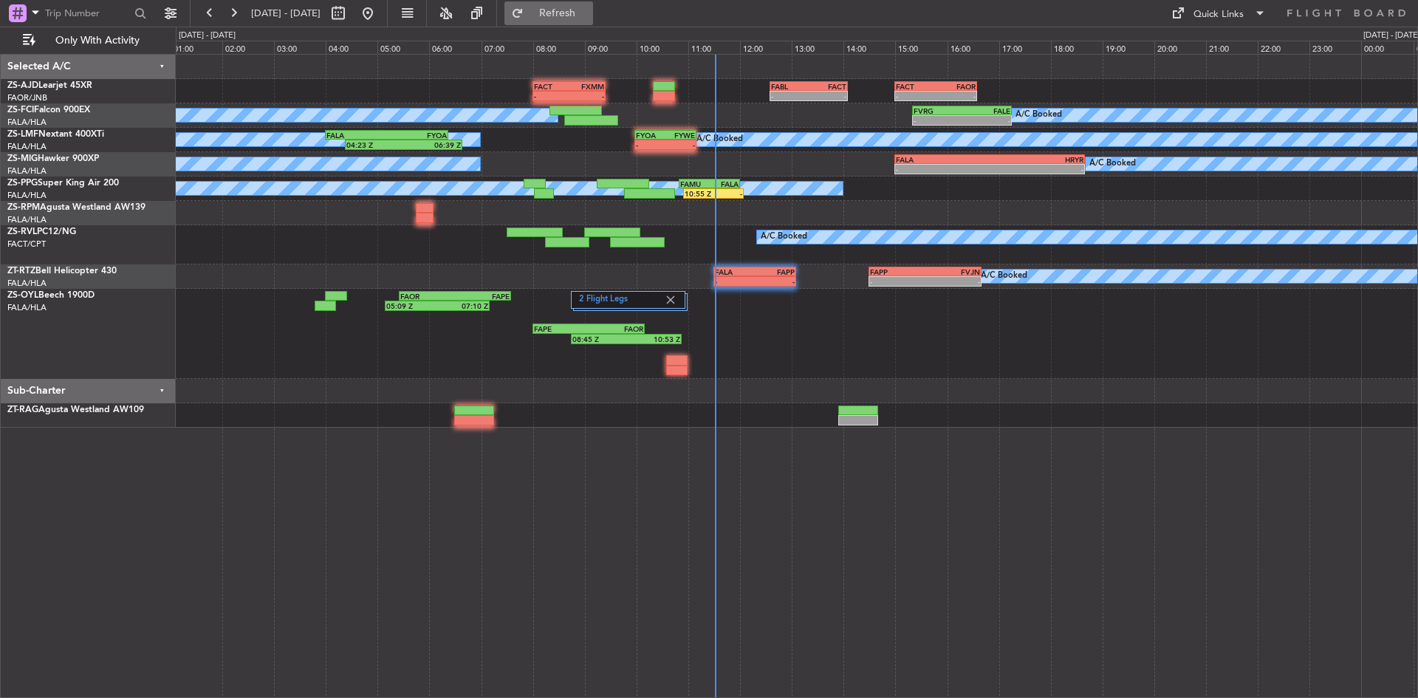
click at [588, 8] on span "Refresh" at bounding box center [557, 13] width 62 height 10
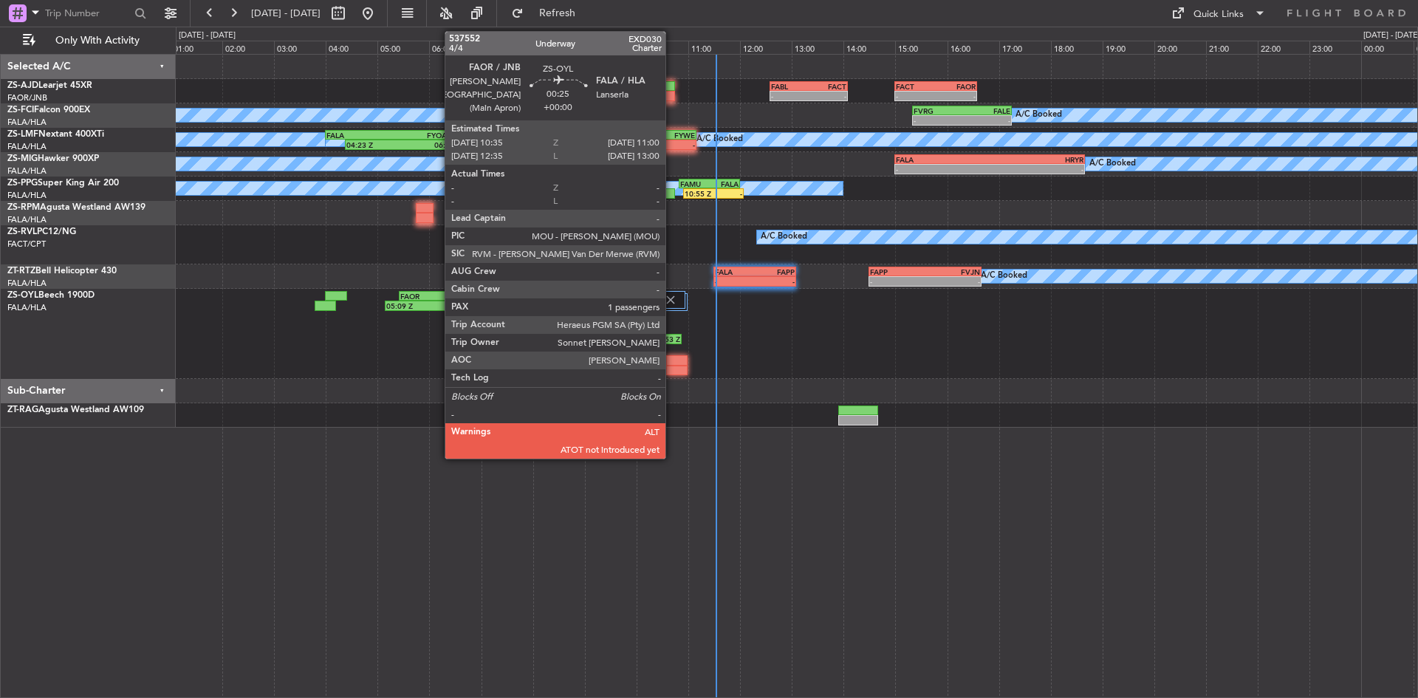
click at [672, 363] on div at bounding box center [677, 360] width 22 height 10
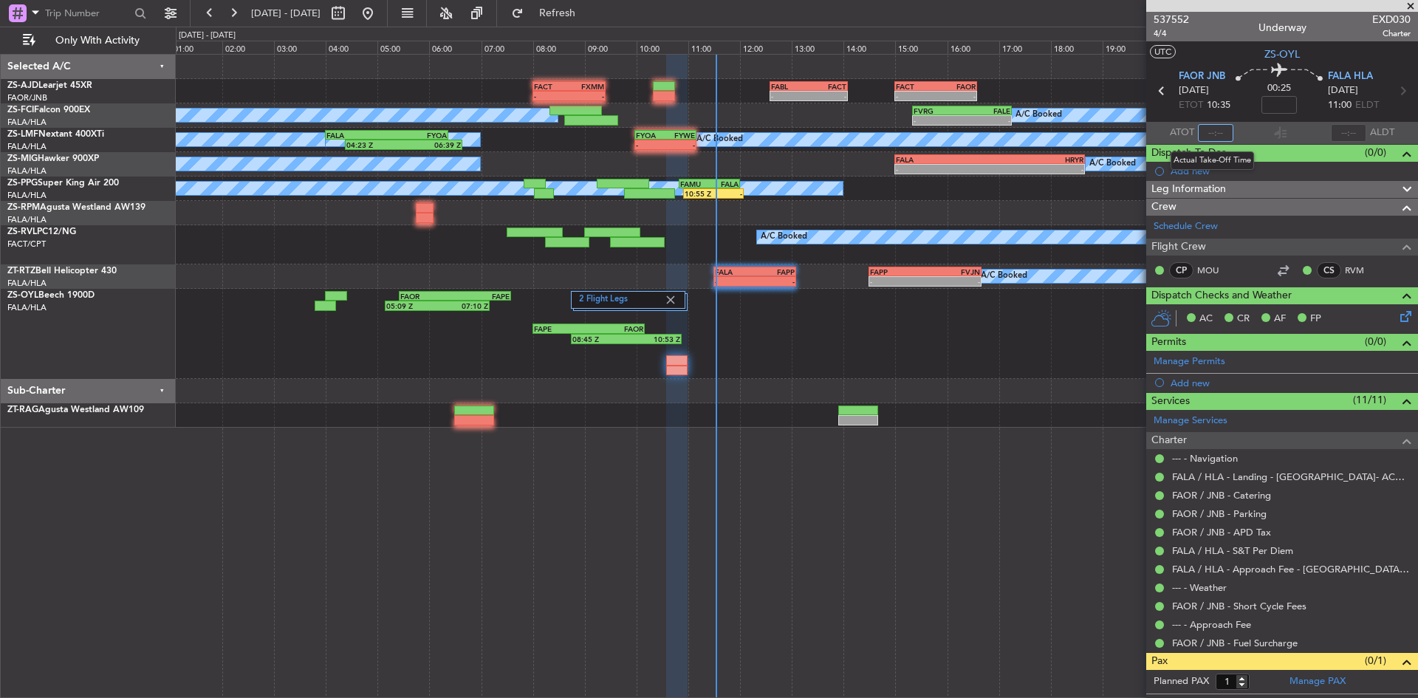
click at [1212, 133] on input "text" at bounding box center [1215, 133] width 35 height 18
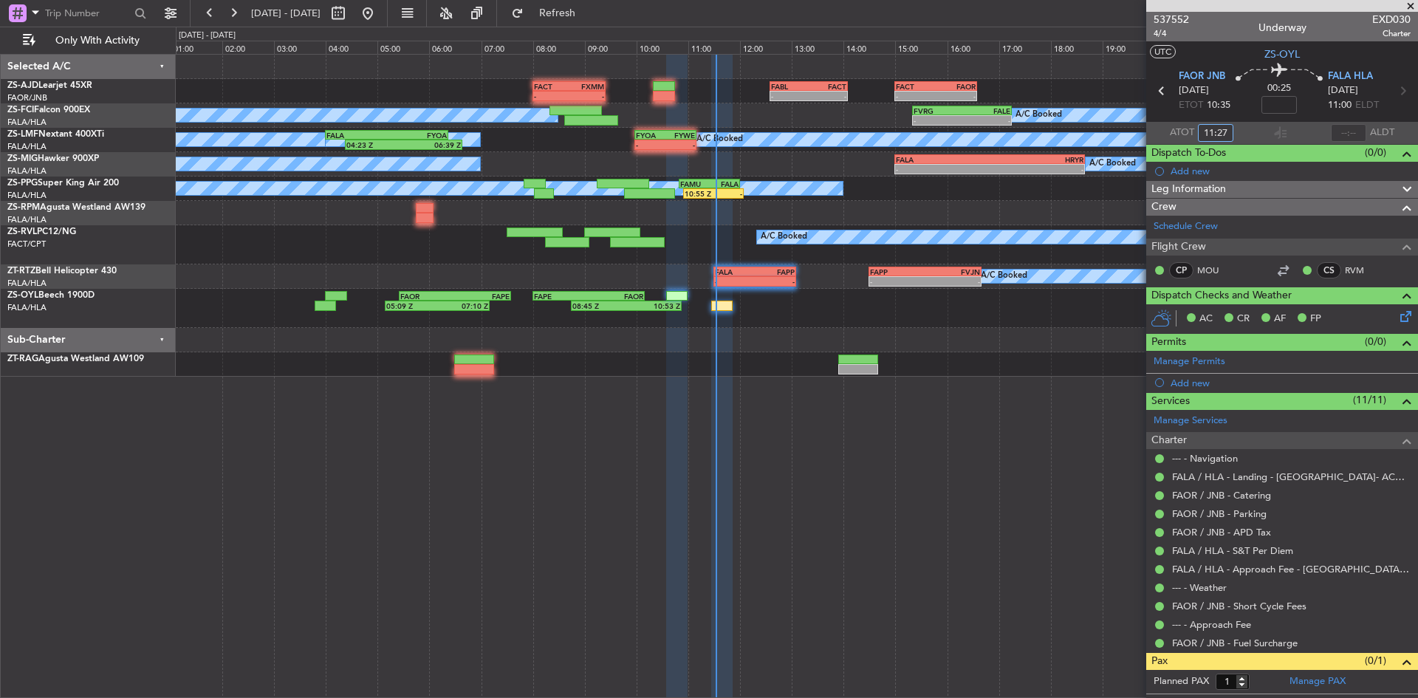
type input "11:27"
click at [1413, 4] on span at bounding box center [1410, 6] width 15 height 13
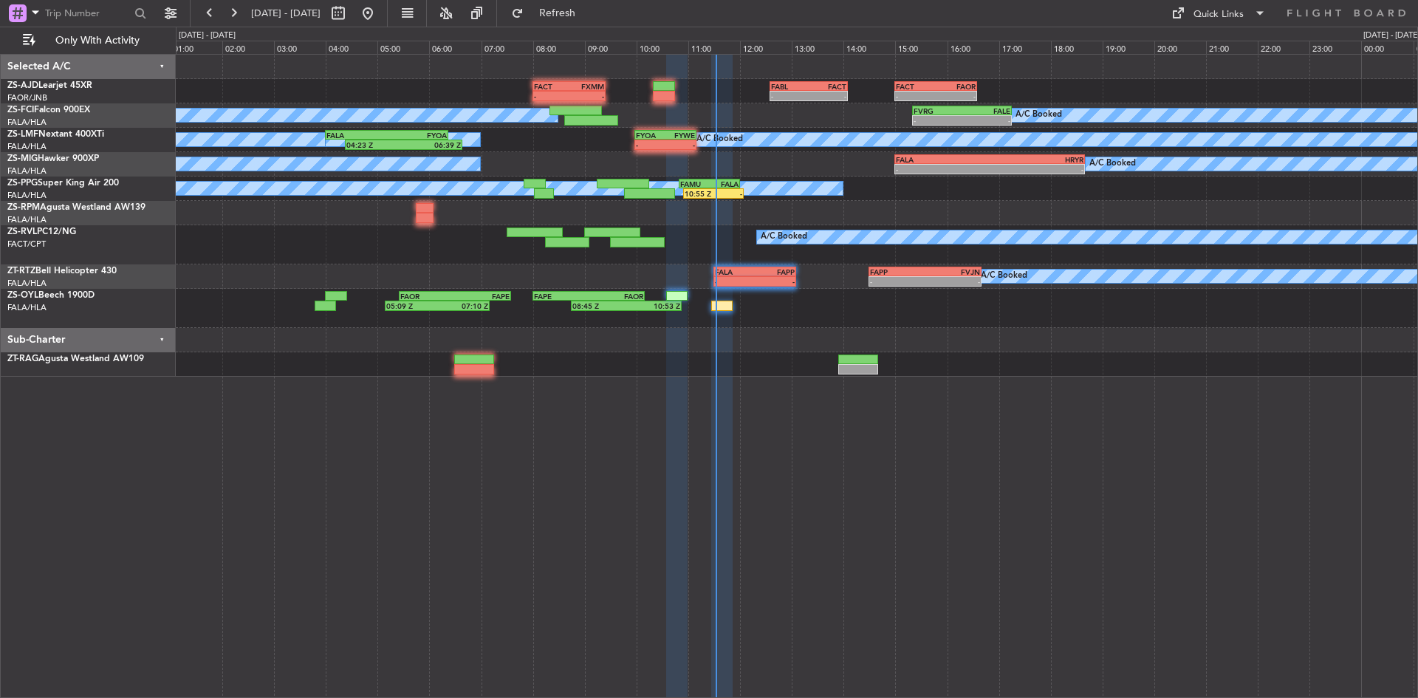
type input "0"
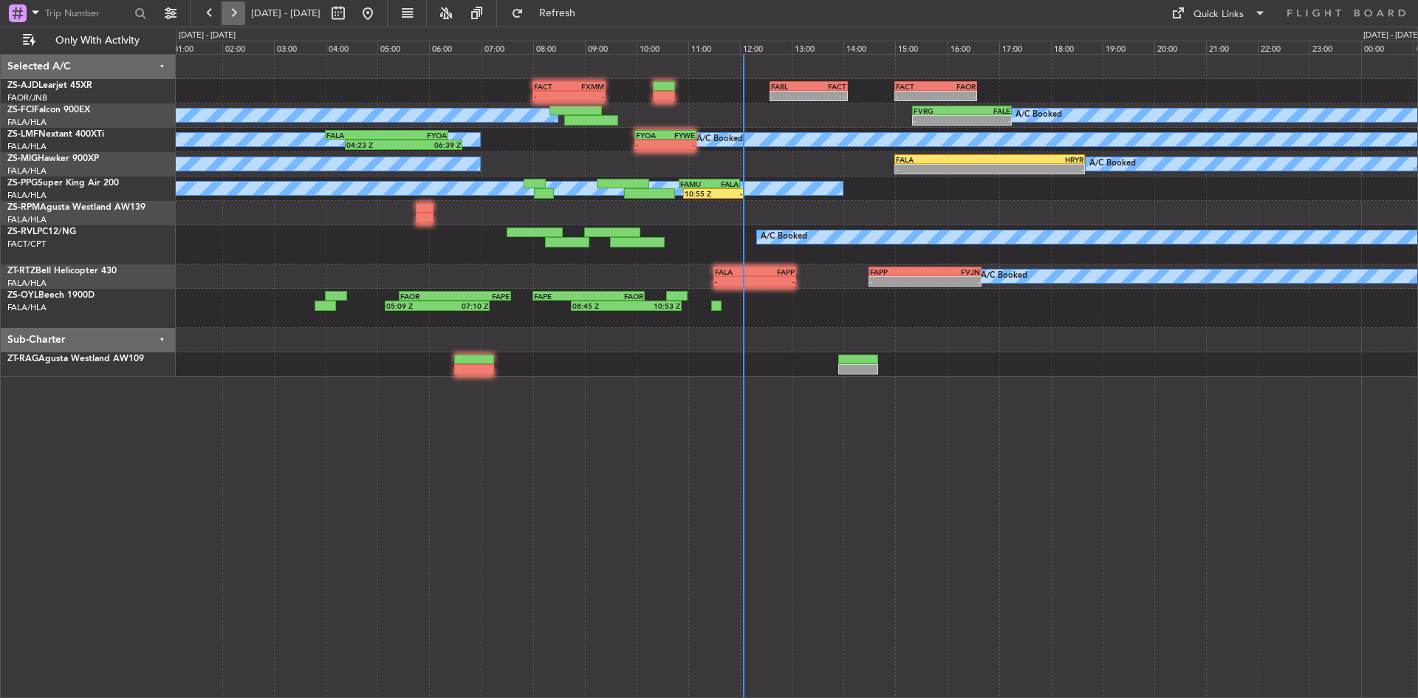
click at [238, 13] on button at bounding box center [233, 13] width 24 height 24
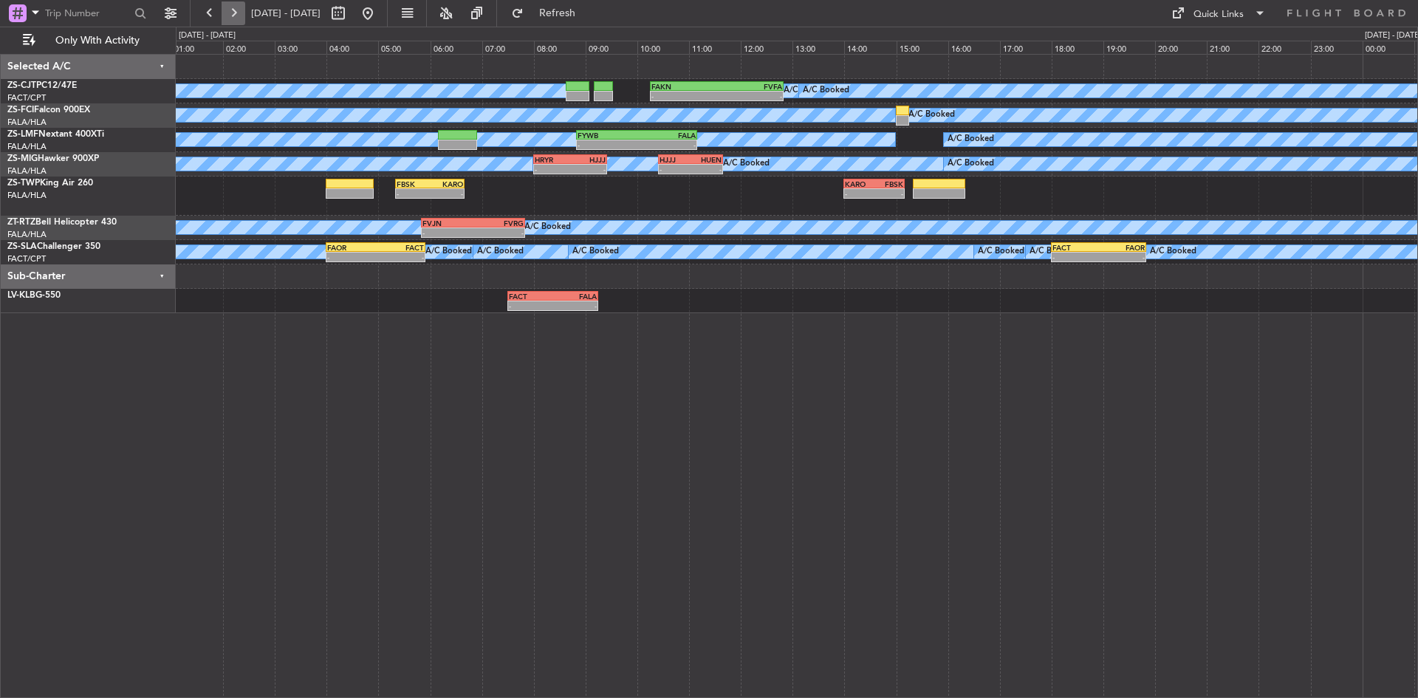
click at [238, 13] on button at bounding box center [233, 13] width 24 height 24
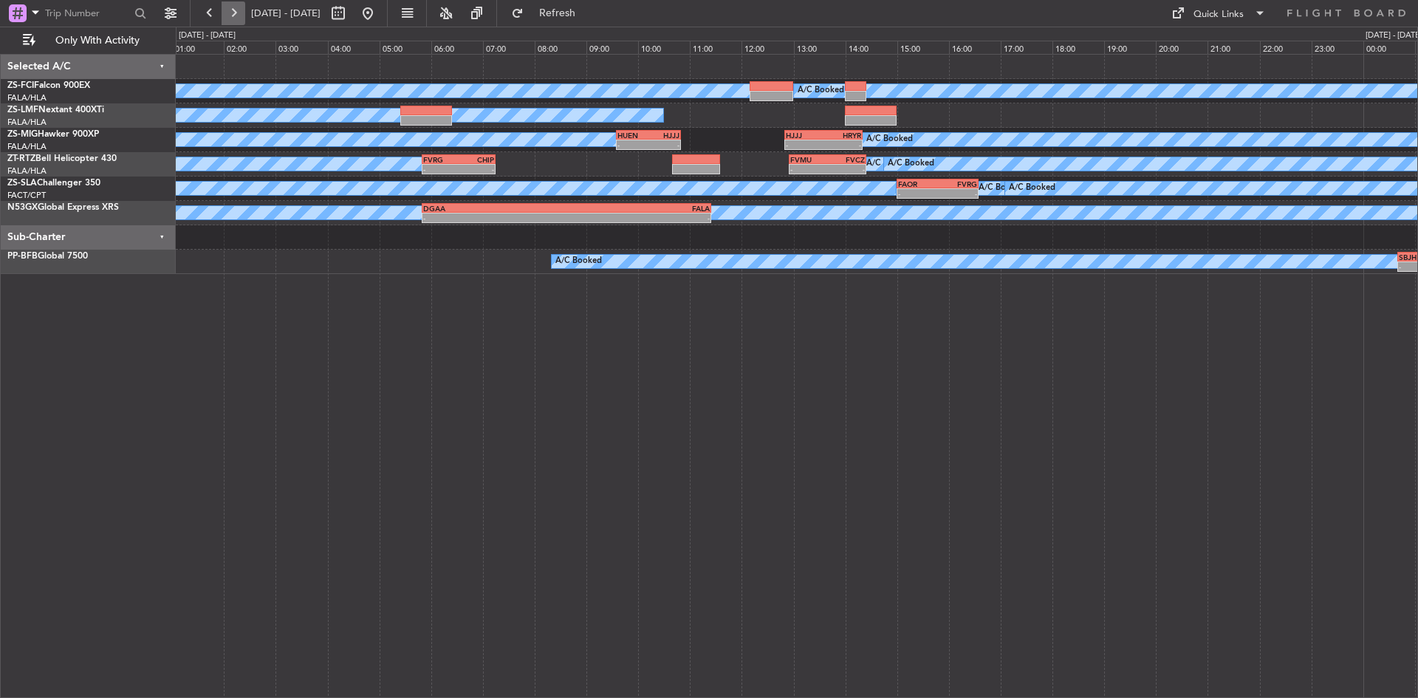
click at [238, 13] on button at bounding box center [233, 13] width 24 height 24
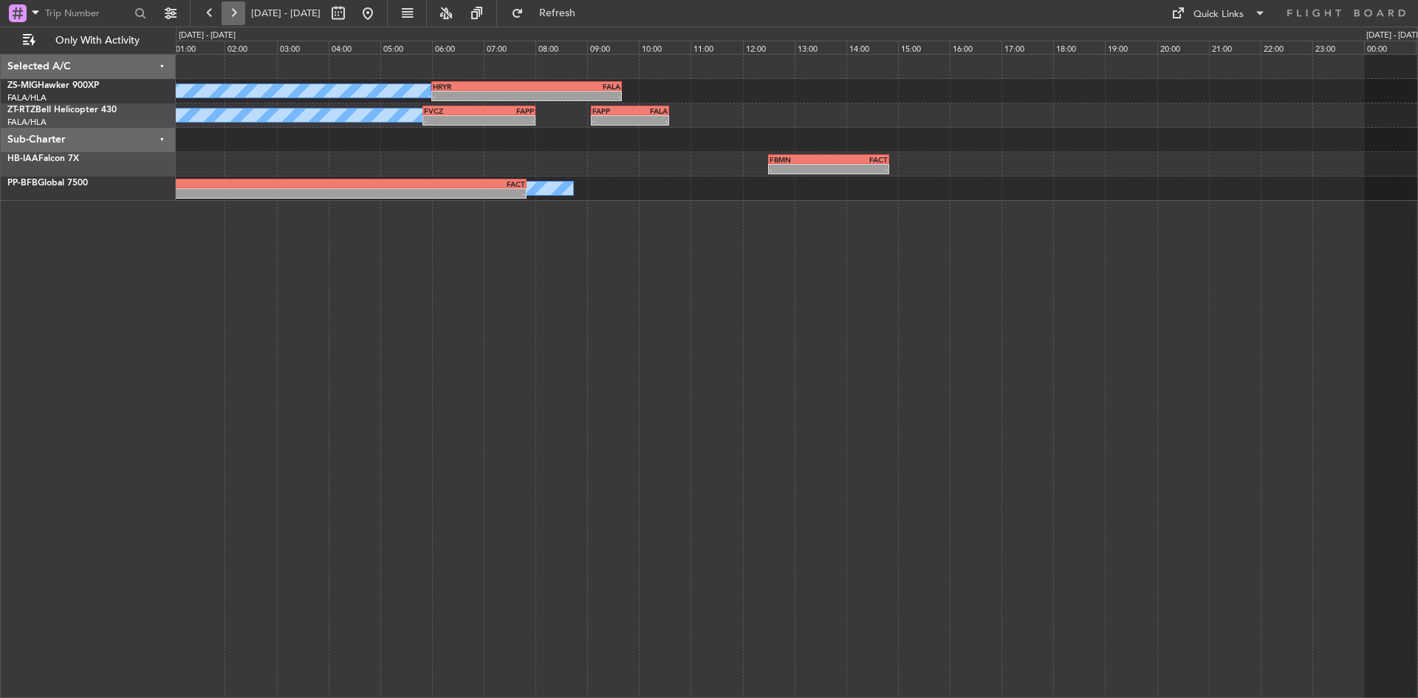
click at [238, 13] on button at bounding box center [233, 13] width 24 height 24
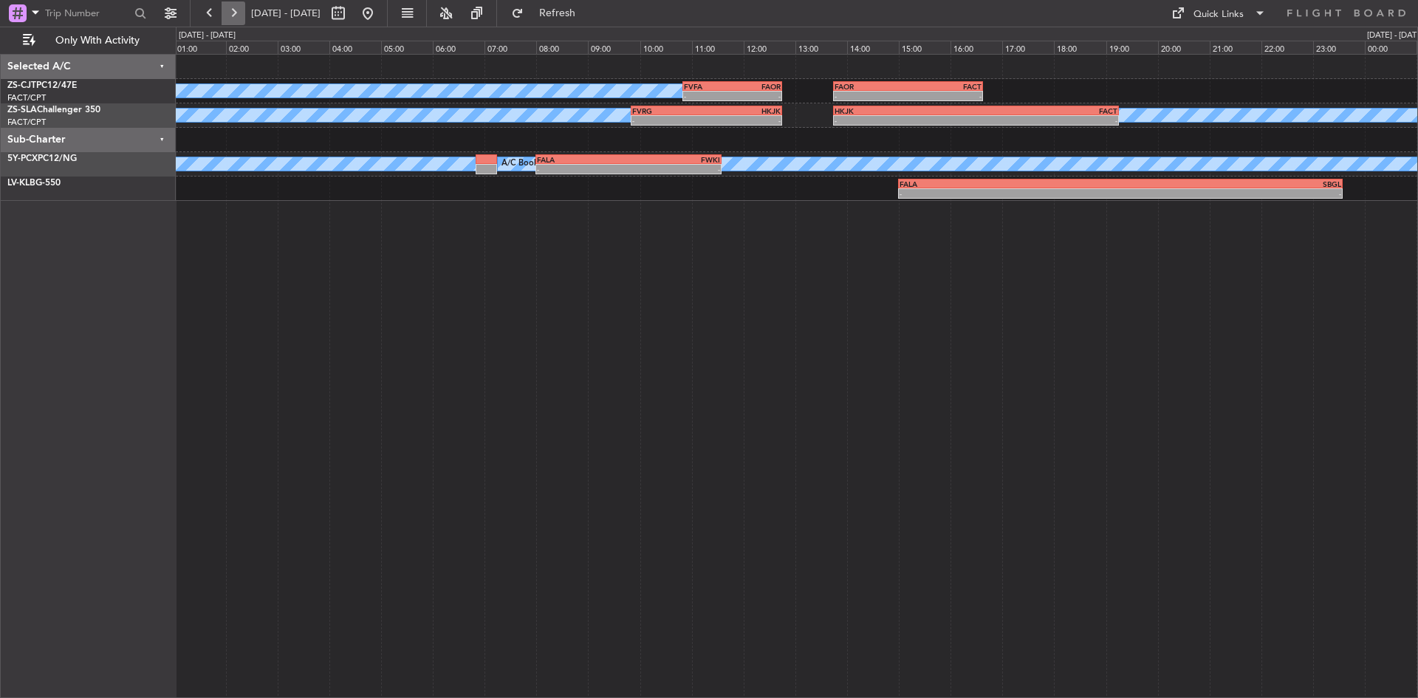
click at [238, 13] on button at bounding box center [233, 13] width 24 height 24
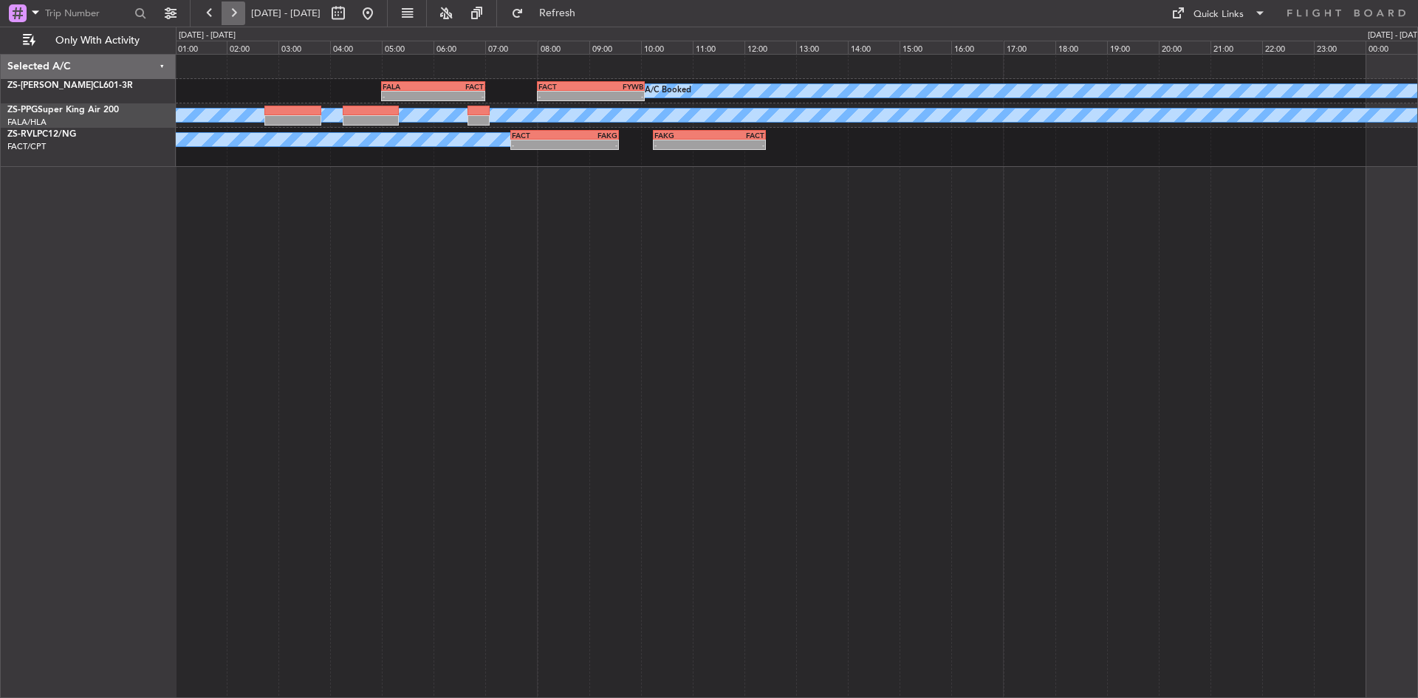
click at [238, 13] on button at bounding box center [233, 13] width 24 height 24
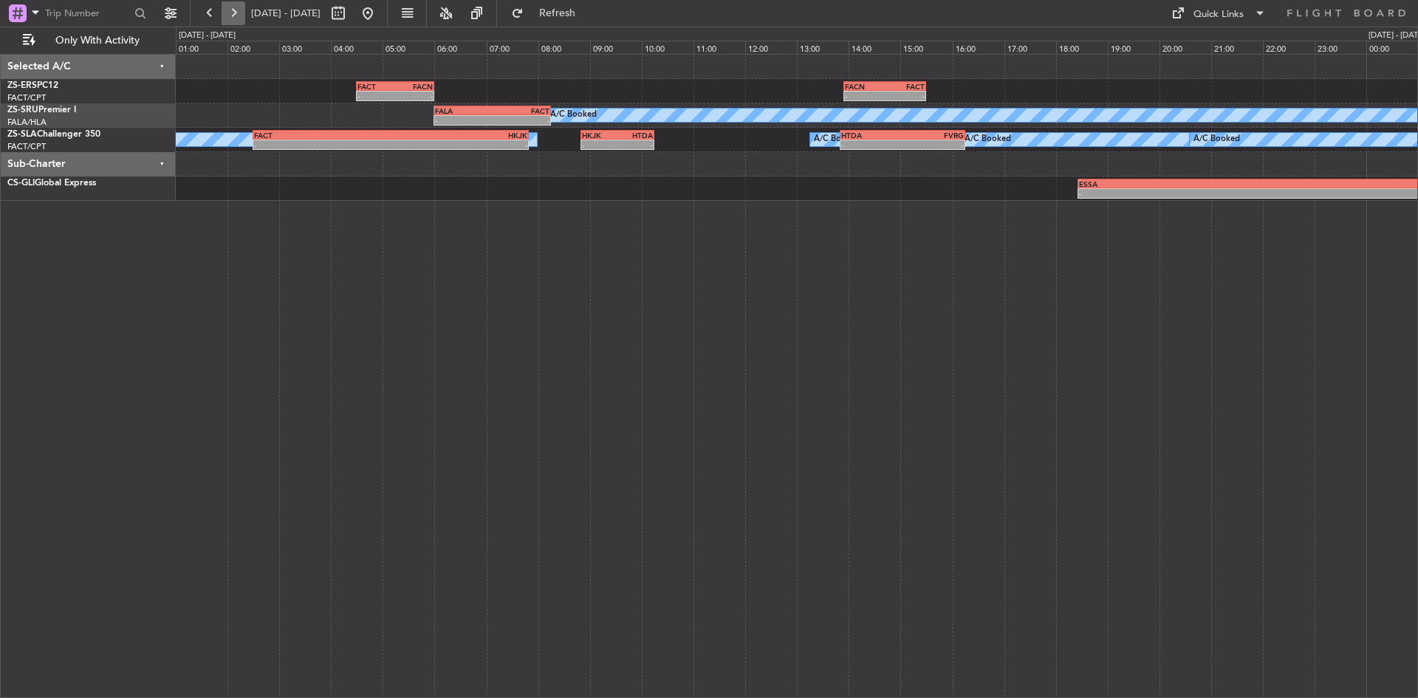
click at [238, 13] on button at bounding box center [233, 13] width 24 height 24
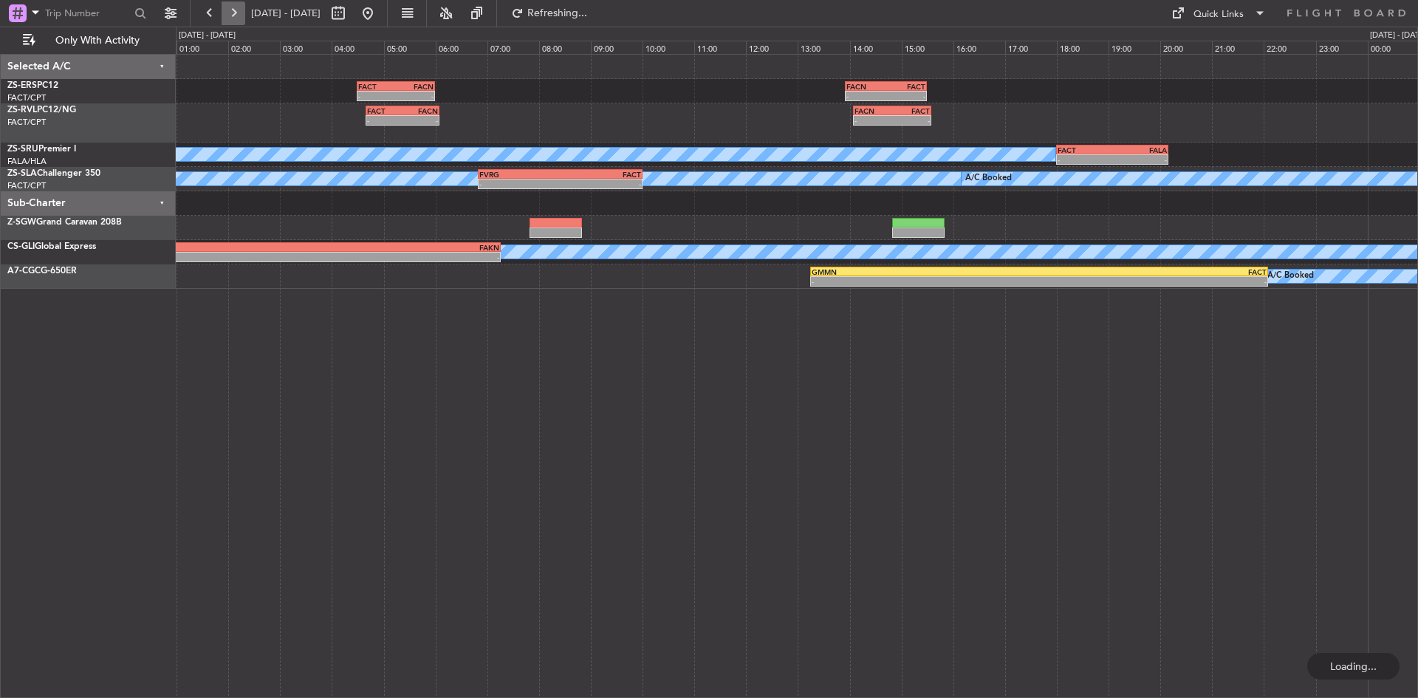
click at [238, 13] on button at bounding box center [233, 13] width 24 height 24
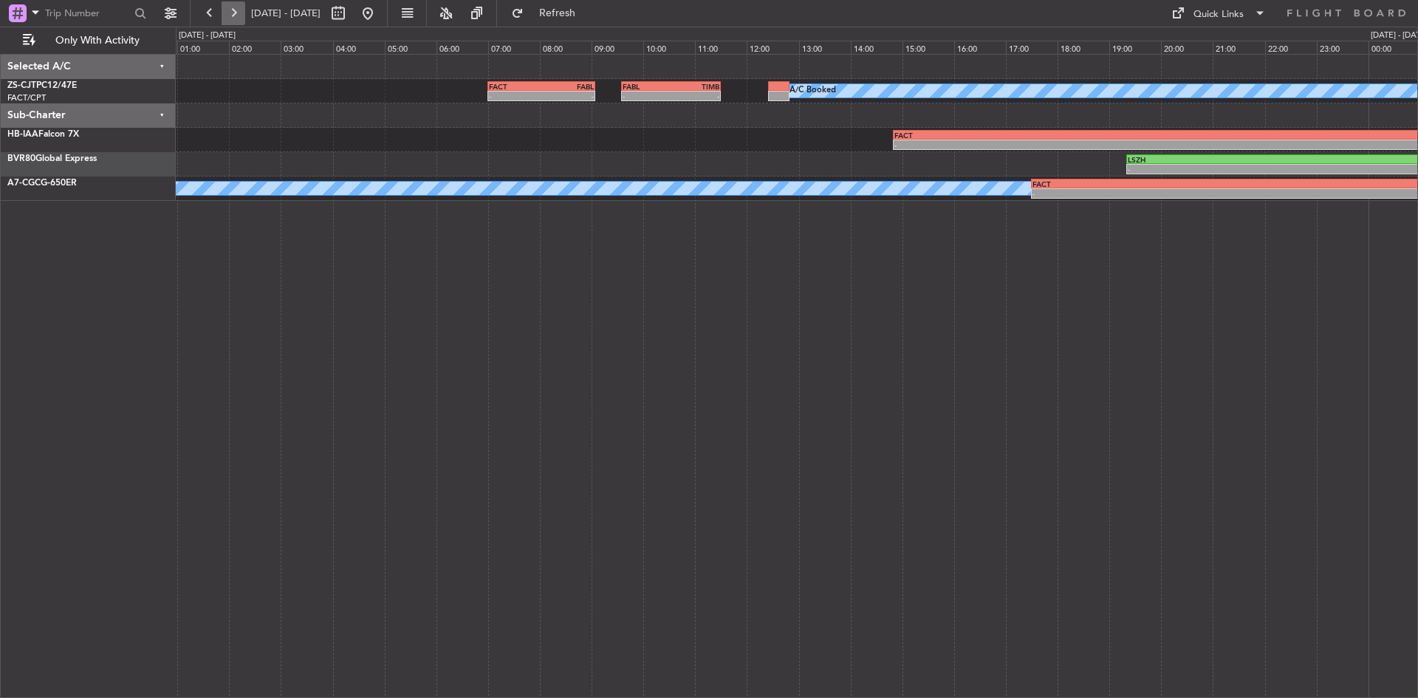
click at [238, 13] on button at bounding box center [233, 13] width 24 height 24
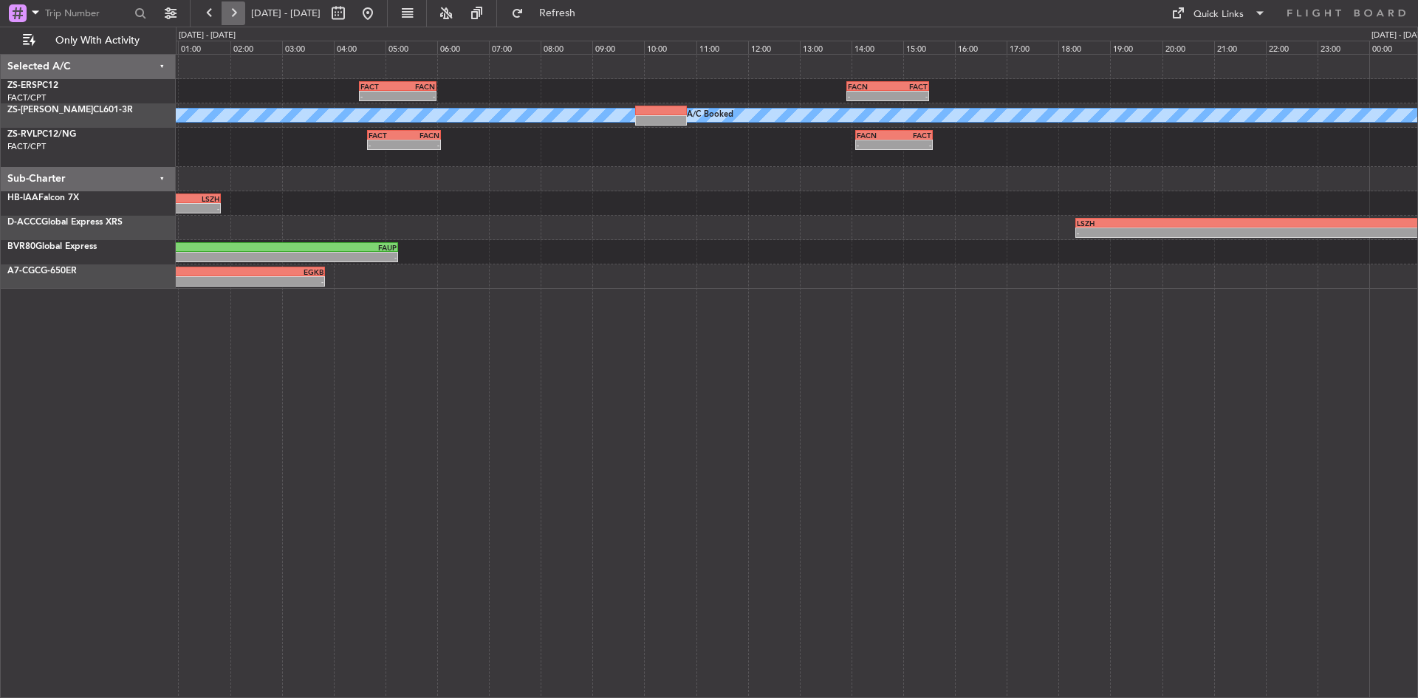
click at [239, 12] on button at bounding box center [233, 13] width 24 height 24
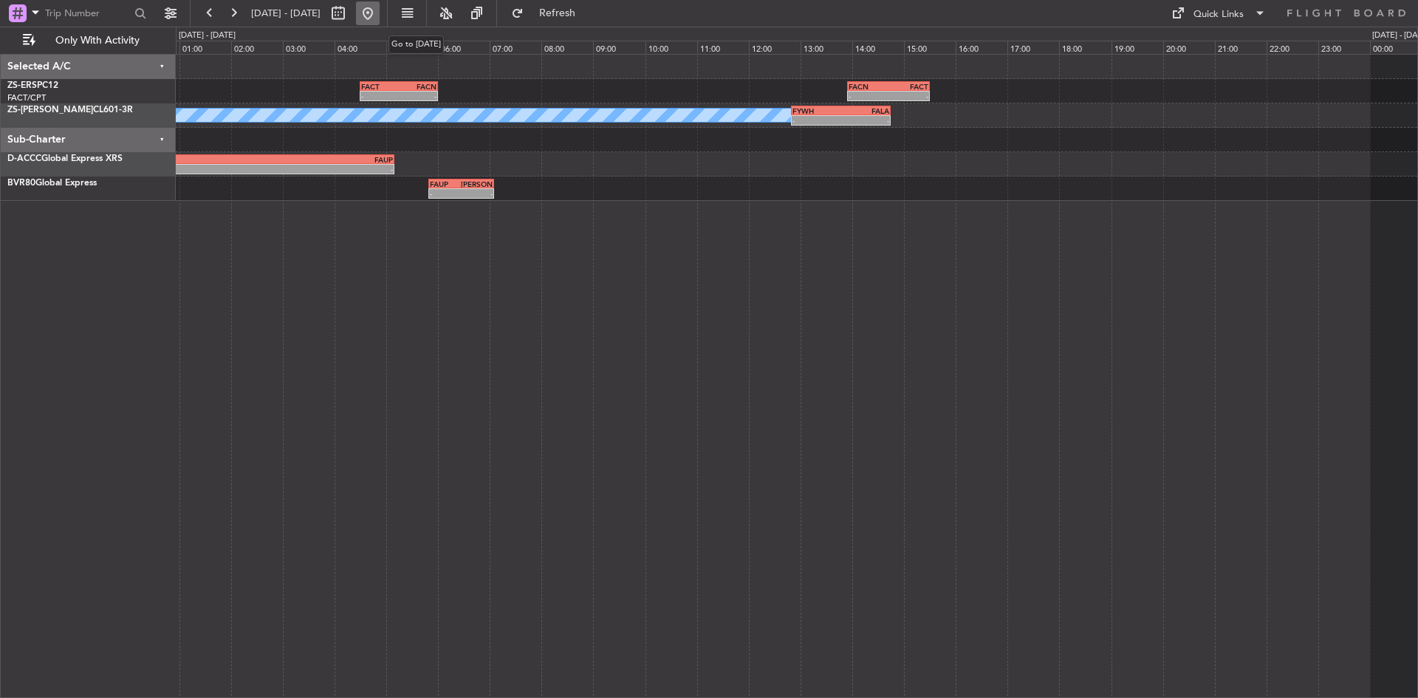
click at [379, 10] on button at bounding box center [368, 13] width 24 height 24
